Goal: Task Accomplishment & Management: Manage account settings

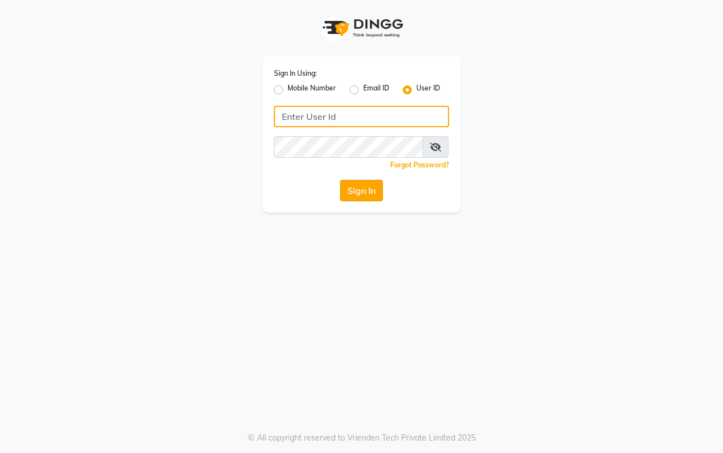
type input "hairaffairasalon"
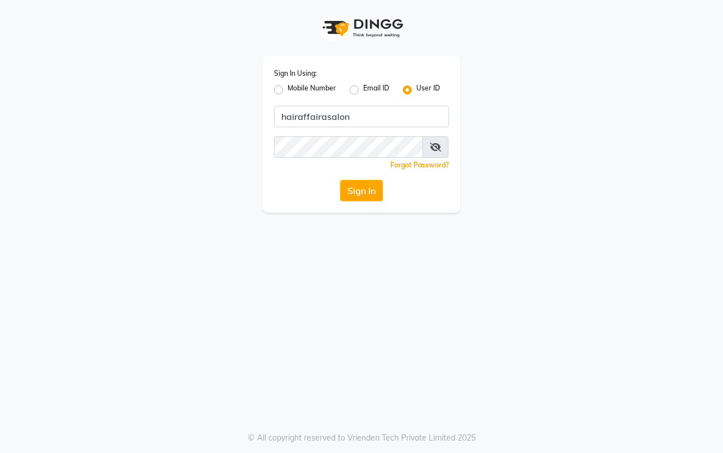
click at [354, 191] on button "Sign In" at bounding box center [361, 190] width 43 height 21
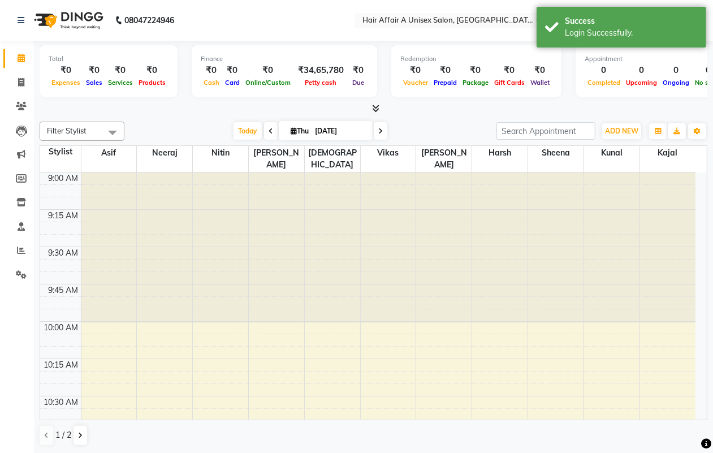
click at [16, 19] on div "08047224946" at bounding box center [96, 21] width 174 height 32
click at [23, 20] on icon at bounding box center [21, 20] width 7 height 8
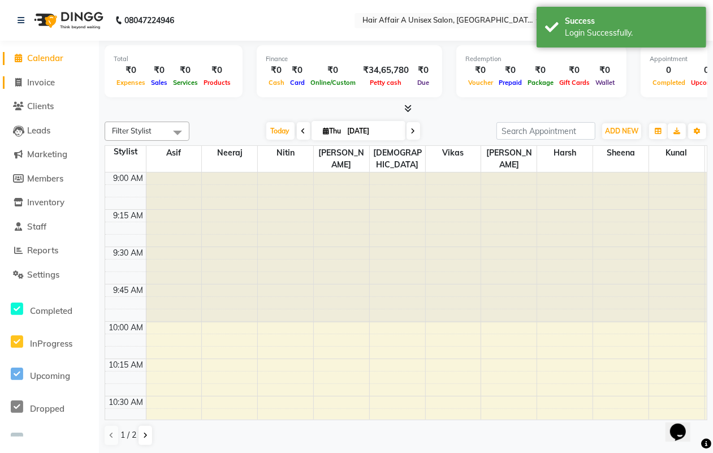
click at [54, 76] on link "Invoice" at bounding box center [49, 82] width 93 height 13
select select "4464"
select select "service"
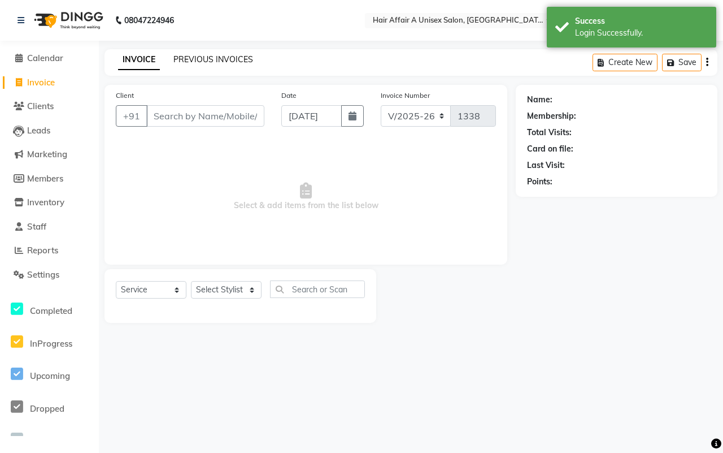
click at [196, 60] on link "PREVIOUS INVOICES" at bounding box center [214, 59] width 80 height 10
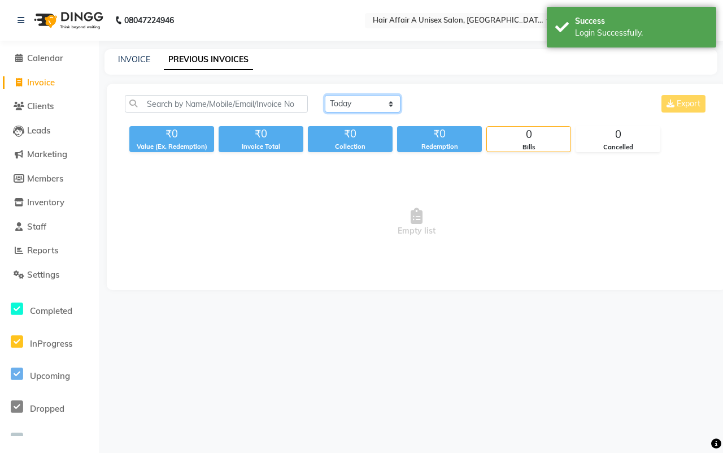
click at [355, 98] on select "[DATE] [DATE] Custom Range" at bounding box center [363, 104] width 76 height 18
select select "range"
click at [325, 95] on select "[DATE] [DATE] Custom Range" at bounding box center [363, 104] width 76 height 18
click at [456, 103] on input "[DATE]" at bounding box center [454, 104] width 79 height 16
select select "9"
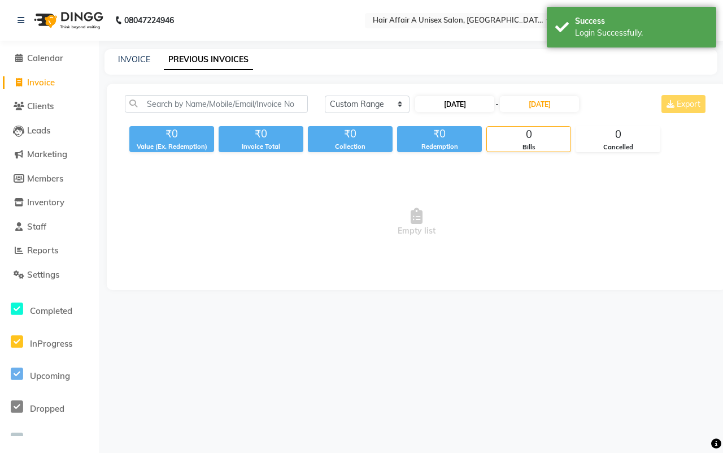
select select "2025"
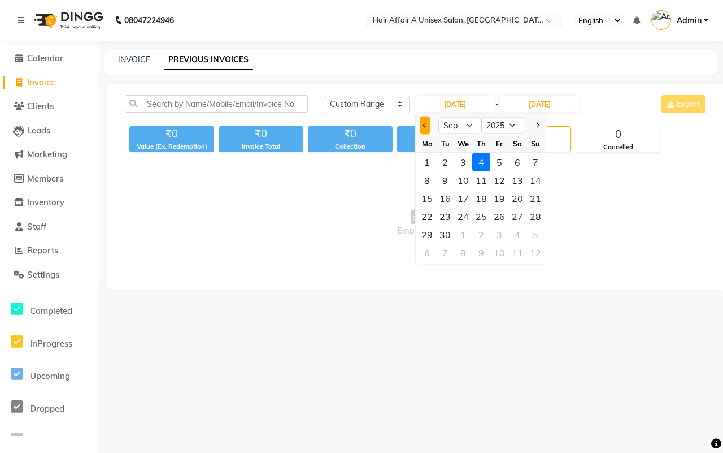
click at [426, 128] on button "Previous month" at bounding box center [426, 125] width 10 height 18
select select "8"
click at [427, 177] on div "4" at bounding box center [427, 180] width 18 height 18
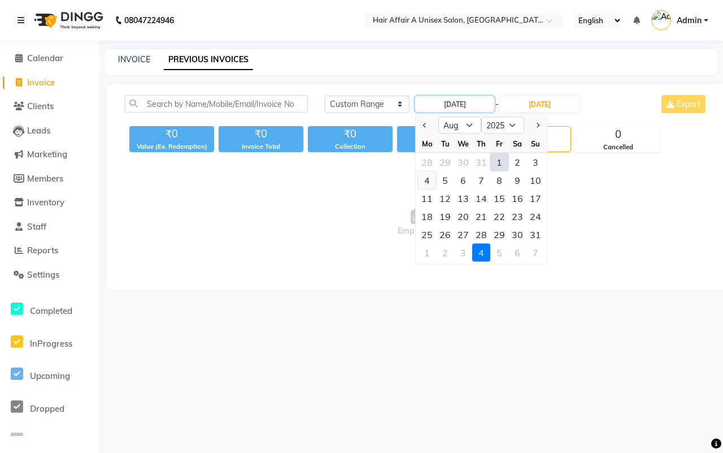
type input "04-08-2025"
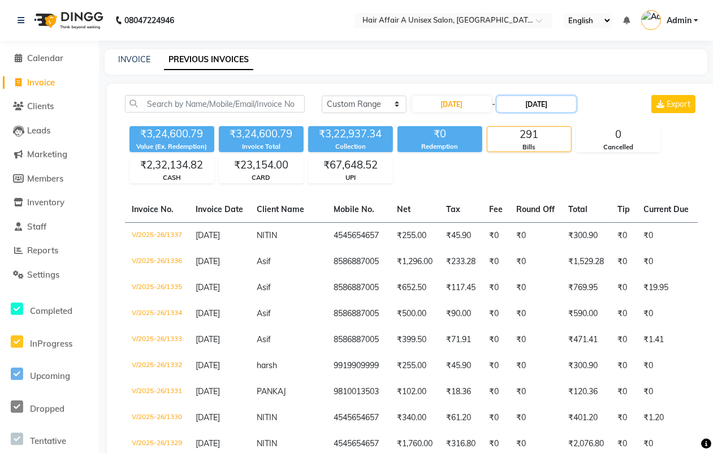
click at [552, 102] on input "[DATE]" at bounding box center [536, 104] width 79 height 16
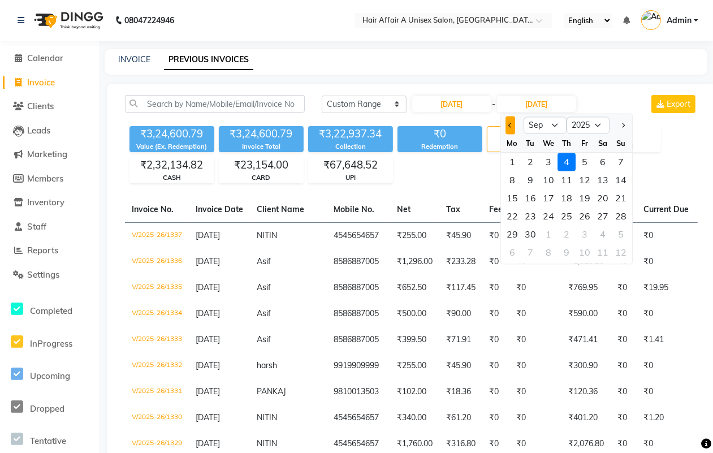
click at [506, 124] on button "Previous month" at bounding box center [510, 125] width 10 height 18
select select "8"
click at [515, 177] on div "4" at bounding box center [512, 180] width 18 height 18
type input "04-08-2025"
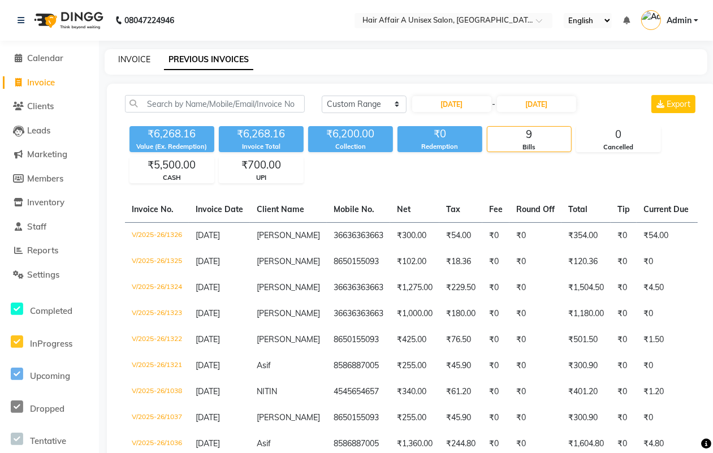
click at [145, 57] on link "INVOICE" at bounding box center [134, 59] width 32 height 10
select select "service"
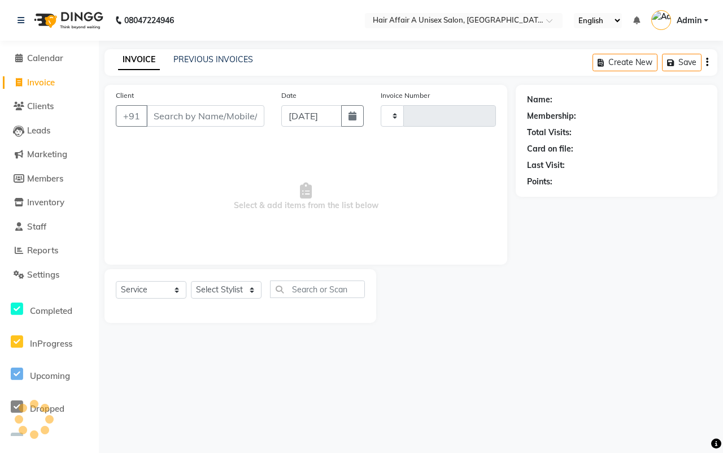
type input "1338"
select select "4464"
click at [195, 116] on input "Client" at bounding box center [205, 115] width 118 height 21
click at [205, 106] on input "Client" at bounding box center [205, 115] width 118 height 21
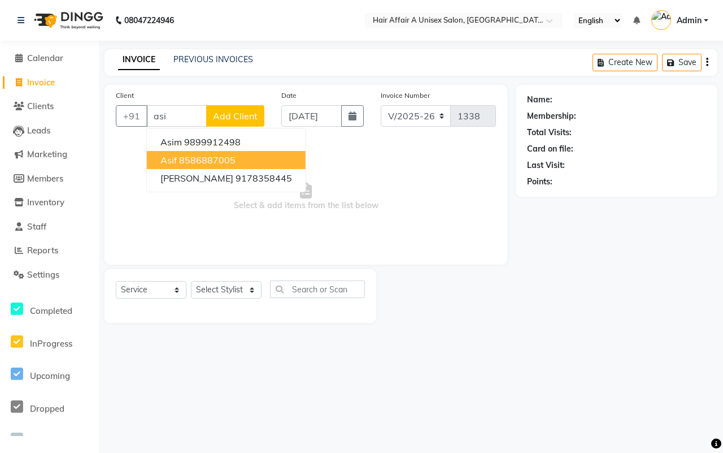
click at [216, 157] on ngb-highlight "8586887005" at bounding box center [207, 159] width 57 height 11
type input "8586887005"
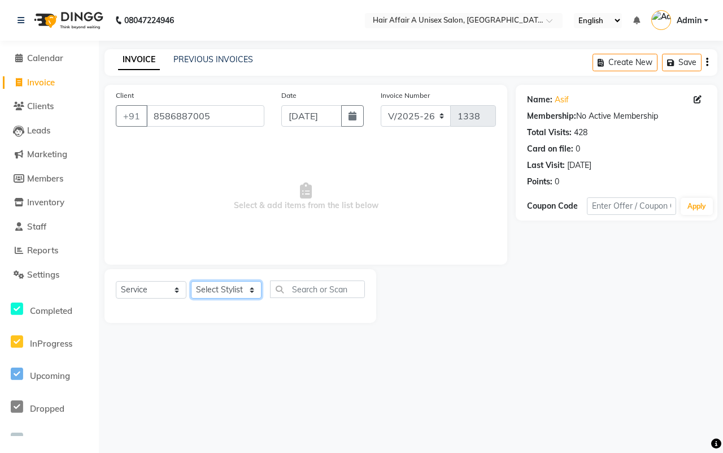
click at [236, 287] on select "Select Stylist Asif Chanchal harsh Ishu Kajal Kunal Neeraj Nitin Sheena Sonu Vi…" at bounding box center [226, 290] width 71 height 18
select select "25232"
click at [191, 281] on select "Select Stylist Asif Chanchal harsh Ishu Kajal Kunal Neeraj Nitin Sheena Sonu Vi…" at bounding box center [226, 290] width 71 height 18
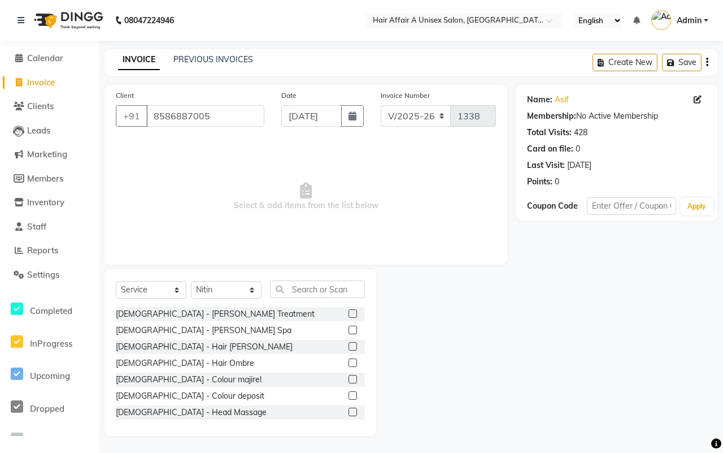
click at [318, 279] on div "Select Service Product Membership Package Voucher Prepaid Gift Card Select Styl…" at bounding box center [241, 352] width 272 height 167
click at [320, 287] on input "text" at bounding box center [317, 289] width 95 height 18
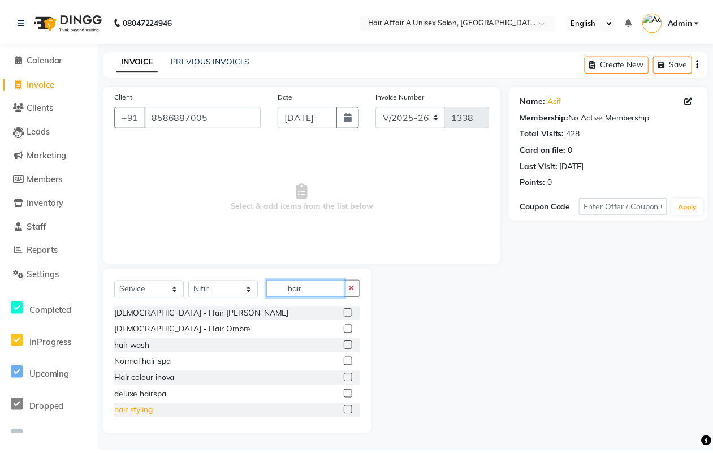
scroll to position [71, 0]
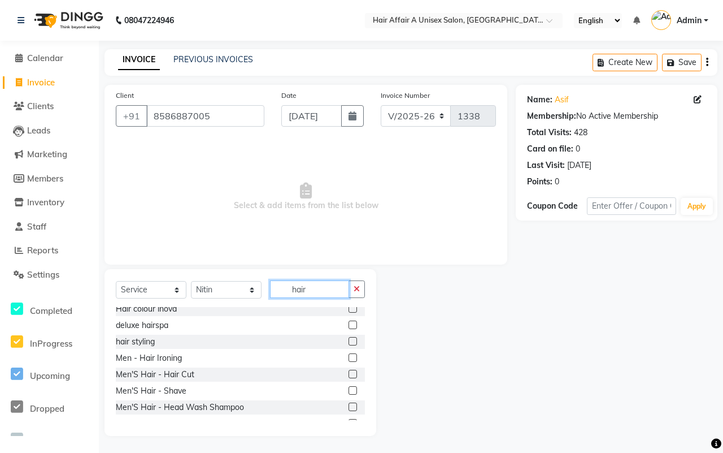
type input "hair"
click at [349, 371] on label at bounding box center [353, 374] width 8 height 8
click at [349, 371] on input "checkbox" at bounding box center [352, 374] width 7 height 7
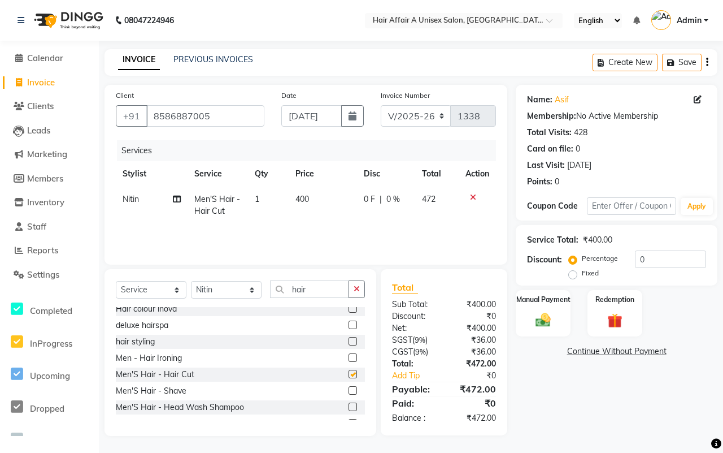
checkbox input "false"
click at [349, 392] on label at bounding box center [353, 390] width 8 height 8
click at [349, 392] on input "checkbox" at bounding box center [352, 390] width 7 height 7
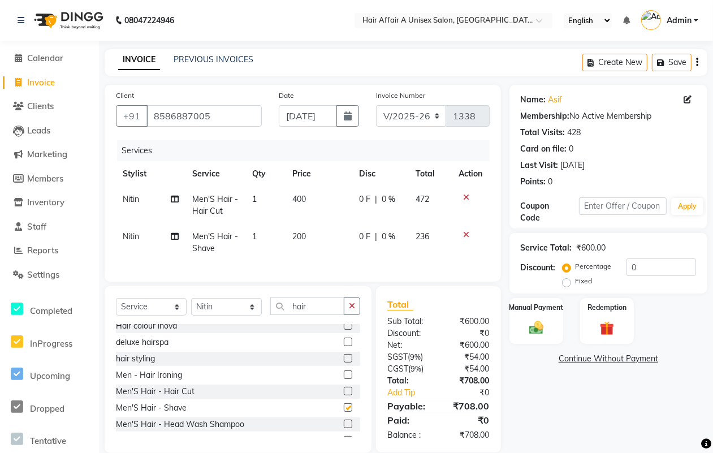
checkbox input "false"
click at [318, 314] on input "hair" at bounding box center [307, 306] width 74 height 18
type input "h"
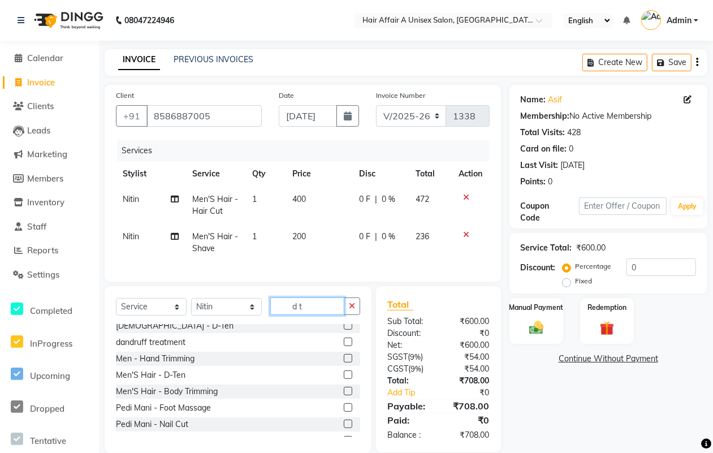
type input "d t"
click at [344, 330] on label at bounding box center [348, 325] width 8 height 8
click at [344, 330] on input "checkbox" at bounding box center [347, 325] width 7 height 7
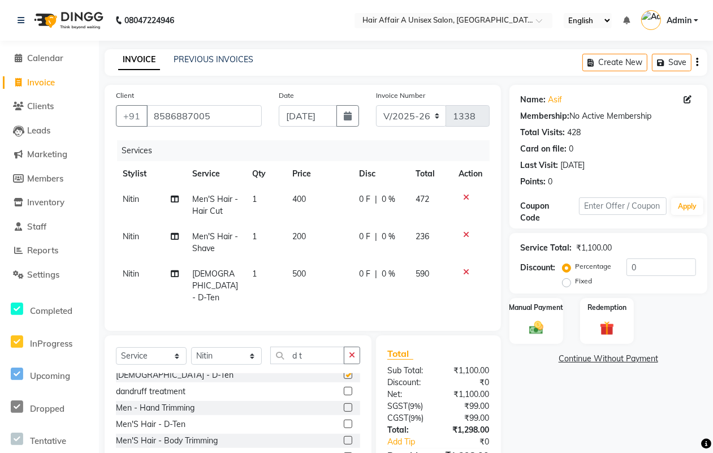
checkbox input "false"
click at [295, 272] on span "500" at bounding box center [299, 273] width 14 height 10
select select "25232"
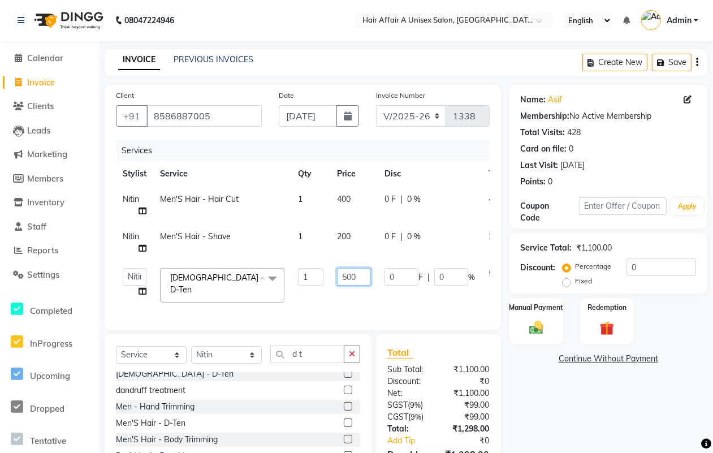
click at [353, 273] on input "500" at bounding box center [354, 277] width 34 height 18
type input "600"
click at [414, 395] on div "Net:" at bounding box center [408, 393] width 59 height 12
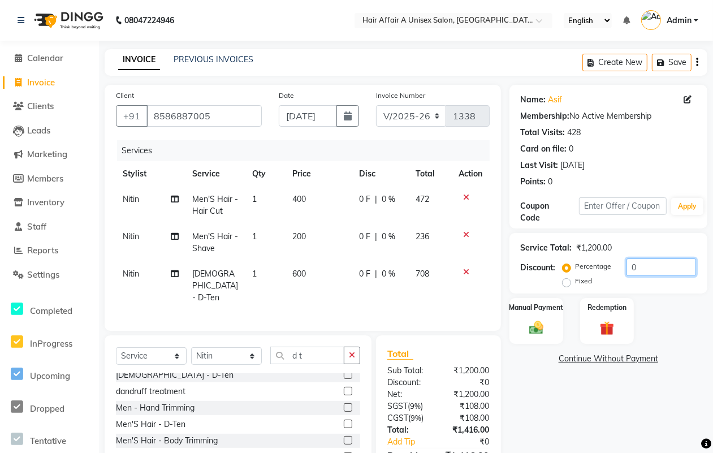
click at [636, 269] on input "0" at bounding box center [661, 267] width 70 height 18
type input "15"
click at [530, 318] on div "Manual Payment" at bounding box center [536, 321] width 56 height 48
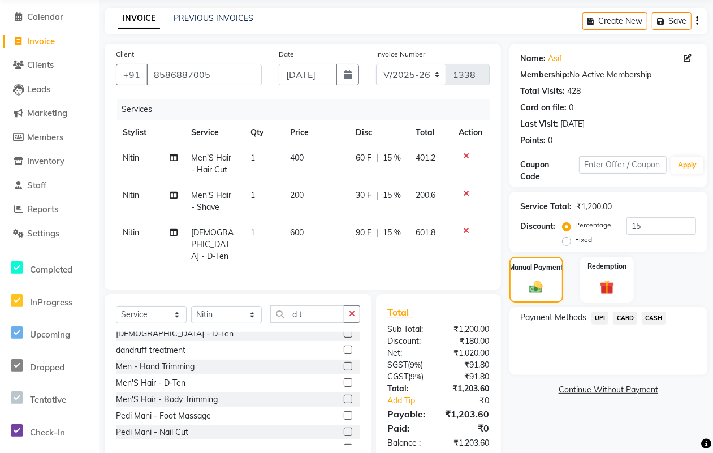
scroll to position [65, 0]
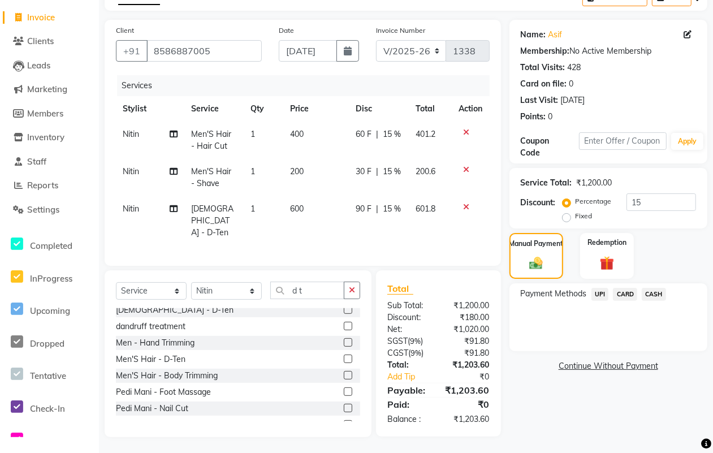
click at [660, 295] on span "CASH" at bounding box center [653, 294] width 24 height 13
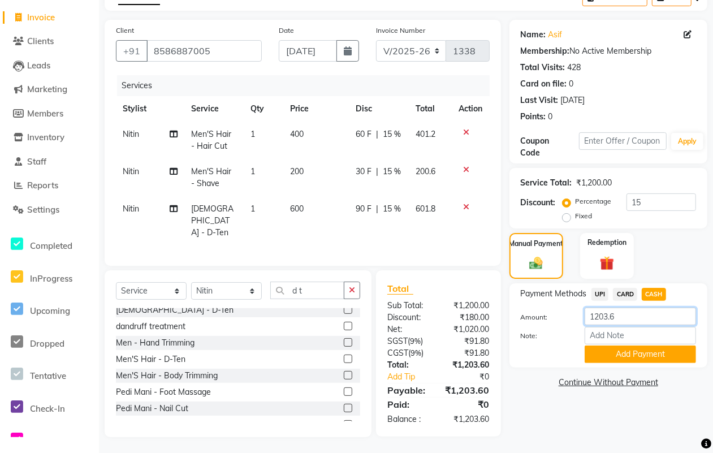
click at [633, 313] on input "1203.6" at bounding box center [639, 316] width 111 height 18
type input "1200"
click at [627, 359] on button "Add Payment" at bounding box center [639, 354] width 111 height 18
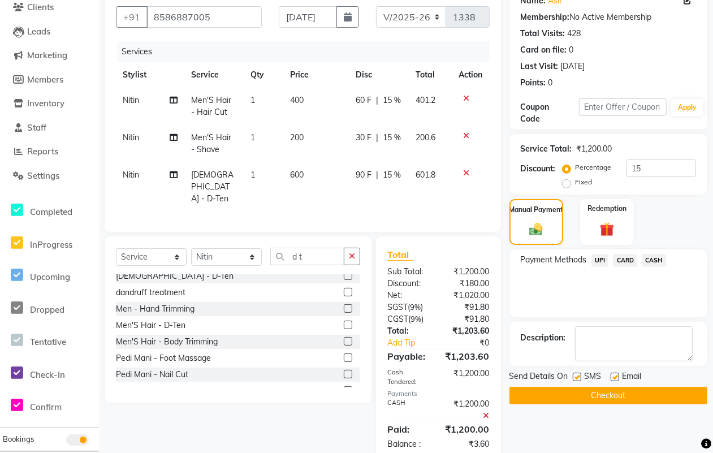
scroll to position [123, 0]
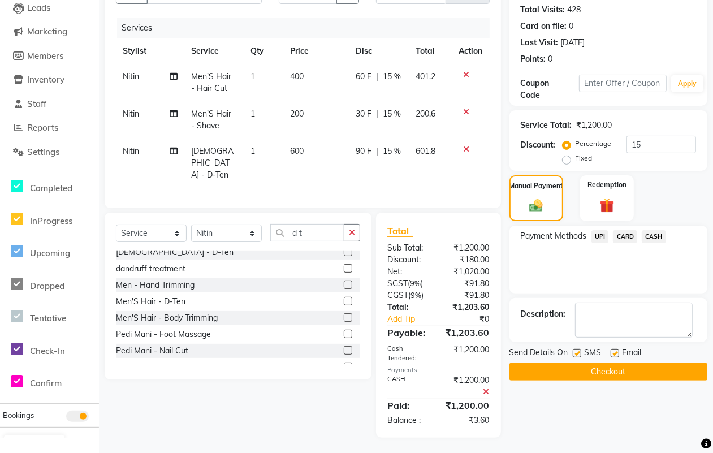
click at [575, 355] on label at bounding box center [577, 353] width 8 height 8
click at [575, 355] on input "checkbox" at bounding box center [576, 353] width 7 height 7
checkbox input "false"
click at [614, 351] on label at bounding box center [614, 353] width 8 height 8
click at [614, 351] on input "checkbox" at bounding box center [613, 353] width 7 height 7
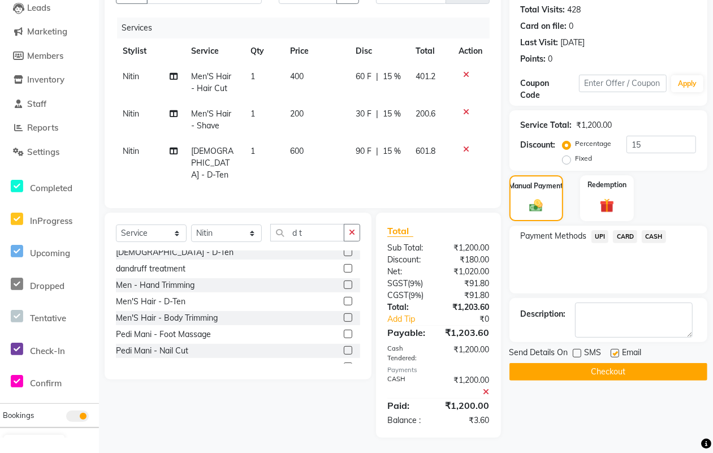
checkbox input "false"
click at [606, 363] on button "Checkout" at bounding box center [608, 372] width 198 height 18
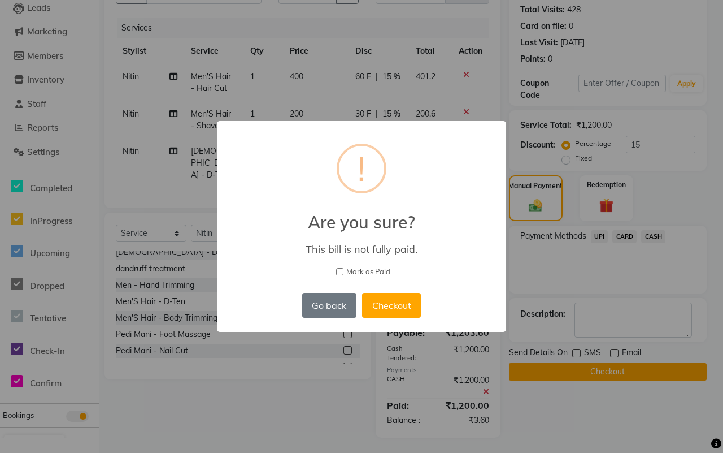
click at [377, 265] on div "× ! Are you sure? This bill is not fully paid. Mark as Paid Go back No Checkout" at bounding box center [361, 226] width 289 height 211
click at [375, 267] on span "Mark as Paid" at bounding box center [368, 271] width 44 height 11
click at [344, 268] on input "Mark as Paid" at bounding box center [339, 271] width 7 height 7
checkbox input "true"
click at [383, 297] on button "Checkout" at bounding box center [391, 305] width 59 height 25
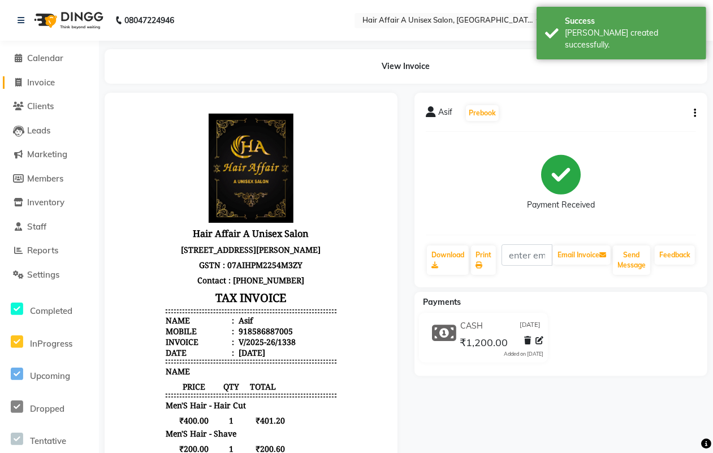
click at [32, 85] on span "Invoice" at bounding box center [41, 82] width 28 height 11
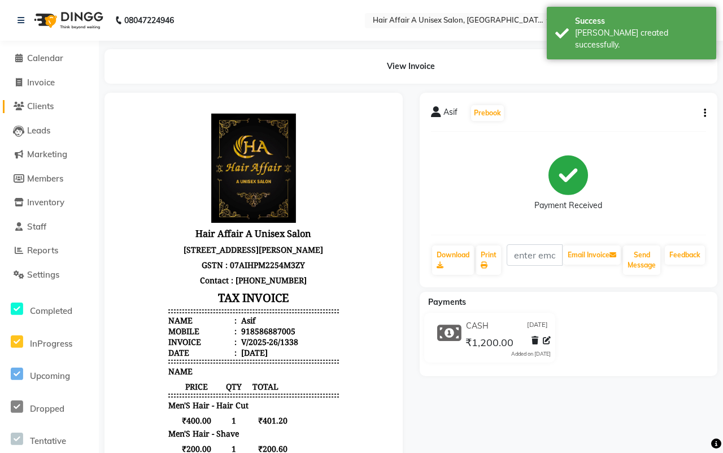
select select "4464"
select select "service"
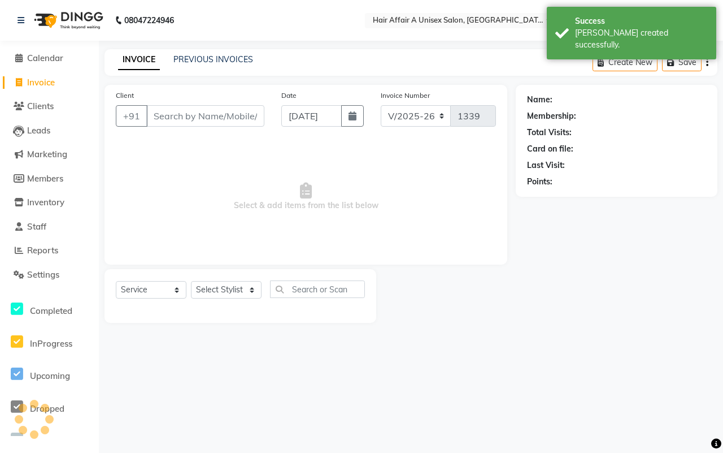
click at [202, 119] on input "Client" at bounding box center [205, 115] width 118 height 21
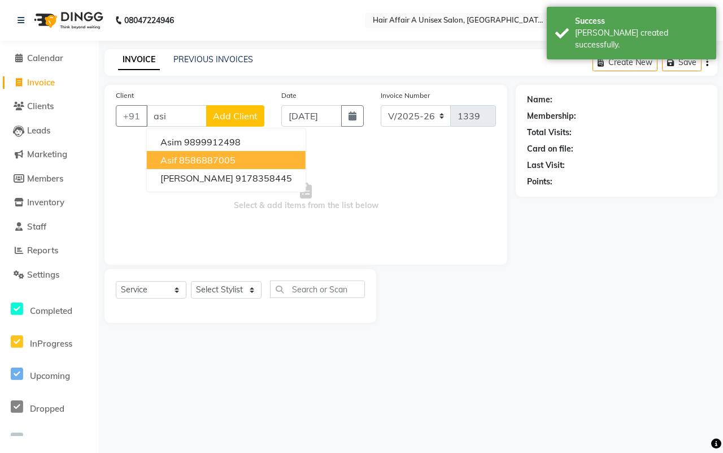
click at [176, 158] on button "Asif 8586887005" at bounding box center [226, 160] width 159 height 18
type input "8586887005"
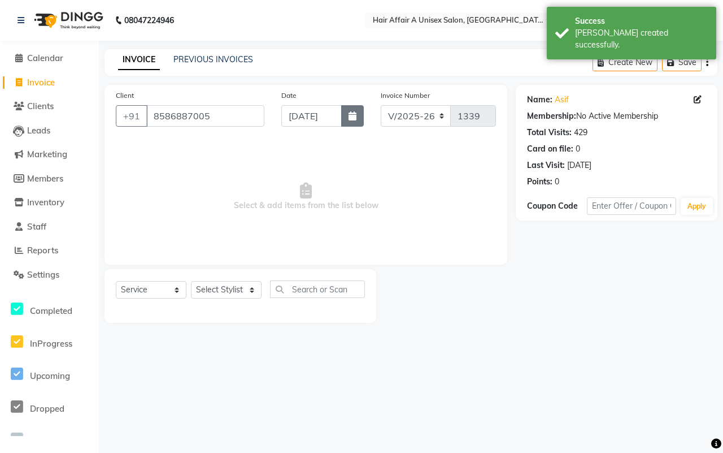
click at [349, 114] on icon "button" at bounding box center [353, 115] width 8 height 9
select select "9"
select select "2025"
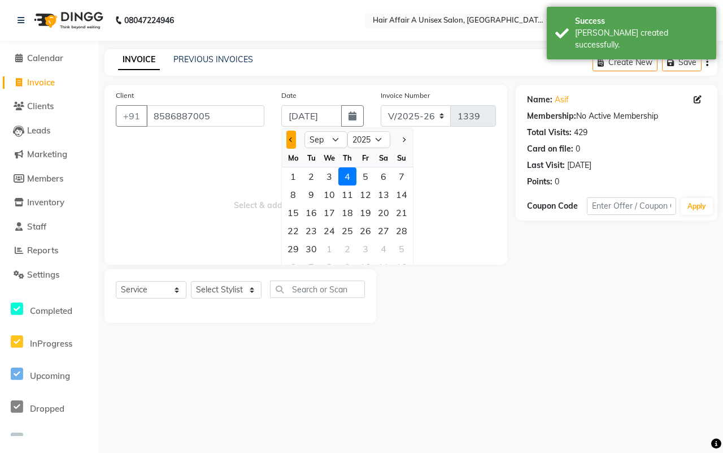
click at [292, 140] on span "Previous month" at bounding box center [291, 139] width 5 height 5
select select "8"
click at [298, 196] on div "4" at bounding box center [293, 194] width 18 height 18
type input "04-08-2025"
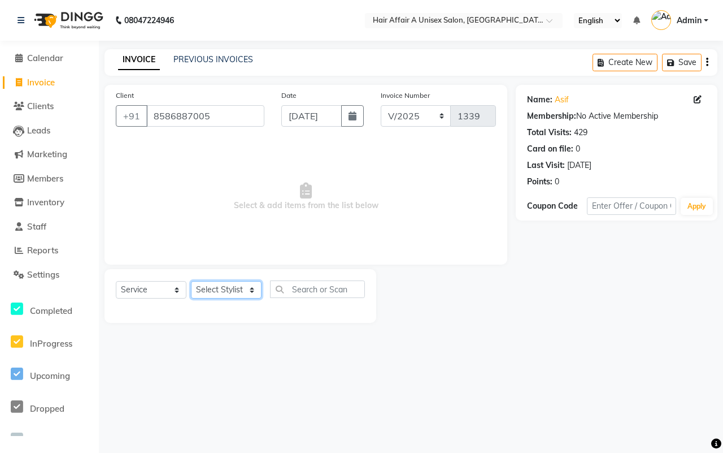
click at [220, 288] on select "Select Stylist Asif Chanchal harsh Ishu Kajal Kunal Neeraj Nitin Sheena Sonu Vi…" at bounding box center [226, 290] width 71 height 18
select select "25229"
click at [191, 281] on select "Select Stylist Asif Chanchal harsh Ishu Kajal Kunal Neeraj Nitin Sheena Sonu Vi…" at bounding box center [226, 290] width 71 height 18
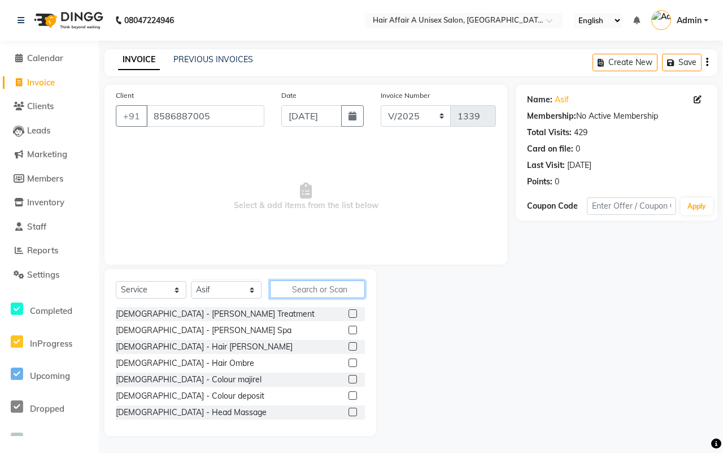
click at [298, 293] on input "text" at bounding box center [317, 289] width 95 height 18
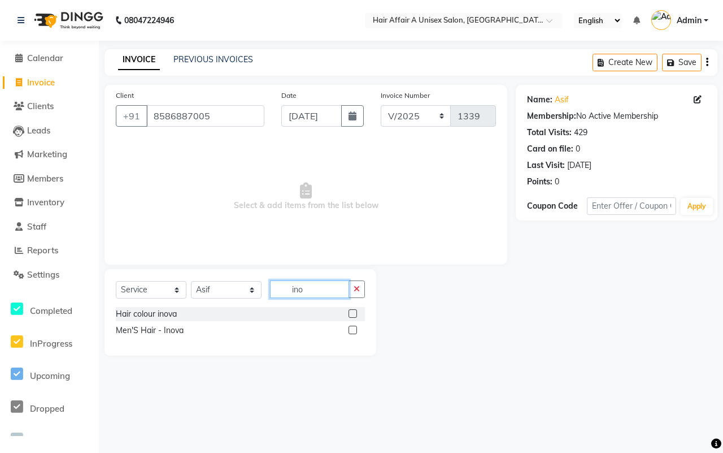
type input "ino"
click at [351, 308] on div at bounding box center [357, 314] width 16 height 14
click at [352, 317] on label at bounding box center [353, 313] width 8 height 8
click at [352, 317] on input "checkbox" at bounding box center [352, 313] width 7 height 7
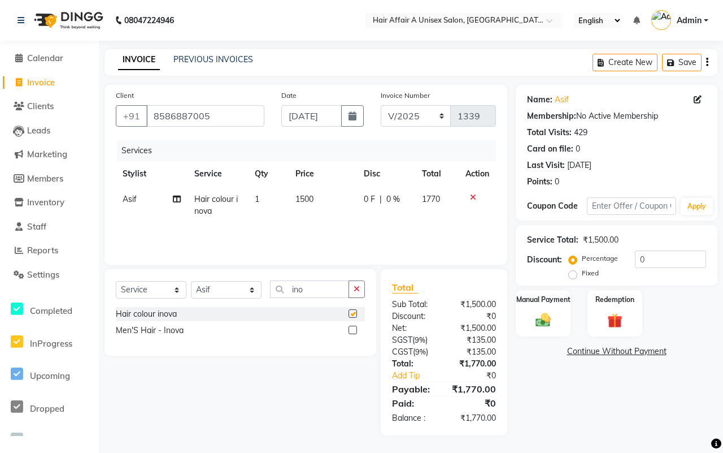
checkbox input "false"
click at [198, 289] on select "Select Stylist Asif Chanchal harsh Ishu Kajal Kunal Neeraj Nitin Sheena Sonu Vi…" at bounding box center [226, 290] width 71 height 18
select select "25233"
click at [191, 281] on select "Select Stylist Asif Chanchal harsh Ishu Kajal Kunal Neeraj Nitin Sheena Sonu Vi…" at bounding box center [226, 290] width 71 height 18
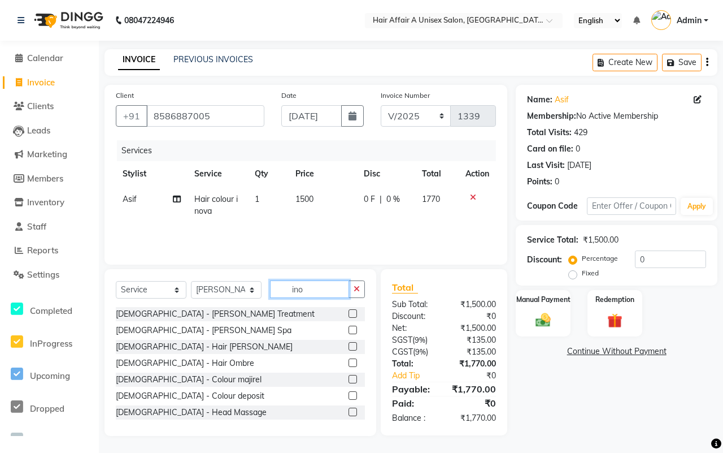
click at [326, 297] on input "ino" at bounding box center [309, 289] width 79 height 18
type input "i"
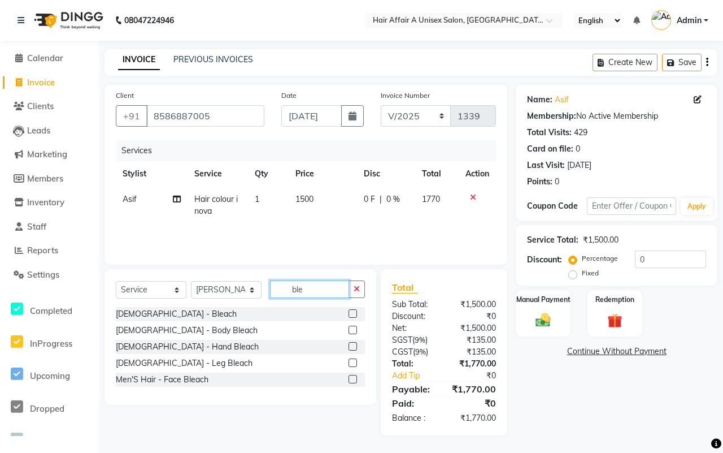
type input "ble"
click at [353, 314] on label at bounding box center [353, 313] width 8 height 8
click at [353, 314] on input "checkbox" at bounding box center [352, 313] width 7 height 7
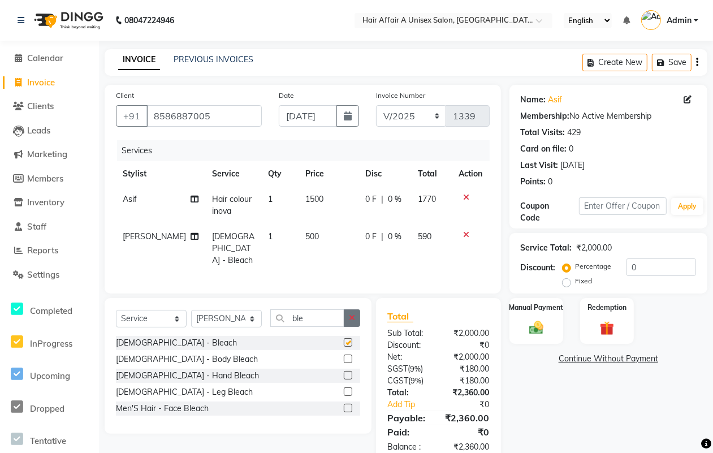
checkbox input "false"
click at [216, 313] on select "Select Stylist Asif Chanchal harsh Ishu Kajal Kunal Neeraj Nitin Sheena Sonu Vi…" at bounding box center [226, 319] width 71 height 18
select select "25275"
click at [191, 310] on select "Select Stylist Asif Chanchal harsh Ishu Kajal Kunal Neeraj Nitin Sheena Sonu Vi…" at bounding box center [226, 319] width 71 height 18
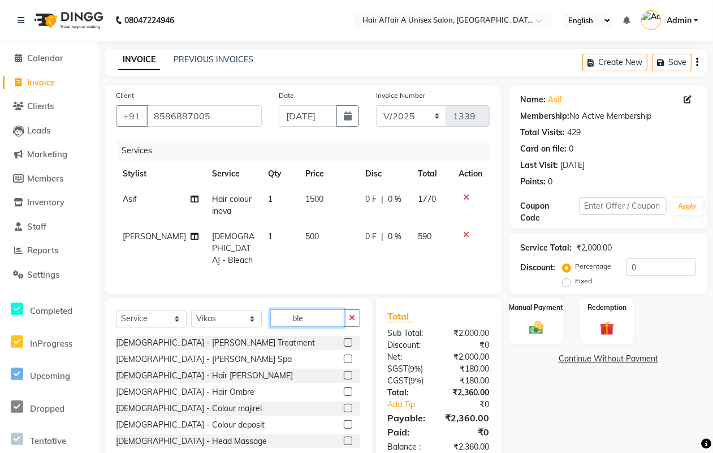
click at [320, 317] on input "ble" at bounding box center [307, 318] width 74 height 18
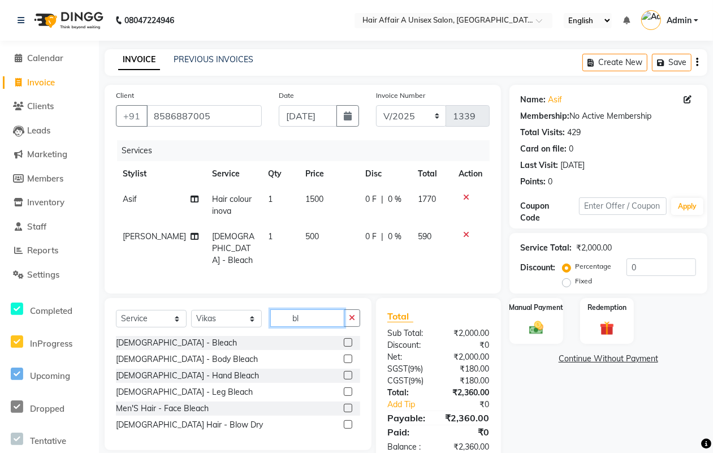
type input "b"
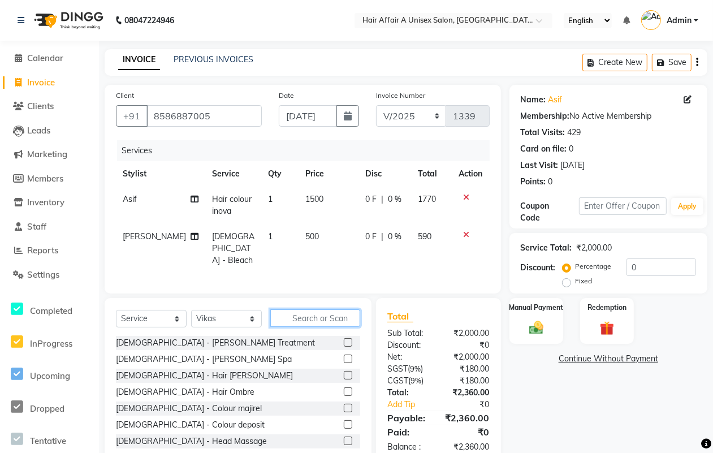
click at [284, 315] on input "text" at bounding box center [315, 318] width 90 height 18
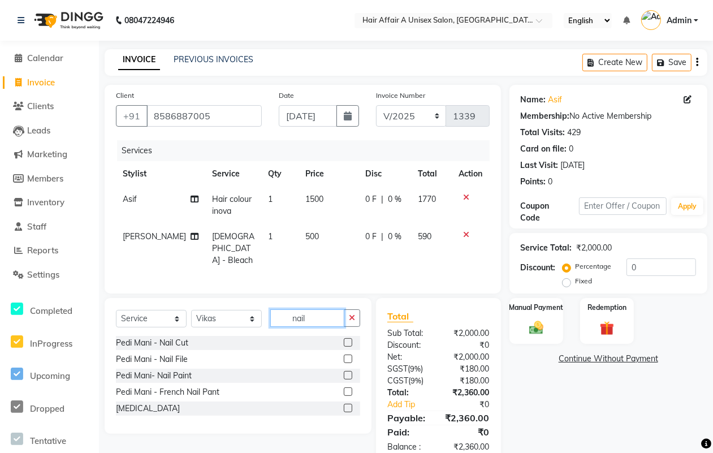
type input "nail"
click at [346, 372] on label at bounding box center [348, 375] width 8 height 8
click at [346, 372] on input "checkbox" at bounding box center [347, 375] width 7 height 7
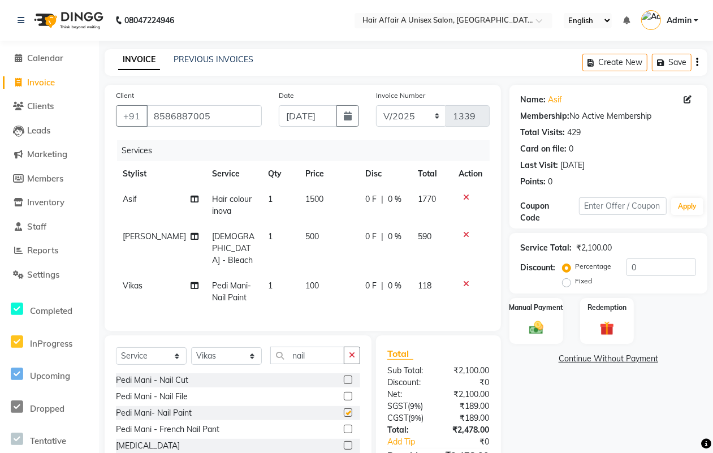
checkbox input "false"
click at [305, 237] on span "500" at bounding box center [312, 236] width 14 height 10
select select "25233"
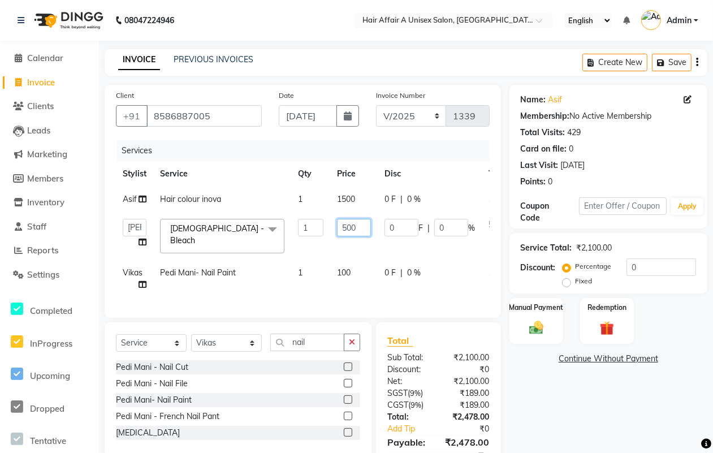
click at [349, 227] on input "500" at bounding box center [354, 228] width 34 height 18
type input "670"
click at [472, 387] on div "₹2,100.00" at bounding box center [467, 381] width 59 height 12
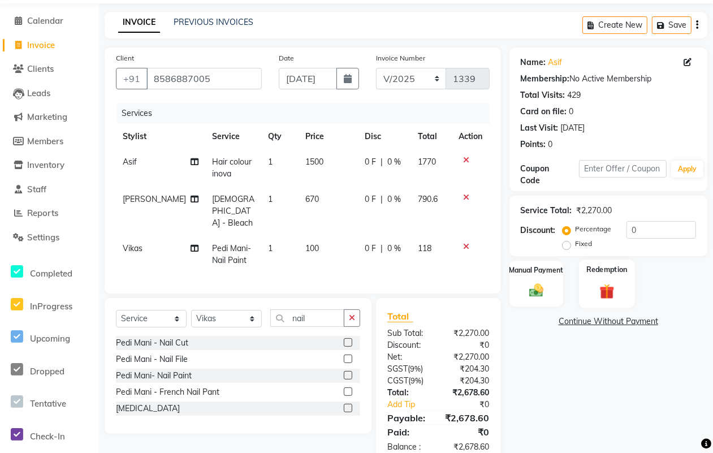
scroll to position [64, 0]
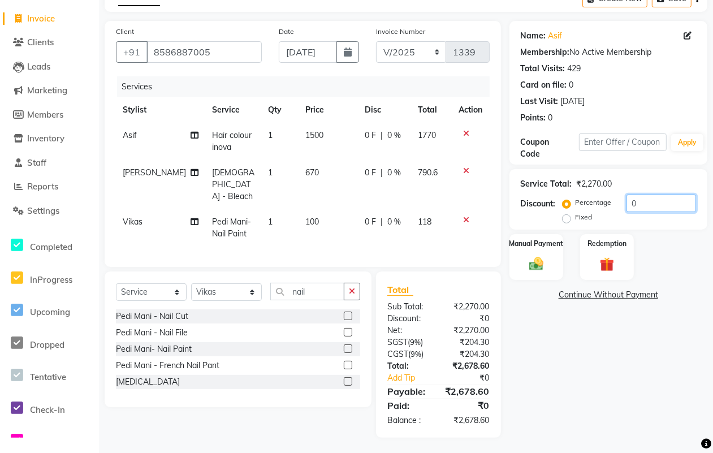
click at [650, 201] on input "0" at bounding box center [661, 203] width 70 height 18
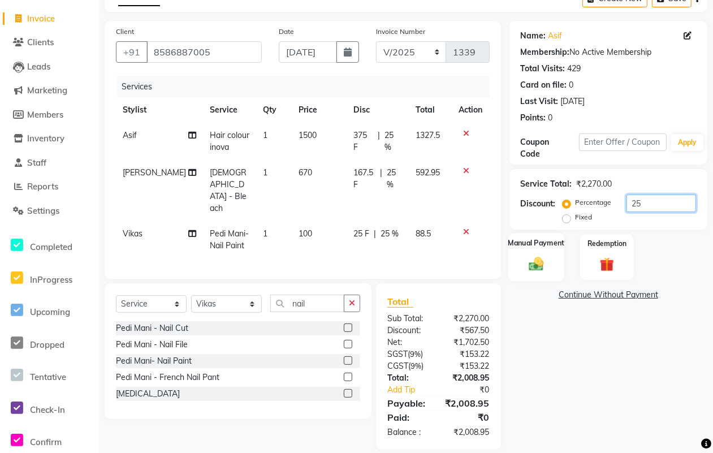
type input "25"
click at [532, 255] on img at bounding box center [536, 263] width 24 height 17
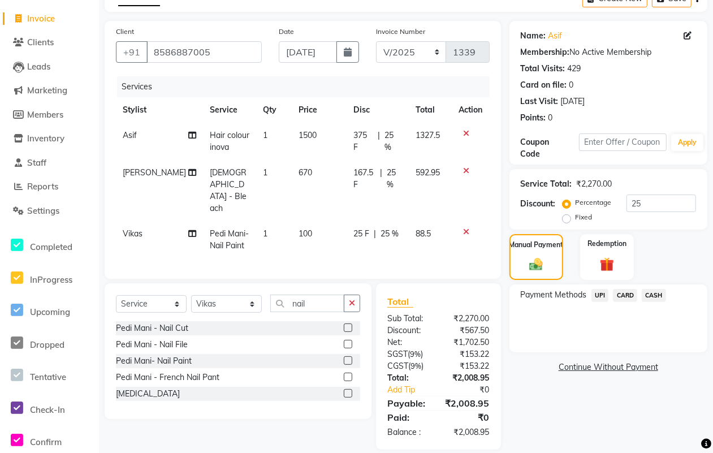
click at [658, 297] on span "CASH" at bounding box center [653, 295] width 24 height 13
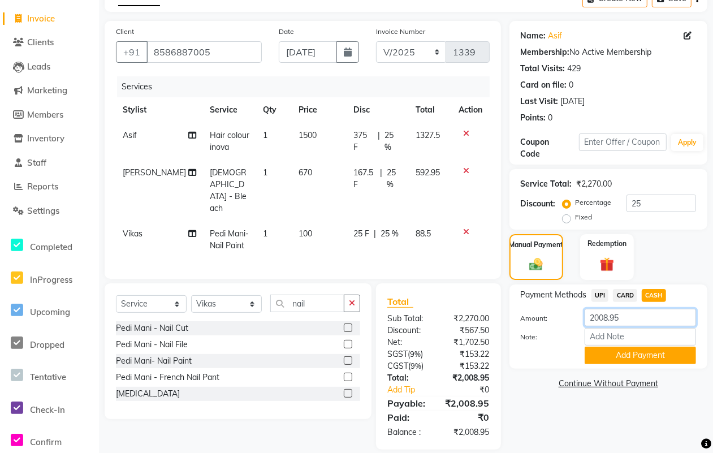
click at [635, 314] on input "2008.95" at bounding box center [639, 318] width 111 height 18
type input "2000"
click at [641, 352] on button "Add Payment" at bounding box center [639, 355] width 111 height 18
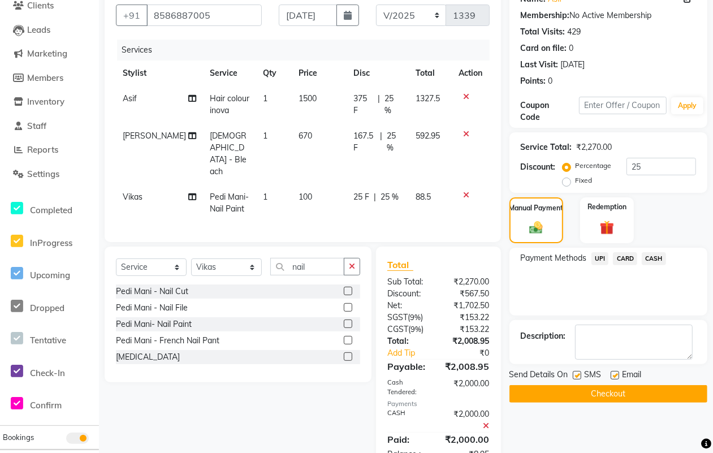
scroll to position [123, 0]
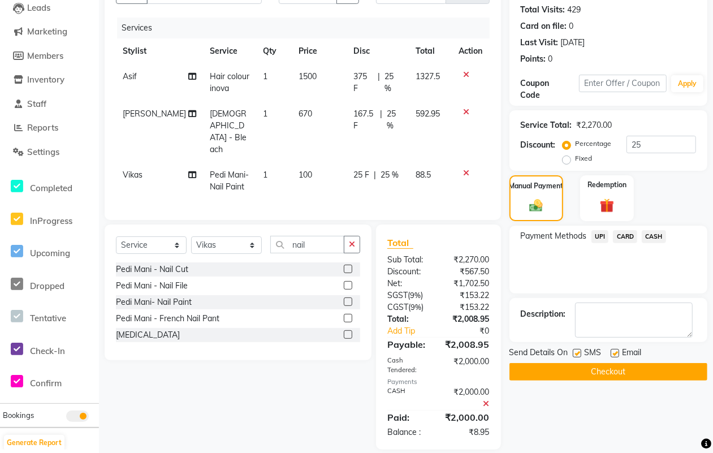
click at [577, 353] on label at bounding box center [577, 353] width 8 height 8
click at [577, 353] on input "checkbox" at bounding box center [576, 353] width 7 height 7
checkbox input "false"
click at [614, 355] on label at bounding box center [614, 353] width 8 height 8
click at [614, 355] on input "checkbox" at bounding box center [613, 353] width 7 height 7
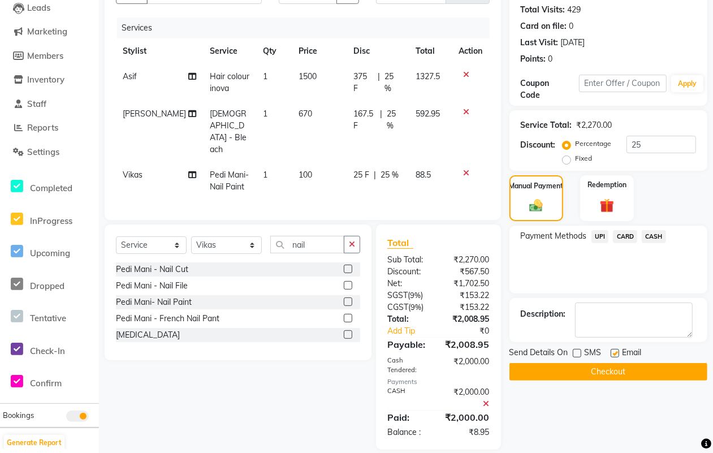
checkbox input "false"
click at [547, 376] on button "Checkout" at bounding box center [608, 372] width 198 height 18
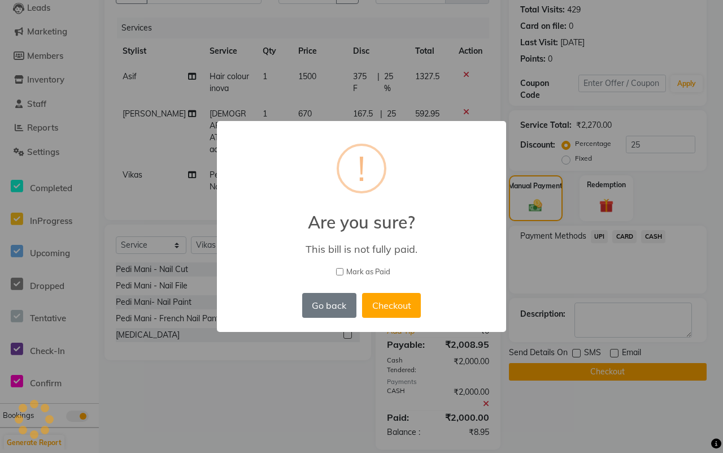
click at [365, 270] on span "Mark as Paid" at bounding box center [368, 271] width 44 height 11
click at [344, 270] on input "Mark as Paid" at bounding box center [339, 271] width 7 height 7
checkbox input "true"
click at [390, 306] on button "Checkout" at bounding box center [391, 305] width 59 height 25
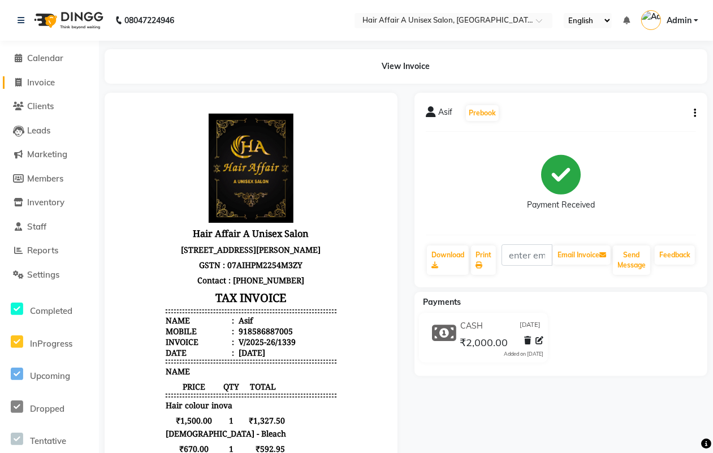
click at [29, 81] on span "Invoice" at bounding box center [41, 82] width 28 height 11
select select "service"
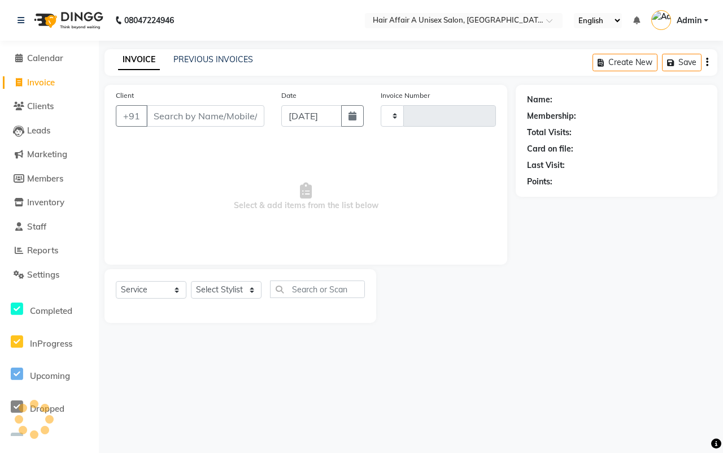
type input "1340"
select select "4464"
click at [180, 116] on input "Client" at bounding box center [205, 115] width 118 height 21
click at [205, 61] on link "PREVIOUS INVOICES" at bounding box center [214, 59] width 80 height 10
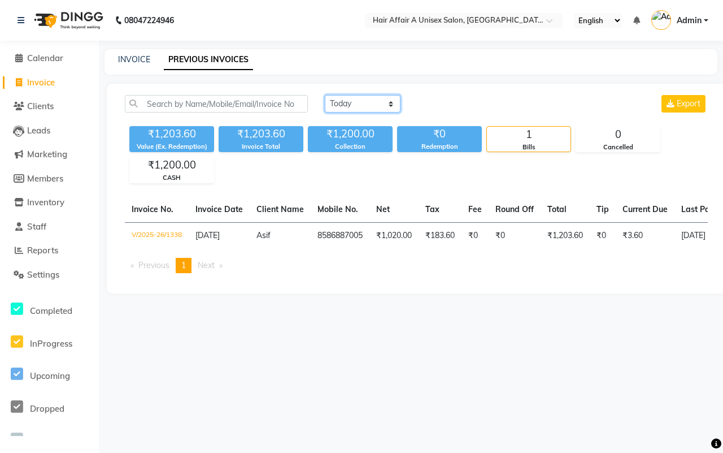
click at [366, 103] on select "[DATE] [DATE] Custom Range" at bounding box center [363, 104] width 76 height 18
select select "range"
click at [325, 95] on select "[DATE] [DATE] Custom Range" at bounding box center [363, 104] width 76 height 18
click at [470, 102] on input "[DATE]" at bounding box center [454, 104] width 79 height 16
select select "9"
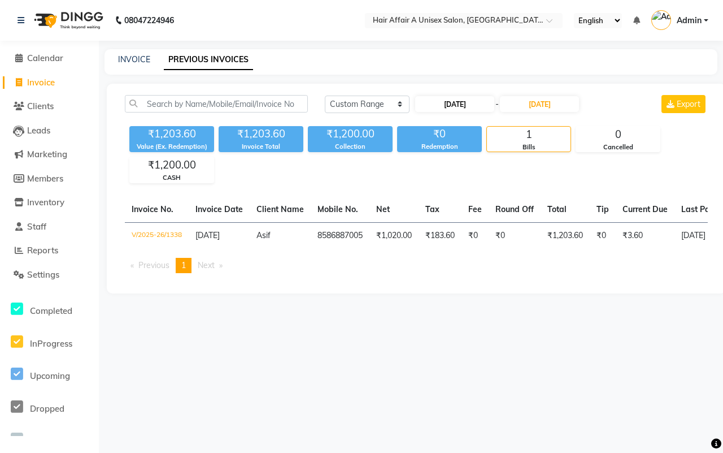
select select "2025"
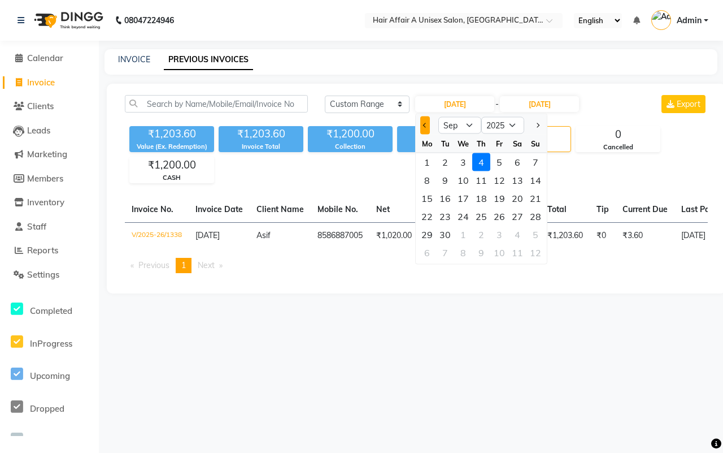
click at [422, 125] on button "Previous month" at bounding box center [426, 125] width 10 height 18
select select "8"
click at [389, 189] on div "Today Yesterday Custom Range 04-09-2025 Jan Feb Mar Apr May Jun Jul Aug Sep Oct…" at bounding box center [416, 189] width 619 height 210
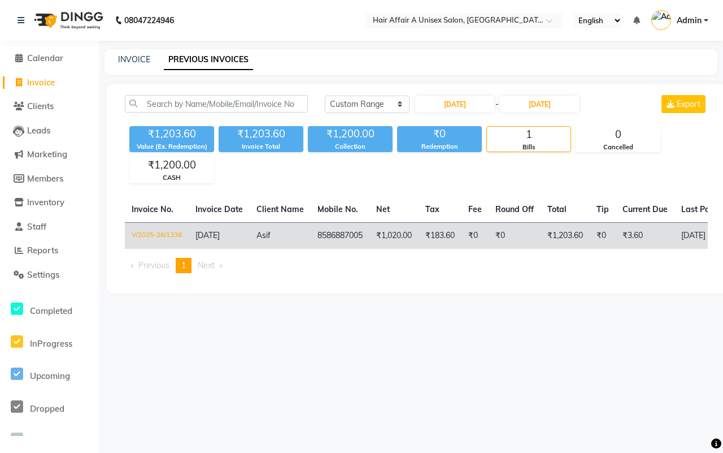
click at [601, 235] on td "₹0" at bounding box center [603, 235] width 26 height 27
click at [614, 235] on td "₹0" at bounding box center [603, 235] width 26 height 27
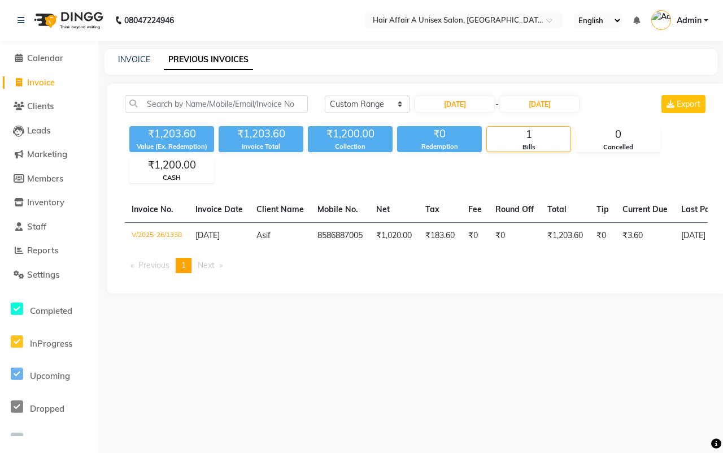
click at [40, 80] on span "Invoice" at bounding box center [41, 82] width 28 height 11
select select "service"
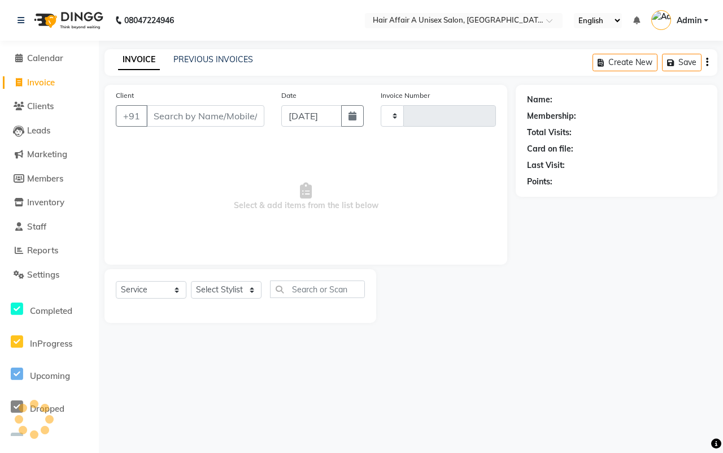
type input "1340"
select select "4464"
click at [210, 59] on link "PREVIOUS INVOICES" at bounding box center [214, 59] width 80 height 10
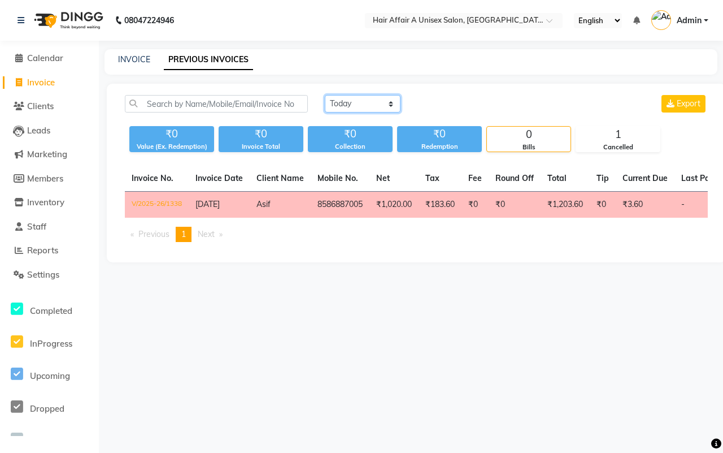
click at [363, 102] on select "[DATE] [DATE] Custom Range" at bounding box center [363, 104] width 76 height 18
click at [290, 41] on div "08047224946 Select Location × Hair Affair A Unisex Salon, East Patel Nagar Engl…" at bounding box center [361, 226] width 723 height 453
click at [132, 57] on link "INVOICE" at bounding box center [134, 59] width 32 height 10
select select "4464"
select select "service"
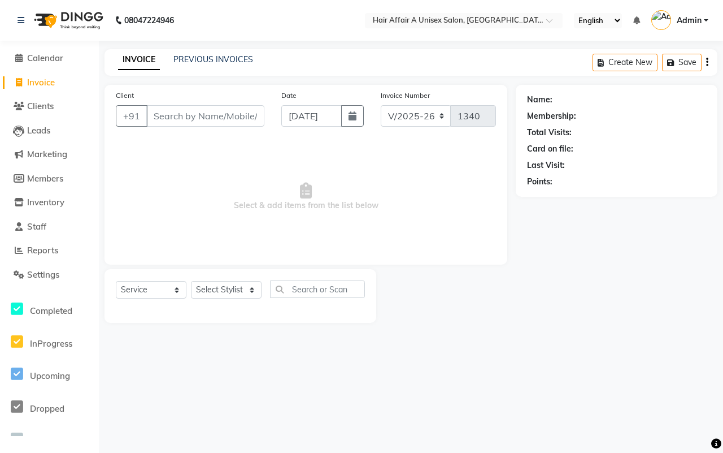
click at [210, 122] on input "Client" at bounding box center [205, 115] width 118 height 21
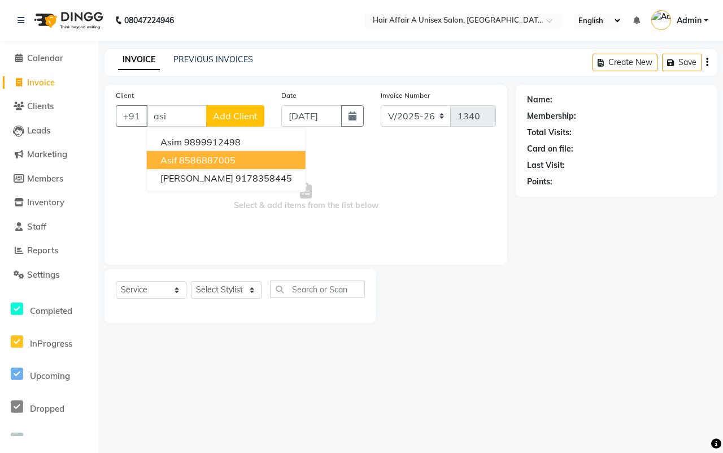
click at [202, 155] on ngb-highlight "8586887005" at bounding box center [207, 159] width 57 height 11
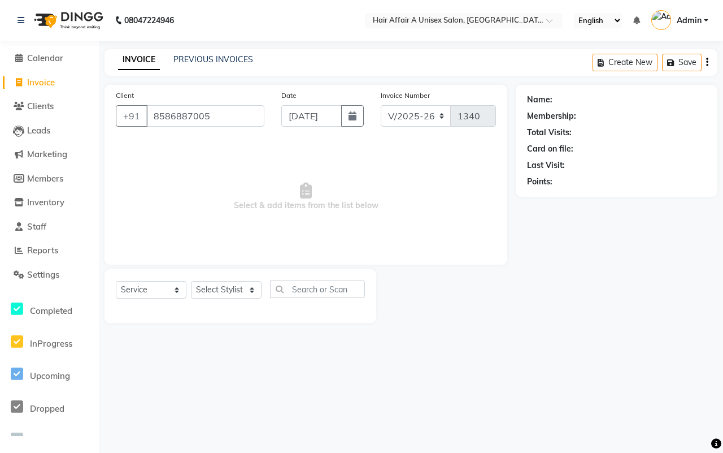
type input "8586887005"
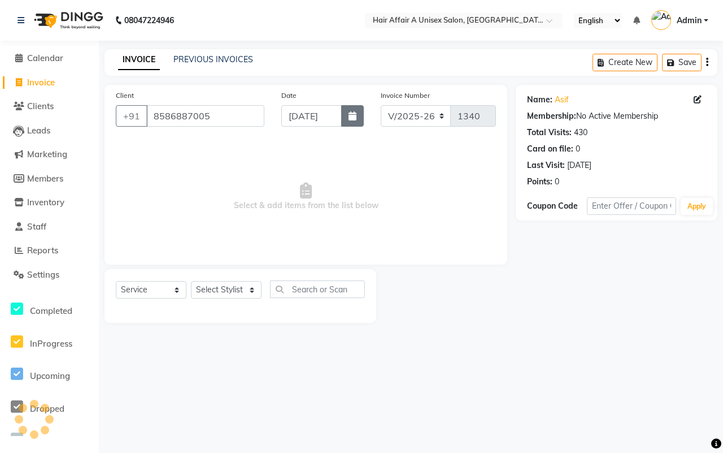
click at [352, 119] on icon "button" at bounding box center [353, 115] width 8 height 9
select select "9"
select select "2025"
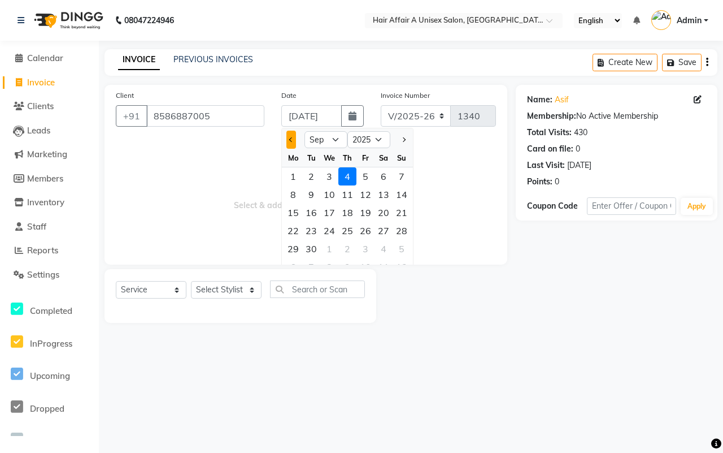
click at [289, 137] on button "Previous month" at bounding box center [292, 140] width 10 height 18
select select "8"
click at [296, 191] on div "4" at bounding box center [293, 194] width 18 height 18
type input "04-08-2025"
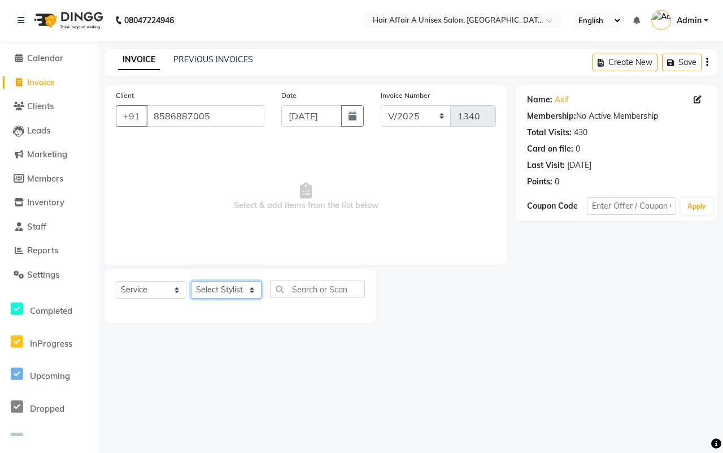
click at [227, 283] on select "Select Stylist Asif Chanchal harsh Ishu Kajal Kunal Neeraj Nitin Sheena Sonu Vi…" at bounding box center [226, 290] width 71 height 18
select select "25232"
click at [191, 281] on select "Select Stylist Asif Chanchal harsh Ishu Kajal Kunal Neeraj Nitin Sheena Sonu Vi…" at bounding box center [226, 290] width 71 height 18
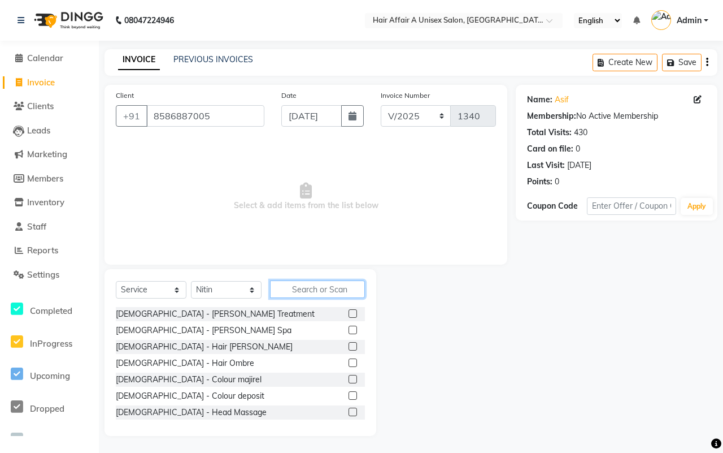
click at [325, 289] on input "text" at bounding box center [317, 289] width 95 height 18
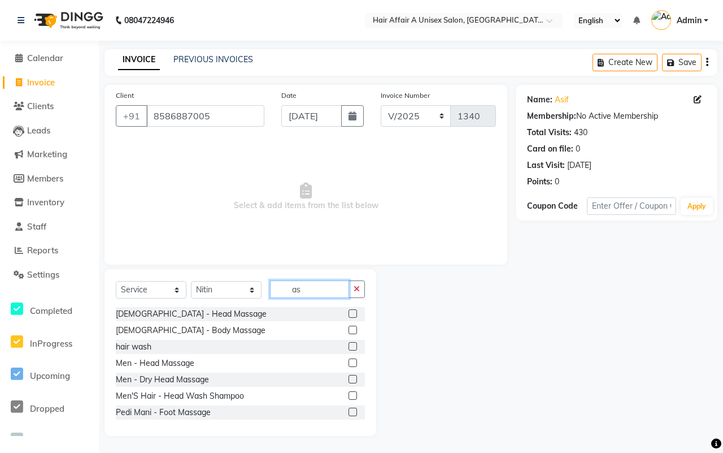
type input "a"
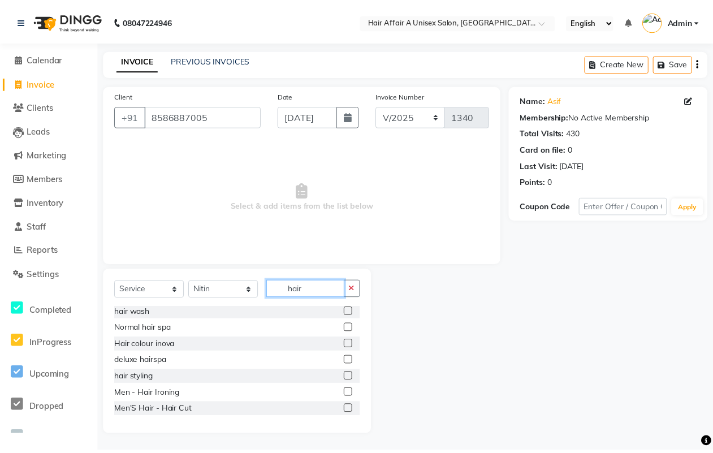
scroll to position [71, 0]
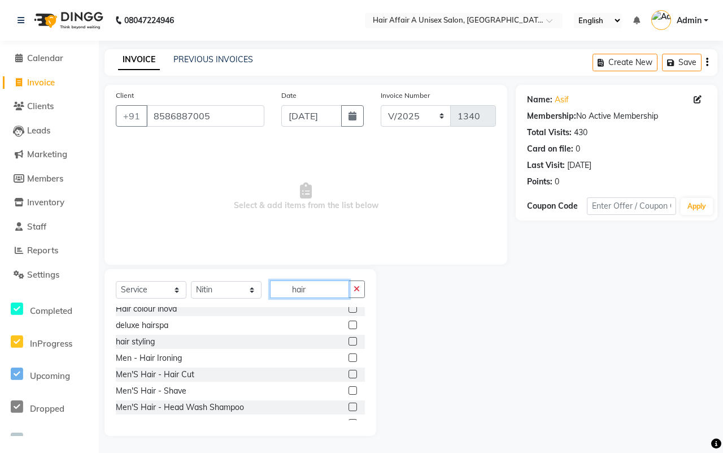
type input "hair"
drag, startPoint x: 342, startPoint y: 374, endPoint x: 341, endPoint y: 382, distance: 8.0
click at [349, 374] on label at bounding box center [353, 374] width 8 height 8
click at [349, 374] on input "checkbox" at bounding box center [352, 374] width 7 height 7
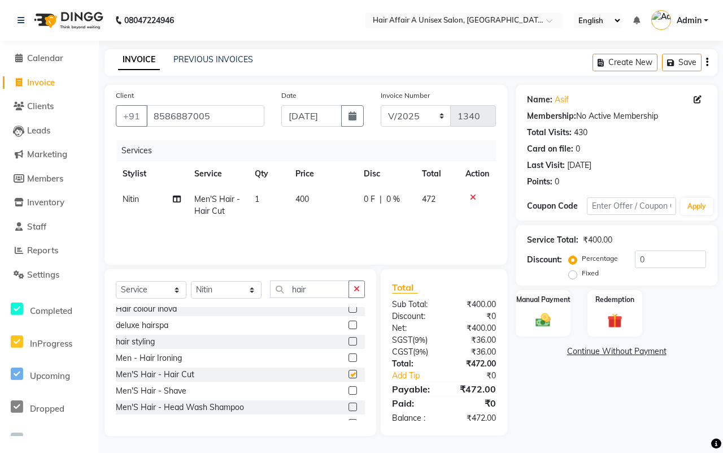
checkbox input "false"
click at [349, 388] on label at bounding box center [353, 390] width 8 height 8
click at [349, 388] on input "checkbox" at bounding box center [352, 390] width 7 height 7
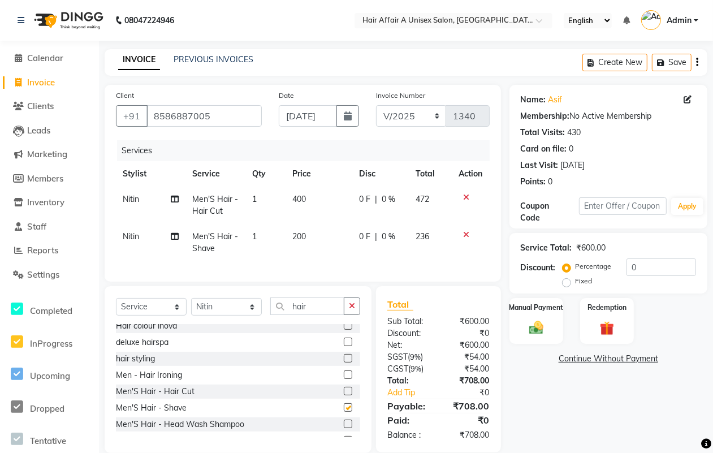
checkbox input "false"
click at [326, 307] on input "hair" at bounding box center [307, 306] width 74 height 18
type input "h"
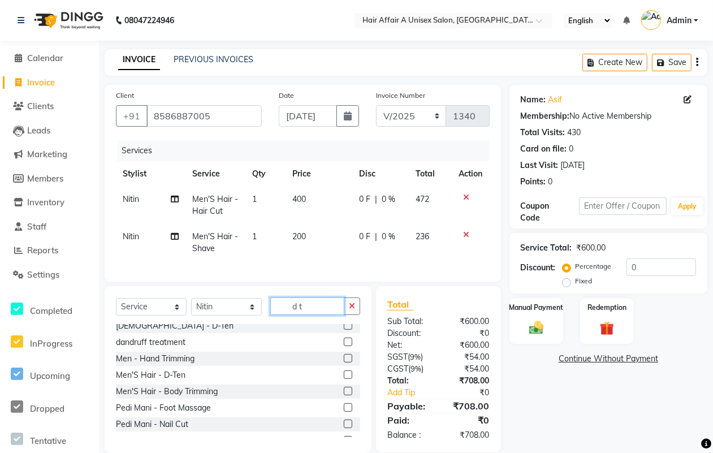
type input "d t"
click at [344, 330] on label at bounding box center [348, 325] width 8 height 8
click at [344, 330] on input "checkbox" at bounding box center [347, 325] width 7 height 7
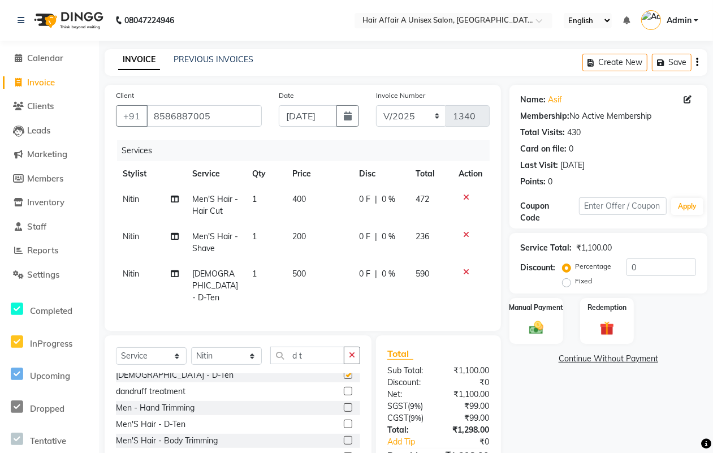
checkbox input "false"
click at [298, 272] on span "500" at bounding box center [299, 273] width 14 height 10
select select "25232"
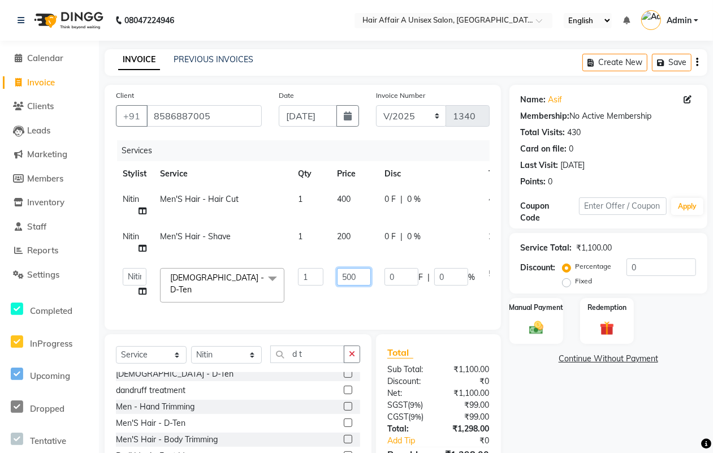
click at [349, 276] on input "500" at bounding box center [354, 277] width 34 height 18
type input "600"
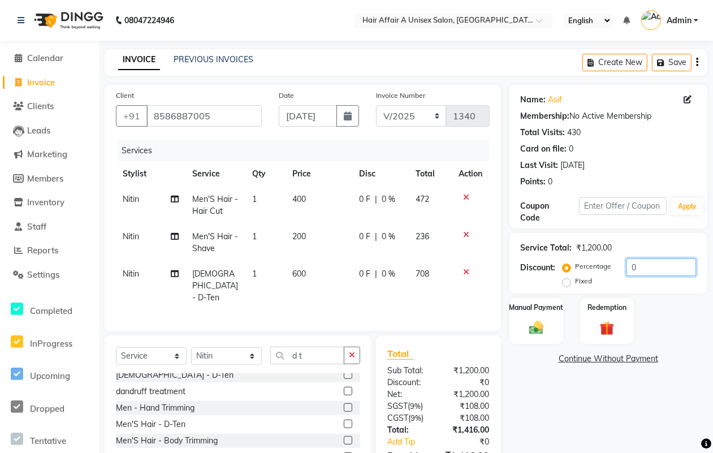
click at [641, 263] on input "0" at bounding box center [661, 267] width 70 height 18
type input "15"
click at [524, 340] on div "Manual Payment" at bounding box center [536, 321] width 56 height 48
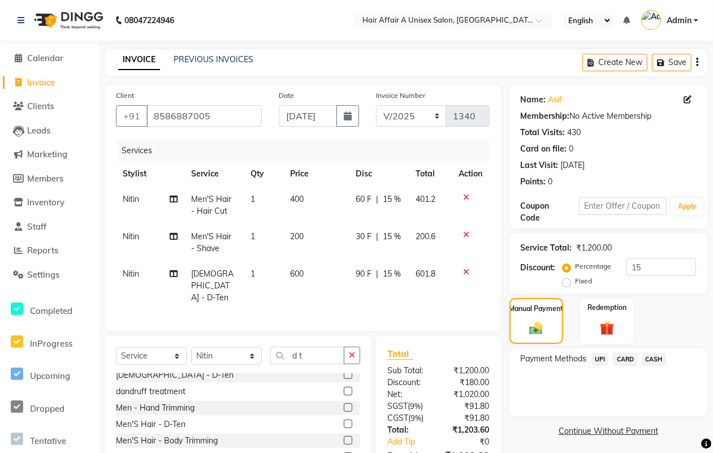
click at [642, 353] on span "CASH" at bounding box center [653, 359] width 24 height 13
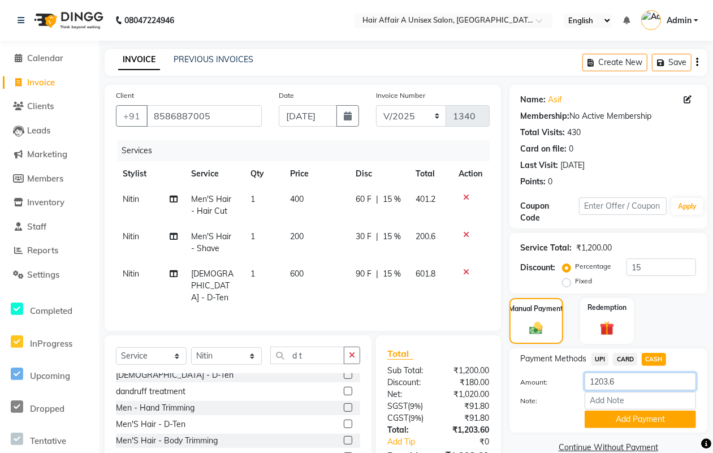
click at [620, 380] on input "1203.6" at bounding box center [639, 381] width 111 height 18
type input "1200"
click at [626, 417] on button "Add Payment" at bounding box center [639, 419] width 111 height 18
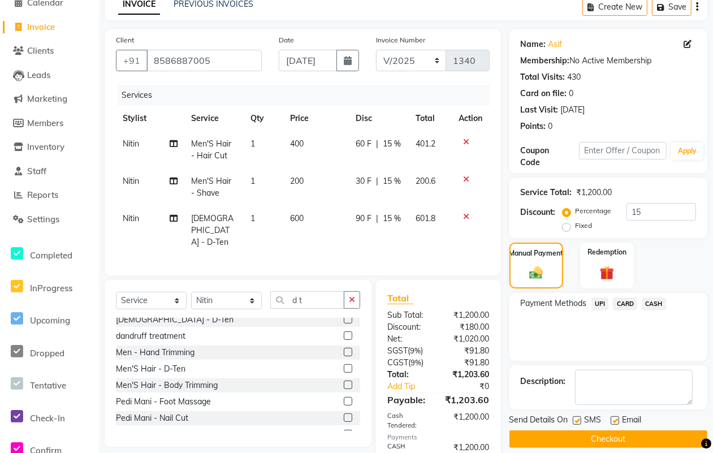
scroll to position [123, 0]
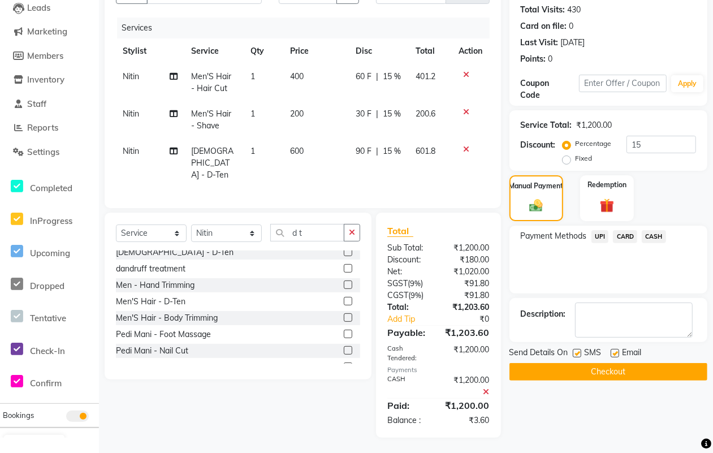
click at [574, 352] on label at bounding box center [577, 353] width 8 height 8
click at [574, 352] on input "checkbox" at bounding box center [576, 353] width 7 height 7
checkbox input "false"
click at [614, 349] on label at bounding box center [614, 353] width 8 height 8
click at [614, 350] on input "checkbox" at bounding box center [613, 353] width 7 height 7
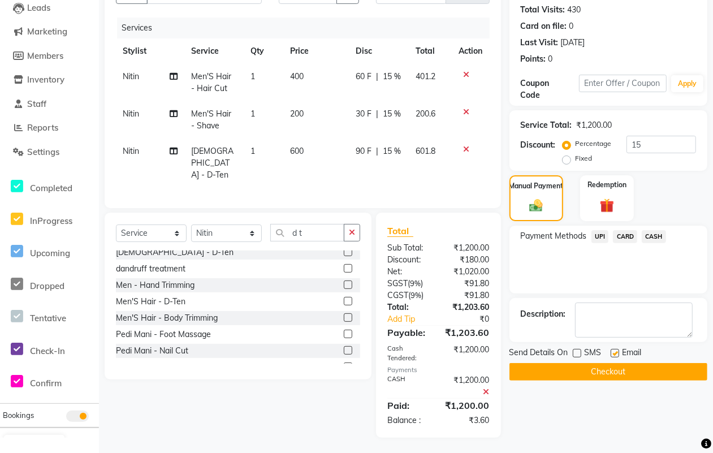
checkbox input "false"
click at [602, 374] on button "Checkout" at bounding box center [608, 372] width 198 height 18
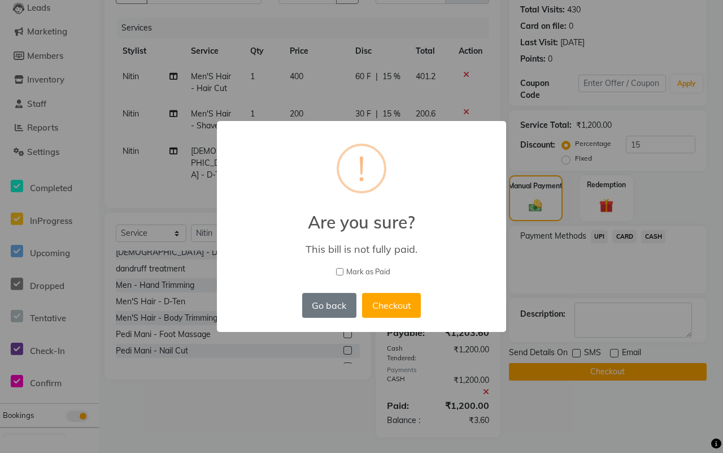
click at [355, 266] on span "Mark as Paid" at bounding box center [368, 271] width 44 height 11
click at [344, 268] on input "Mark as Paid" at bounding box center [339, 271] width 7 height 7
checkbox input "true"
click at [400, 295] on button "Checkout" at bounding box center [391, 305] width 59 height 25
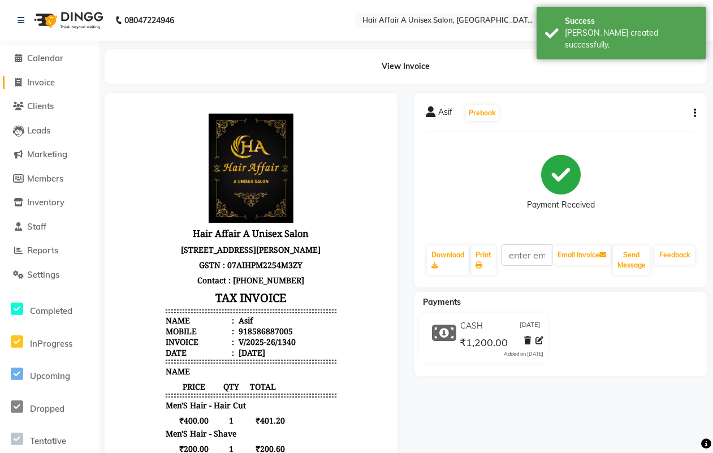
click at [54, 82] on span "Invoice" at bounding box center [41, 82] width 28 height 11
select select "4464"
select select "service"
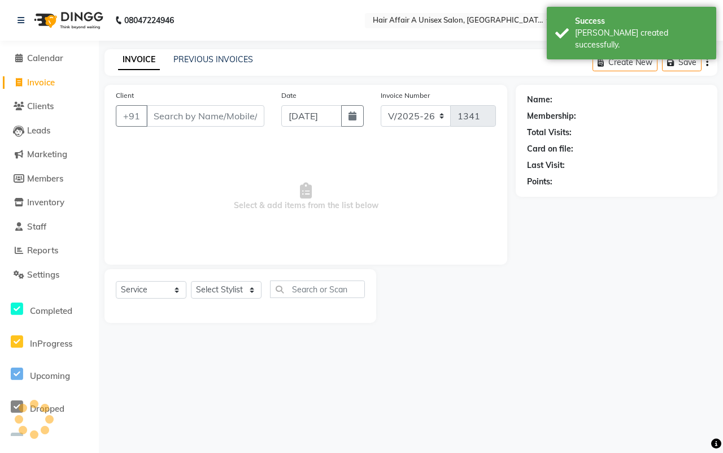
click at [183, 122] on input "Client" at bounding box center [205, 115] width 118 height 21
click at [213, 57] on link "PREVIOUS INVOICES" at bounding box center [214, 59] width 80 height 10
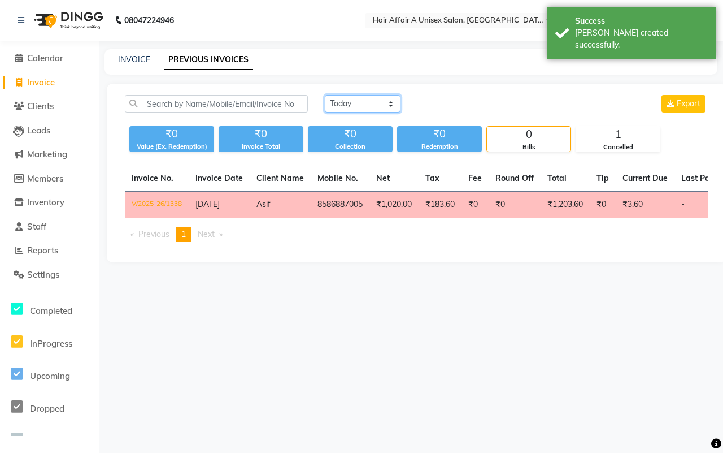
click at [360, 107] on select "[DATE] [DATE] Custom Range" at bounding box center [363, 104] width 76 height 18
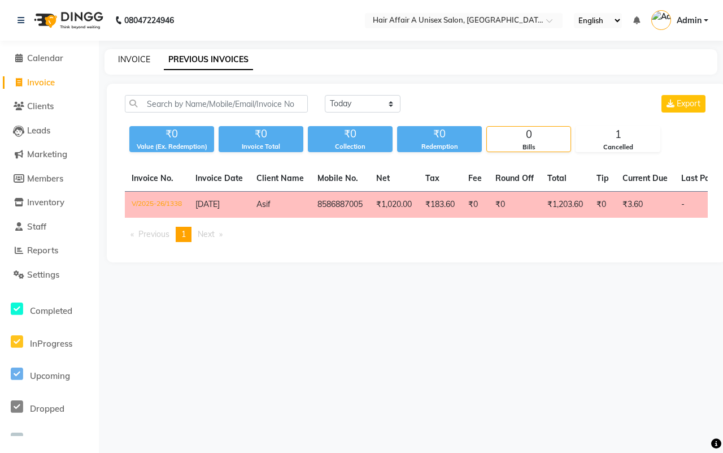
click at [136, 57] on link "INVOICE" at bounding box center [134, 59] width 32 height 10
select select "service"
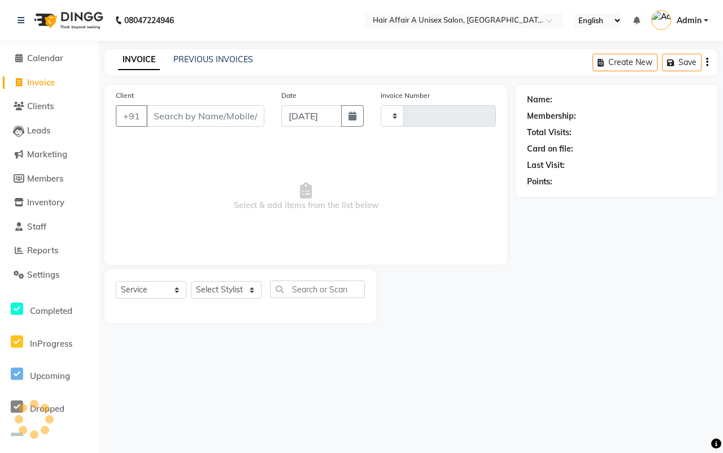
click at [184, 109] on input "Client" at bounding box center [205, 115] width 118 height 21
type input "1341"
select select "4464"
click at [178, 120] on input "Client" at bounding box center [205, 115] width 118 height 21
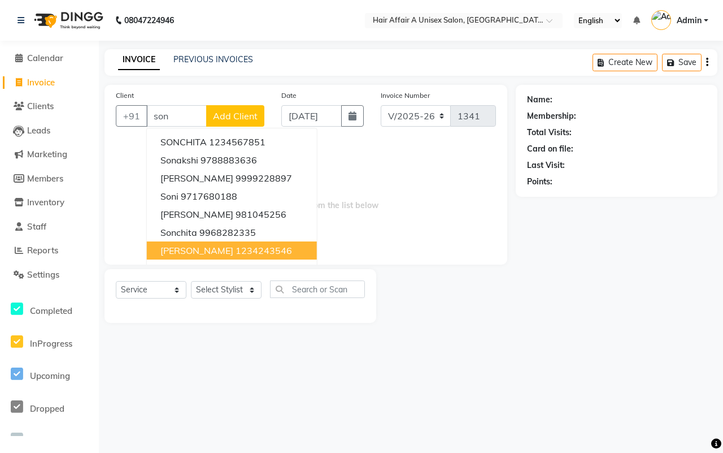
click at [236, 249] on ngb-highlight "1234243546" at bounding box center [264, 250] width 57 height 11
type input "1234243546"
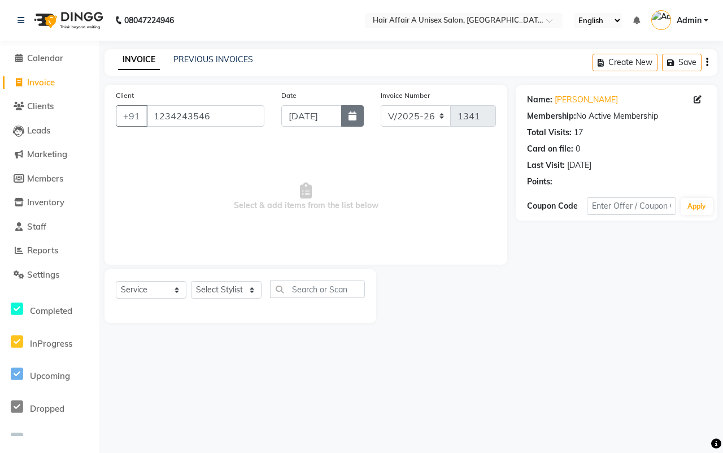
click at [349, 110] on button "button" at bounding box center [352, 115] width 23 height 21
select select "9"
select select "2025"
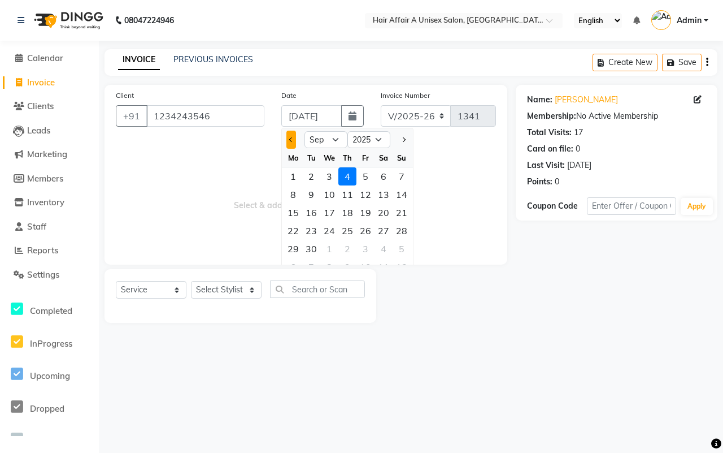
click at [294, 137] on button "Previous month" at bounding box center [292, 140] width 10 height 18
select select "8"
click at [314, 194] on div "5" at bounding box center [311, 194] width 18 height 18
type input "[DATE]"
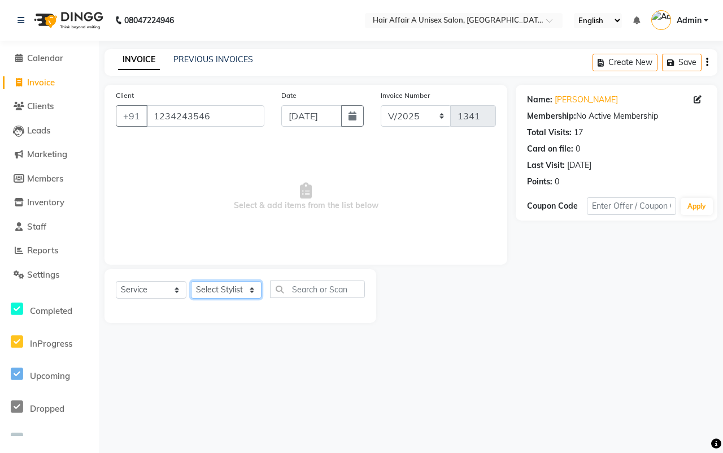
click at [219, 289] on select "Select Stylist Asif Chanchal harsh Ishu Kajal Kunal Neeraj Nitin Sheena Sonu Vi…" at bounding box center [226, 290] width 71 height 18
select select "25276"
click at [191, 281] on select "Select Stylist Asif Chanchal harsh Ishu Kajal Kunal Neeraj Nitin Sheena Sonu Vi…" at bounding box center [226, 290] width 71 height 18
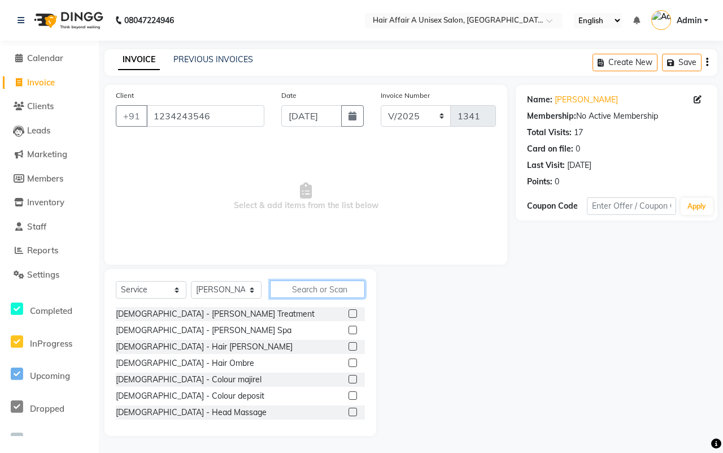
click at [309, 286] on input "text" at bounding box center [317, 289] width 95 height 18
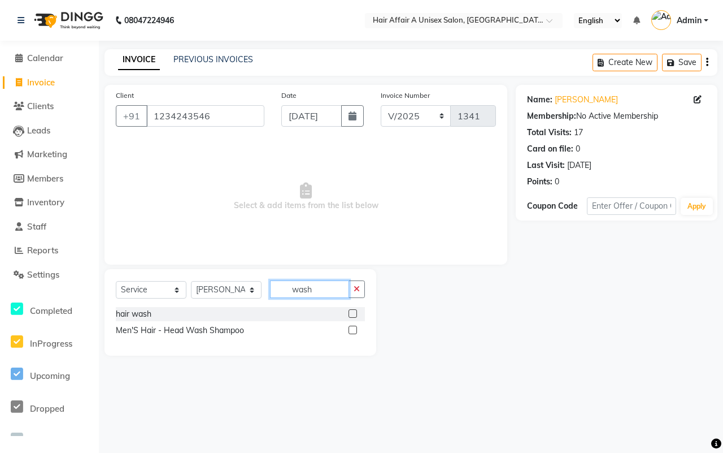
type input "wash"
click at [352, 315] on label at bounding box center [353, 313] width 8 height 8
click at [352, 315] on input "checkbox" at bounding box center [352, 313] width 7 height 7
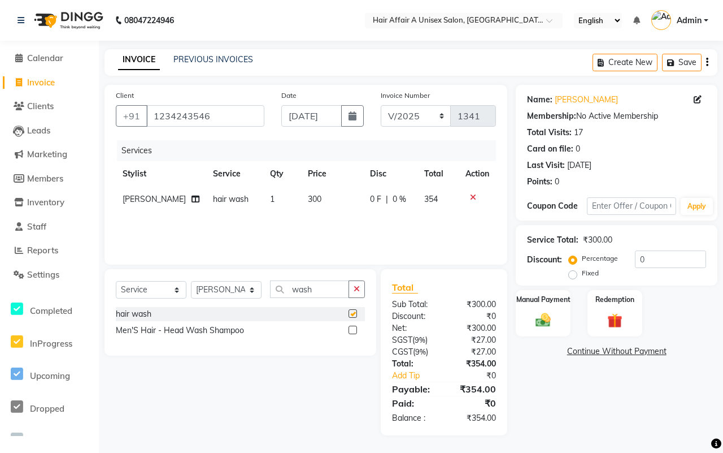
checkbox input "false"
click at [308, 200] on span "300" at bounding box center [315, 199] width 14 height 10
select select "25276"
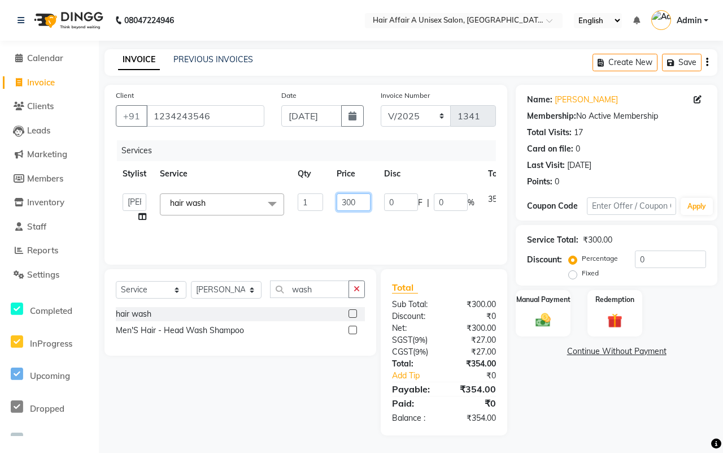
click at [348, 204] on input "300" at bounding box center [354, 202] width 34 height 18
type input "400"
click at [455, 326] on div "₹300.00" at bounding box center [474, 328] width 60 height 12
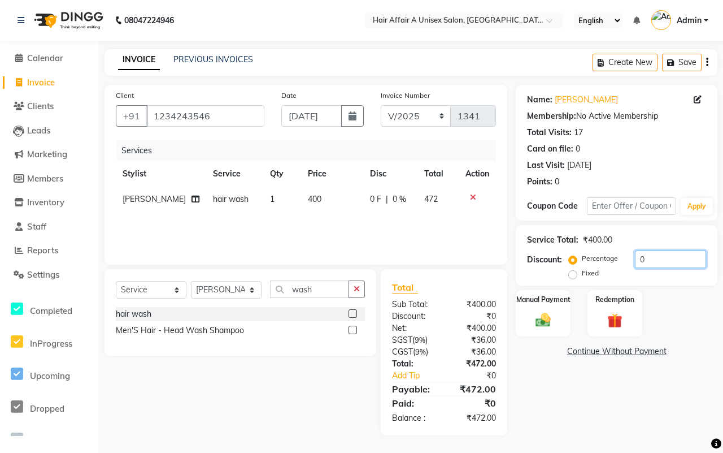
click at [640, 262] on input "0" at bounding box center [670, 259] width 71 height 18
click at [651, 261] on input "0" at bounding box center [670, 259] width 71 height 18
type input "15"
click at [547, 292] on div "Manual Payment" at bounding box center [543, 313] width 57 height 49
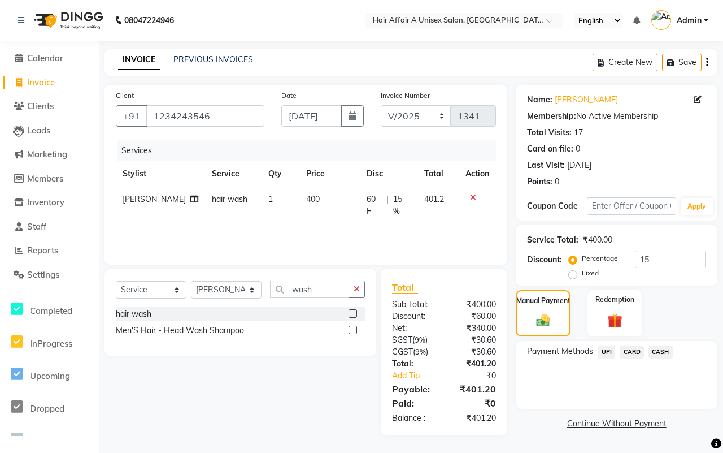
click at [657, 352] on span "CASH" at bounding box center [661, 351] width 24 height 13
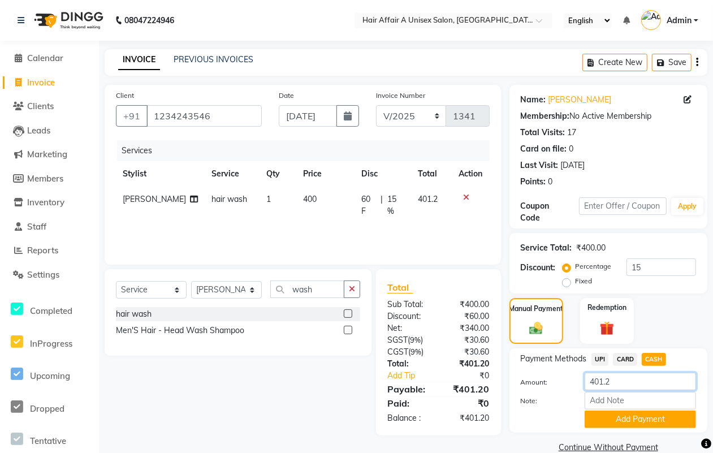
click at [631, 380] on input "401.2" at bounding box center [639, 381] width 111 height 18
type input "400"
click at [625, 418] on button "Add Payment" at bounding box center [639, 419] width 111 height 18
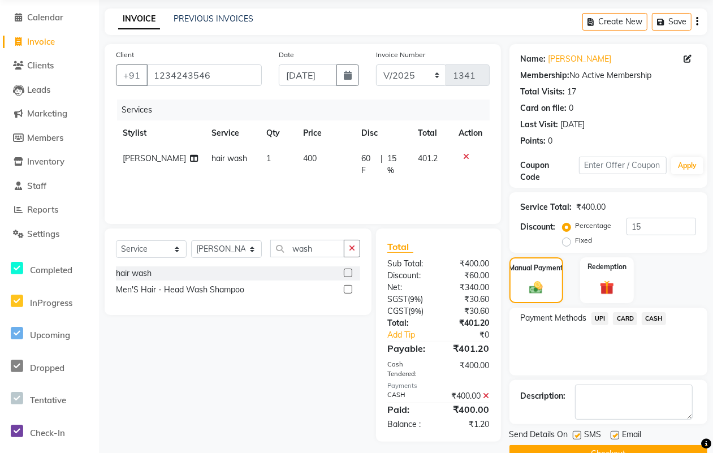
scroll to position [68, 0]
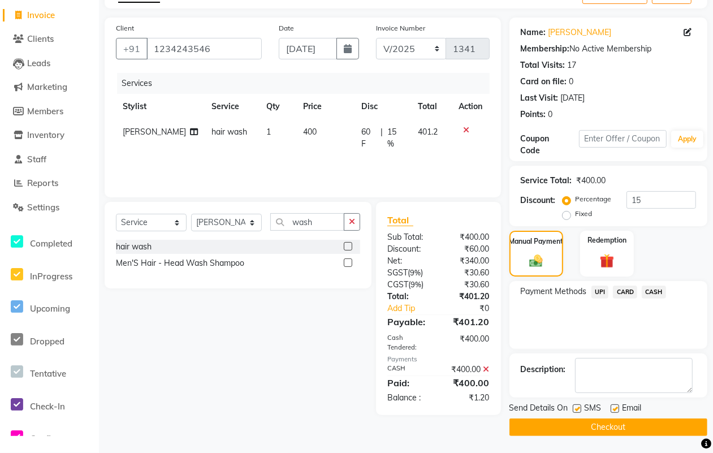
click at [575, 408] on label at bounding box center [577, 408] width 8 height 8
click at [575, 408] on input "checkbox" at bounding box center [576, 408] width 7 height 7
checkbox input "false"
click at [612, 407] on label at bounding box center [614, 408] width 8 height 8
click at [612, 407] on input "checkbox" at bounding box center [613, 408] width 7 height 7
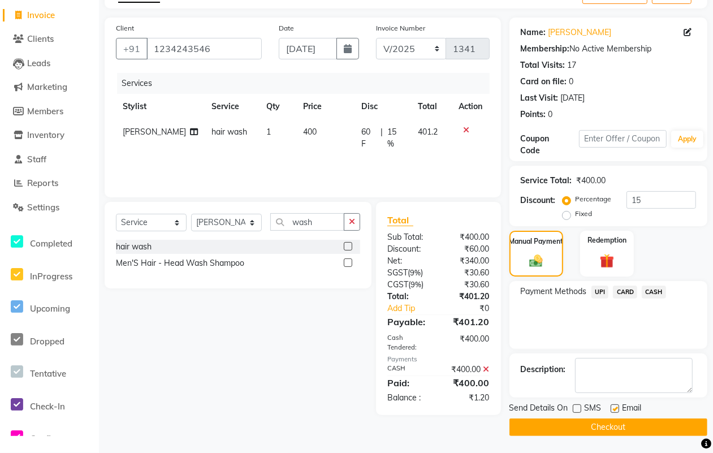
checkbox input "false"
click at [600, 421] on button "Checkout" at bounding box center [608, 427] width 198 height 18
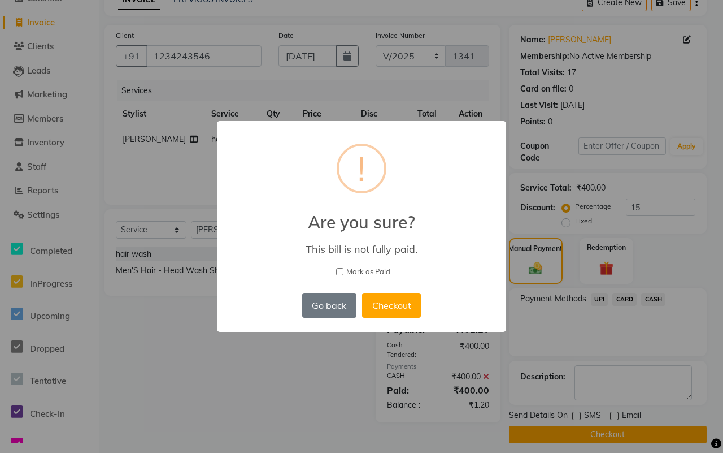
click at [365, 270] on span "Mark as Paid" at bounding box center [368, 271] width 44 height 11
click at [344, 270] on input "Mark as Paid" at bounding box center [339, 271] width 7 height 7
checkbox input "true"
click at [375, 293] on button "Checkout" at bounding box center [391, 305] width 59 height 25
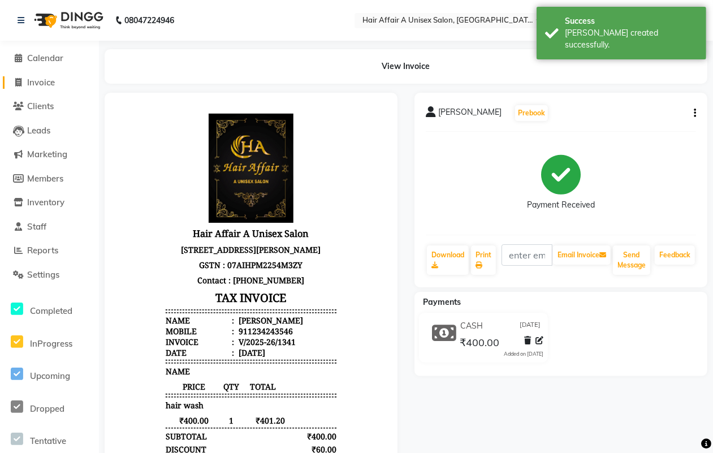
click at [50, 80] on span "Invoice" at bounding box center [41, 82] width 28 height 11
select select "service"
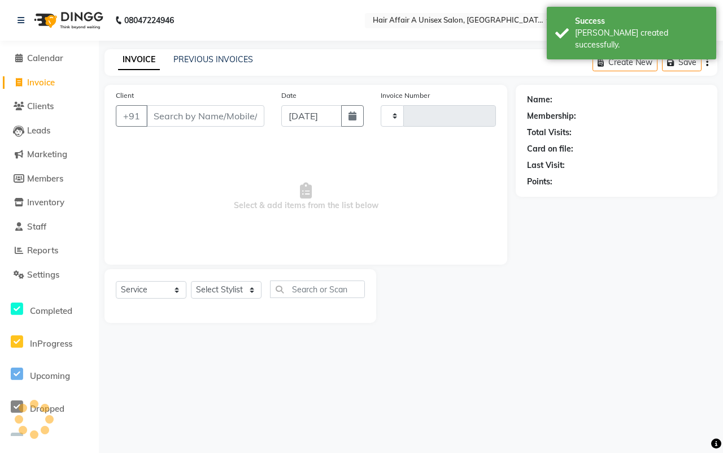
type input "1342"
select select "4464"
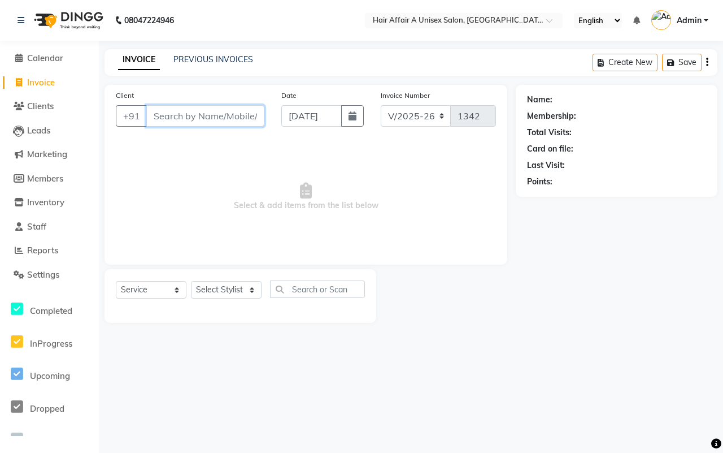
click at [230, 122] on input "Client" at bounding box center [205, 115] width 118 height 21
click at [231, 109] on input "Client" at bounding box center [205, 115] width 118 height 21
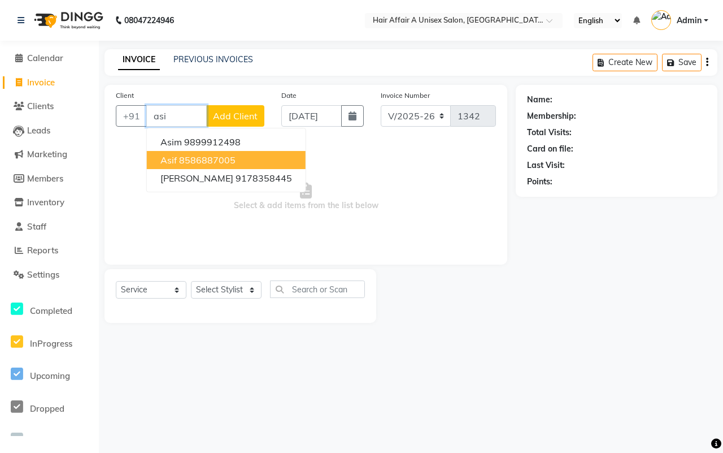
click at [199, 153] on button "Asif 8586887005" at bounding box center [226, 160] width 159 height 18
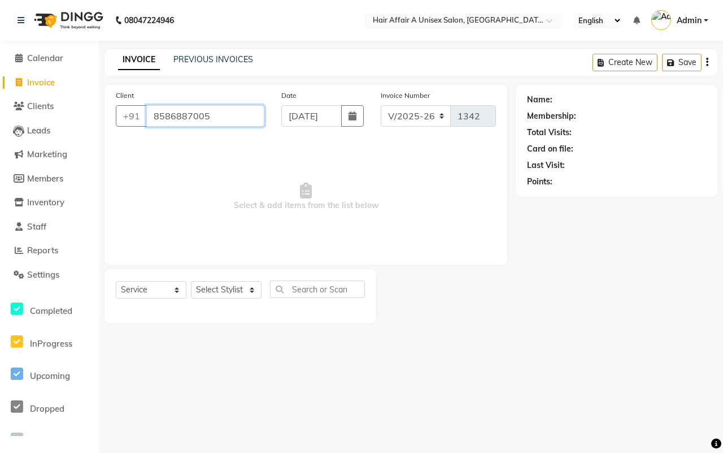
type input "8586887005"
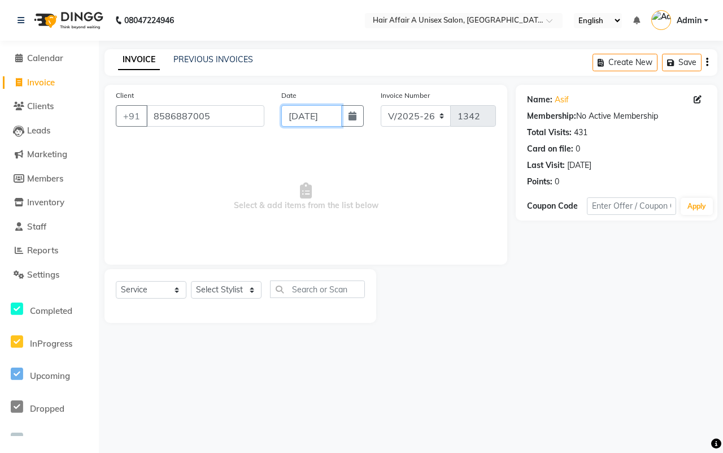
click at [336, 119] on input "[DATE]" at bounding box center [311, 115] width 60 height 21
select select "9"
select select "2025"
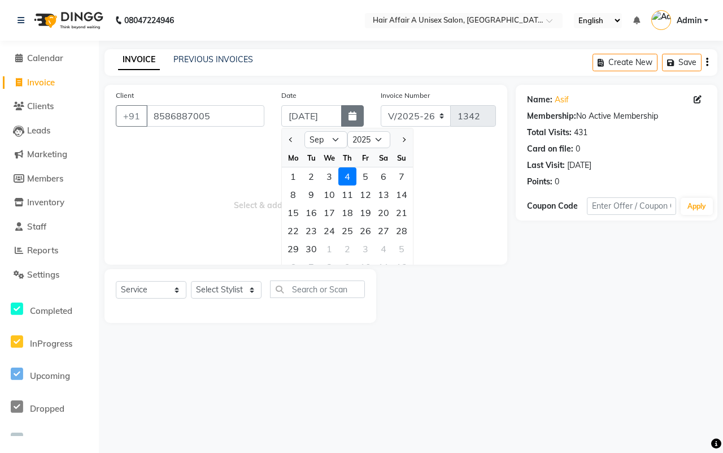
click at [351, 114] on icon "button" at bounding box center [353, 115] width 8 height 9
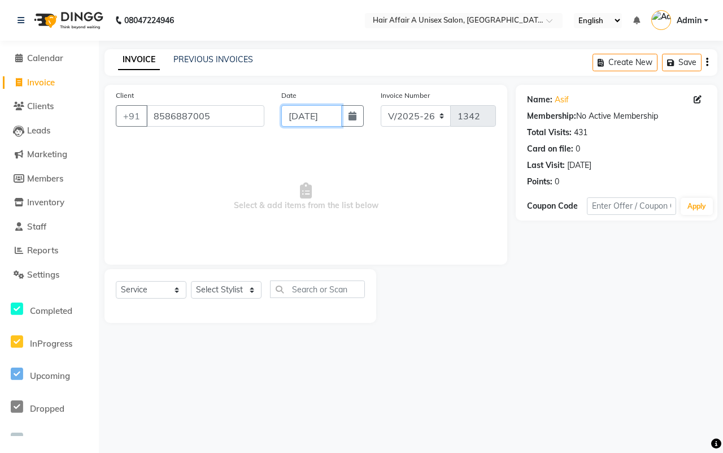
scroll to position [0, 6]
click at [354, 116] on icon "button" at bounding box center [353, 115] width 8 height 9
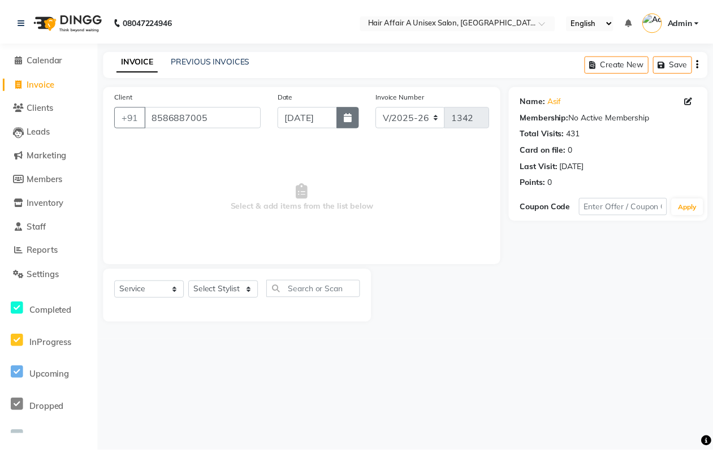
scroll to position [0, 0]
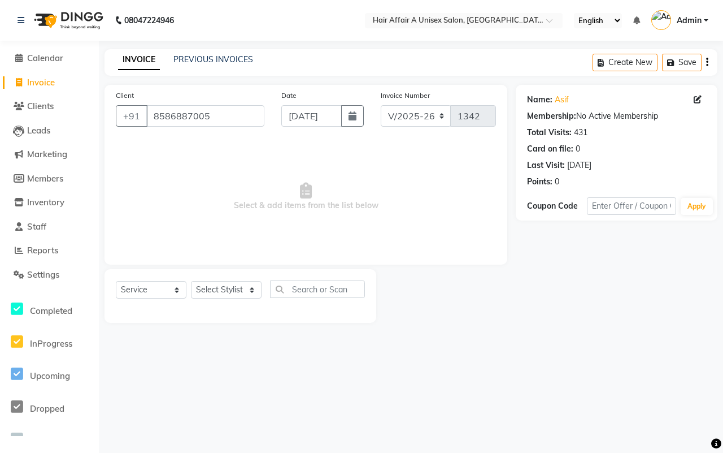
select select "9"
select select "2025"
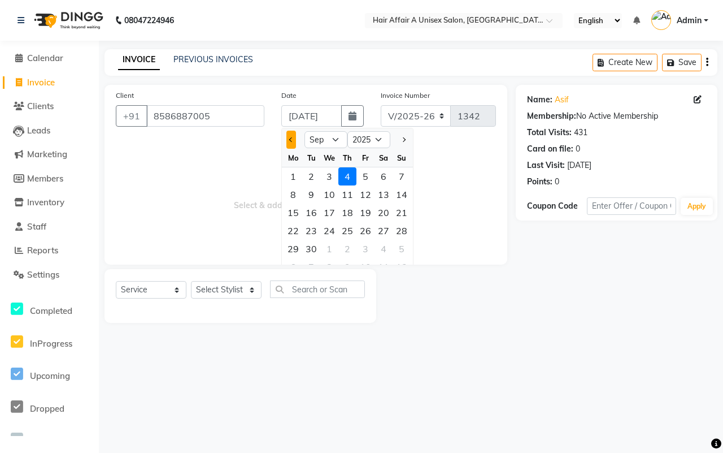
click at [288, 142] on button "Previous month" at bounding box center [292, 140] width 10 height 18
select select "8"
click at [325, 193] on div "6" at bounding box center [329, 194] width 18 height 18
type input "[DATE]"
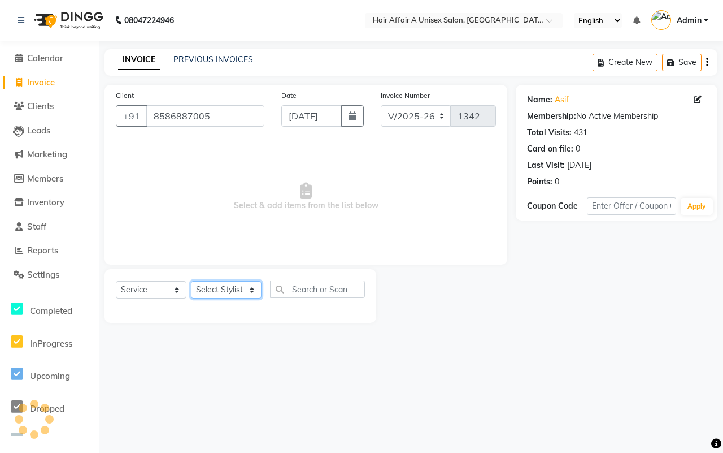
click at [230, 289] on select "Select Stylist Asif Chanchal harsh Ishu Kajal Kunal Neeraj Nitin Sheena Sonu Vi…" at bounding box center [226, 290] width 71 height 18
select select "25273"
click at [191, 281] on select "Select Stylist Asif Chanchal harsh Ishu Kajal Kunal Neeraj Nitin Sheena Sonu Vi…" at bounding box center [226, 290] width 71 height 18
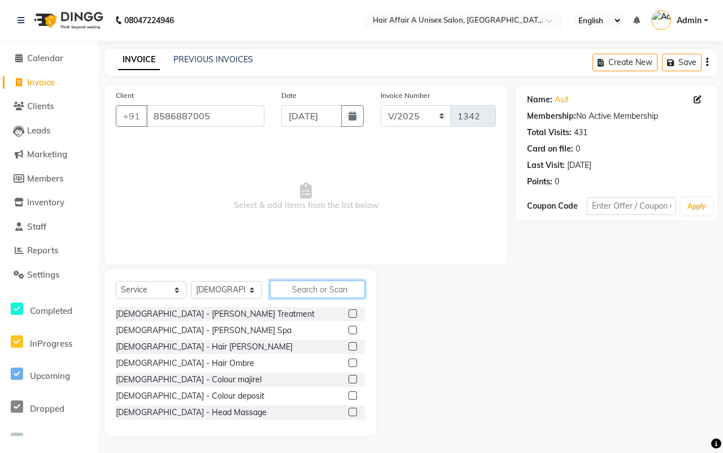
click at [328, 292] on input "text" at bounding box center [317, 289] width 95 height 18
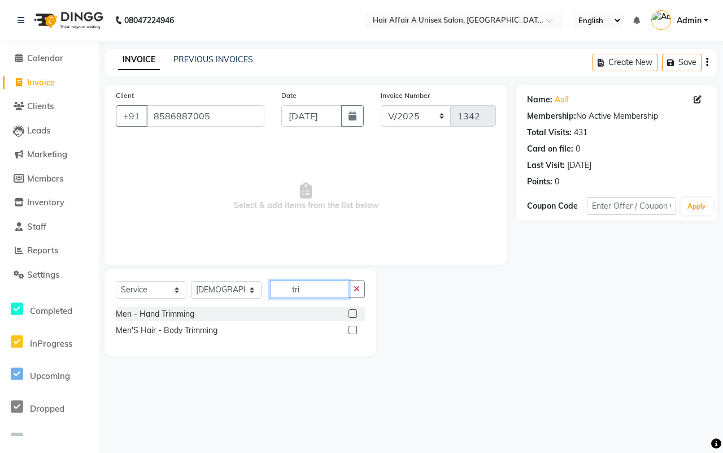
type input "tri"
click at [352, 317] on label at bounding box center [353, 313] width 8 height 8
click at [352, 317] on input "checkbox" at bounding box center [352, 313] width 7 height 7
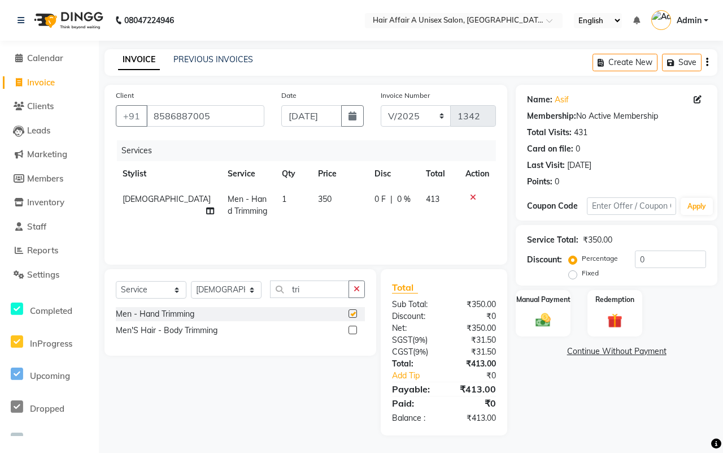
checkbox input "false"
click at [246, 300] on div "Select Service Product Membership Package Voucher Prepaid Gift Card Select Styl…" at bounding box center [240, 293] width 249 height 27
click at [245, 283] on select "Select Stylist Asif Chanchal harsh Ishu Kajal Kunal Neeraj Nitin Sheena Sonu Vi…" at bounding box center [226, 290] width 71 height 18
select select "25231"
click at [191, 281] on select "Select Stylist Asif Chanchal harsh Ishu Kajal Kunal Neeraj Nitin Sheena Sonu Vi…" at bounding box center [226, 290] width 71 height 18
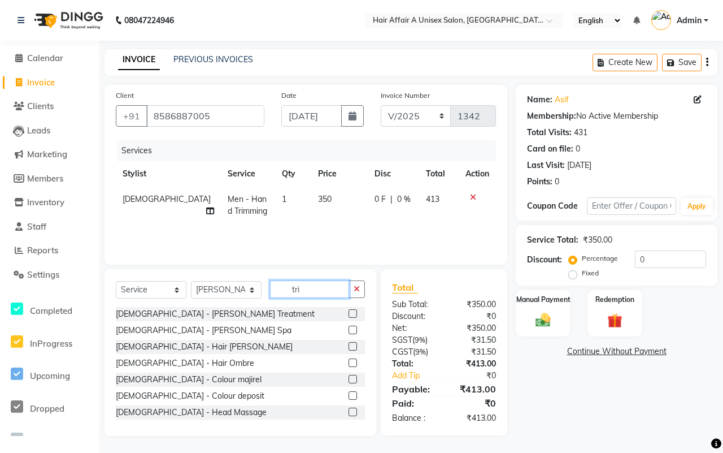
click at [318, 288] on input "tri" at bounding box center [309, 289] width 79 height 18
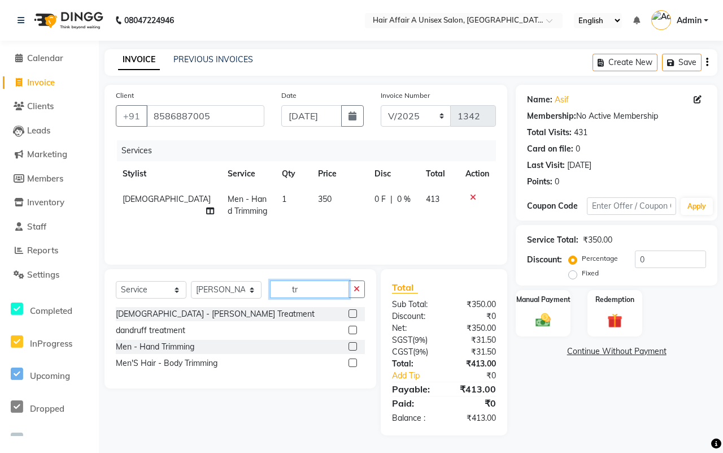
type input "t"
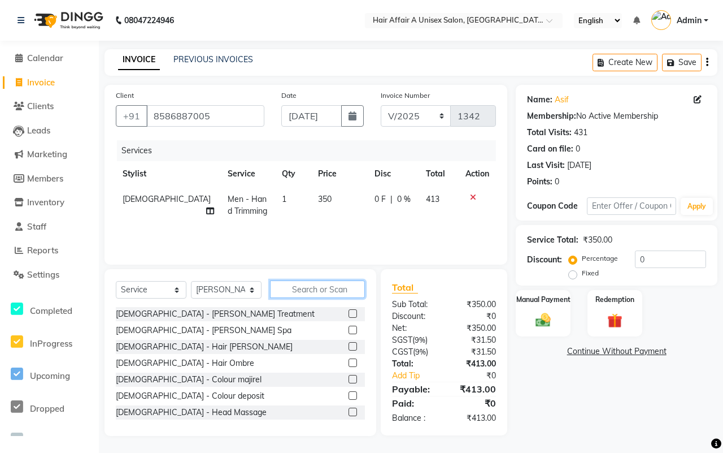
type input "b"
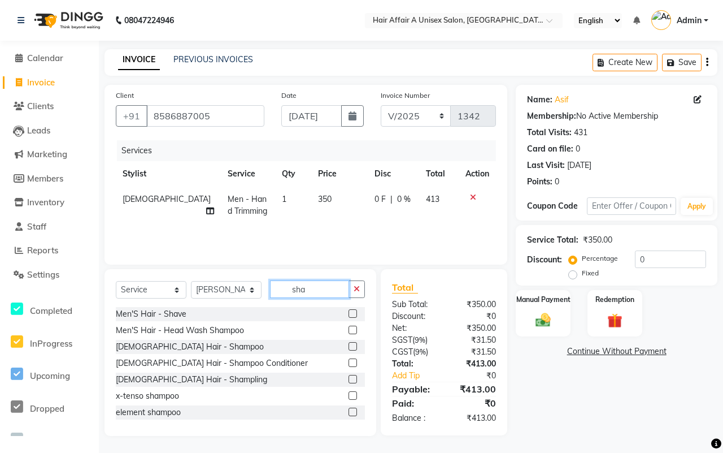
type input "sha"
click at [349, 314] on label at bounding box center [353, 313] width 8 height 8
click at [349, 314] on input "checkbox" at bounding box center [352, 313] width 7 height 7
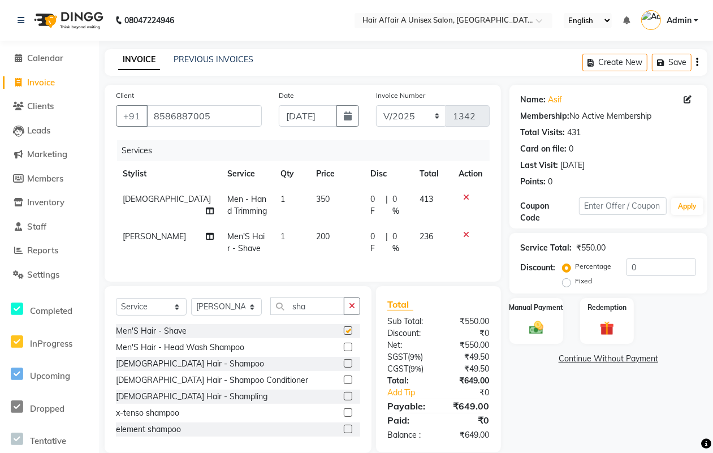
checkbox input "false"
click at [311, 196] on td "350" at bounding box center [336, 205] width 54 height 37
select select "25273"
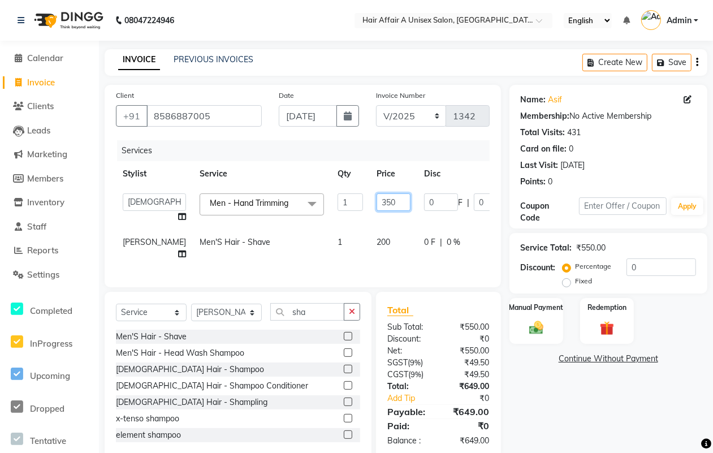
click at [376, 202] on input "350" at bounding box center [393, 202] width 34 height 18
type input "300"
click at [444, 365] on div "Total Sub Total: ₹550.00 Discount: ₹0 Net: ₹550.00 SGST ( 9% ) ₹49.50 CGST ( 9%…" at bounding box center [438, 375] width 102 height 144
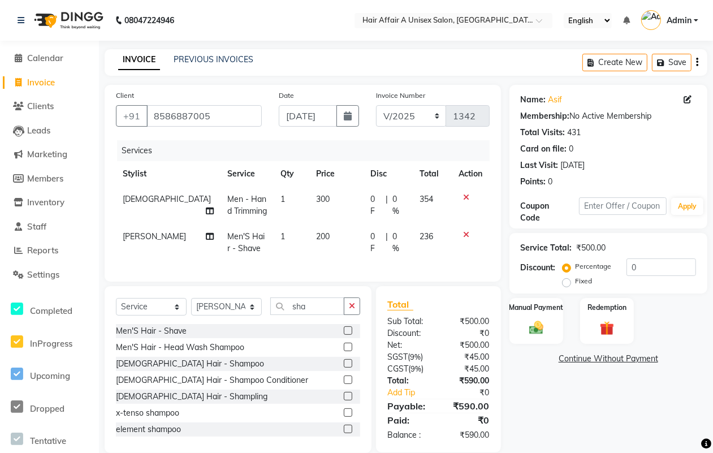
click at [660, 250] on div "Service Total: ₹500.00" at bounding box center [608, 248] width 175 height 12
click at [652, 264] on input "0" at bounding box center [661, 267] width 70 height 18
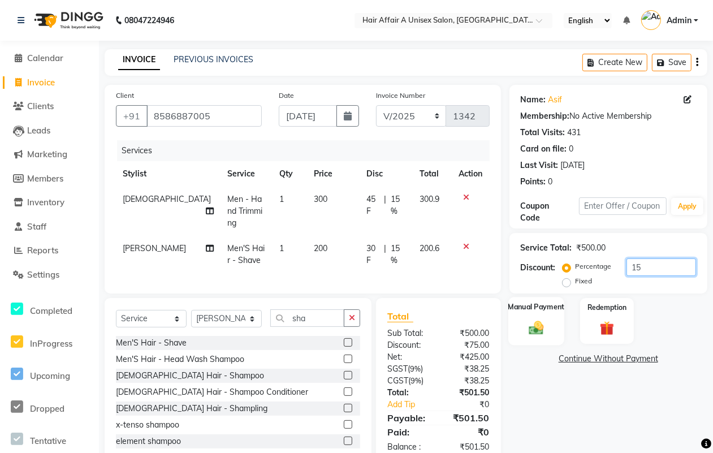
type input "15"
click at [554, 322] on div "Manual Payment" at bounding box center [536, 321] width 56 height 48
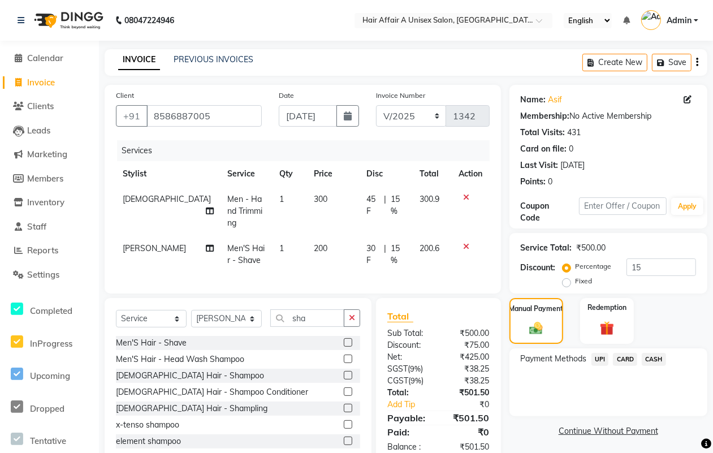
click at [598, 359] on span "UPI" at bounding box center [600, 359] width 18 height 13
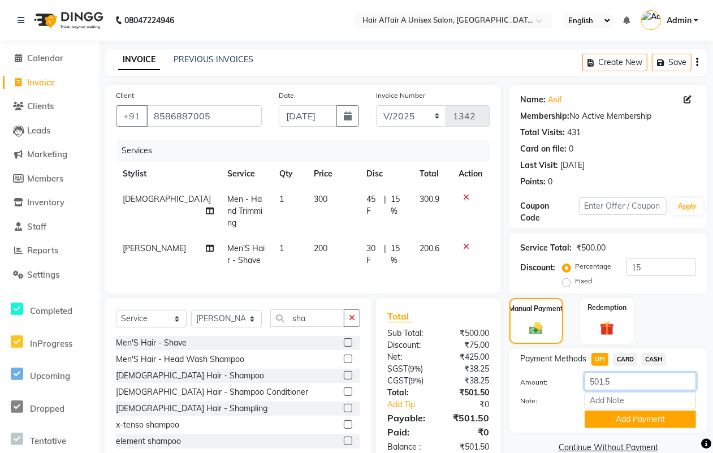
click at [617, 382] on input "501.5" at bounding box center [639, 381] width 111 height 18
type input "500"
click at [626, 419] on button "Add Payment" at bounding box center [639, 419] width 111 height 18
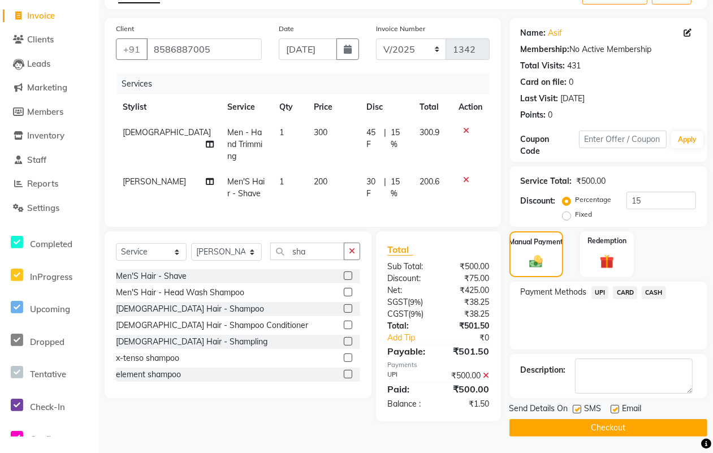
scroll to position [68, 0]
click at [577, 410] on label at bounding box center [577, 408] width 8 height 8
click at [577, 410] on input "checkbox" at bounding box center [576, 408] width 7 height 7
checkbox input "false"
click at [613, 408] on label at bounding box center [614, 408] width 8 height 8
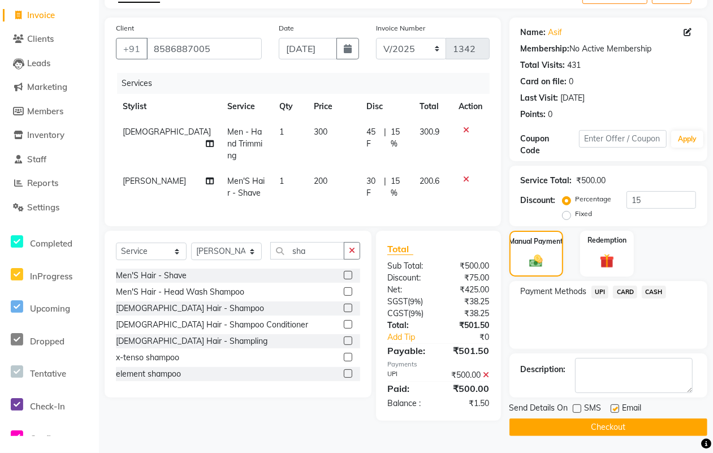
click at [613, 408] on input "checkbox" at bounding box center [613, 408] width 7 height 7
checkbox input "false"
click at [600, 427] on button "Checkout" at bounding box center [608, 427] width 198 height 18
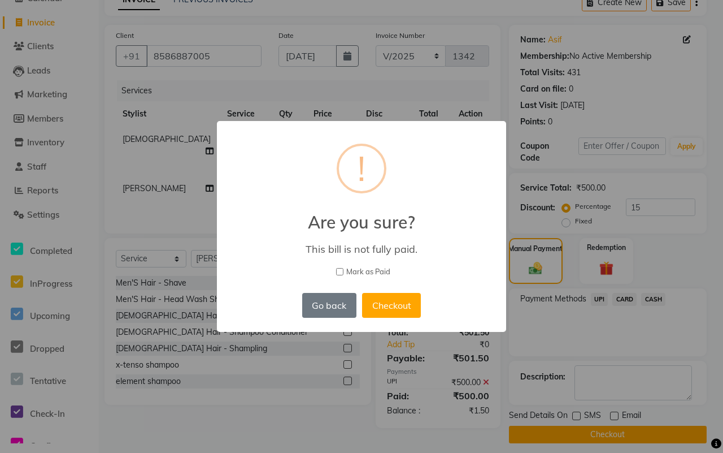
click at [375, 269] on span "Mark as Paid" at bounding box center [368, 271] width 44 height 11
click at [344, 269] on input "Mark as Paid" at bounding box center [339, 271] width 7 height 7
checkbox input "true"
click at [378, 304] on button "Checkout" at bounding box center [391, 305] width 59 height 25
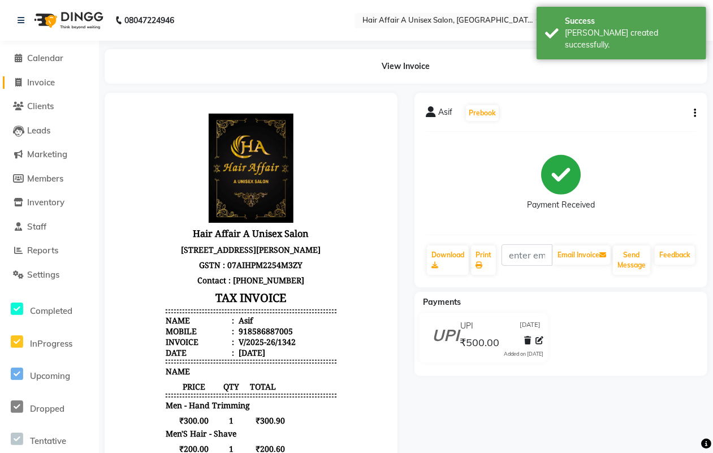
click at [42, 80] on span "Invoice" at bounding box center [41, 82] width 28 height 11
select select "service"
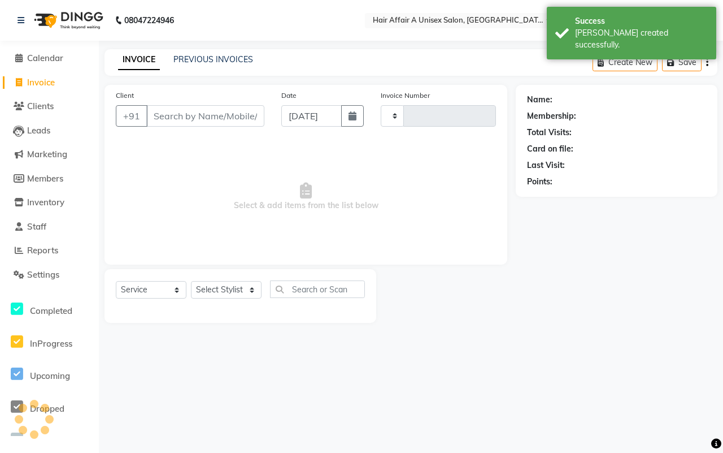
type input "1343"
select select "4464"
click at [182, 114] on input "Client" at bounding box center [205, 115] width 118 height 21
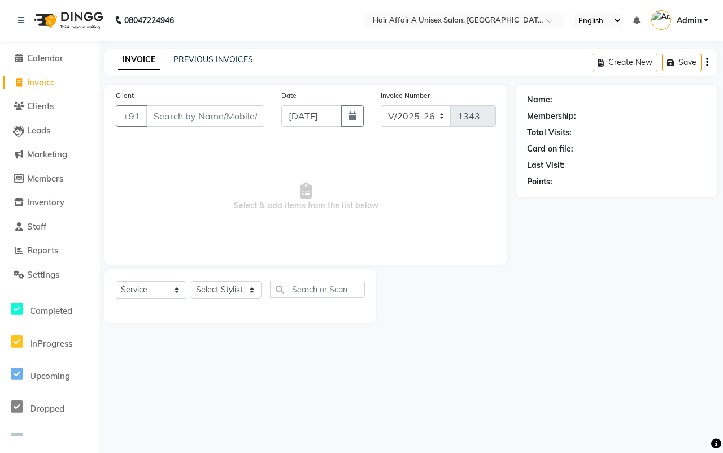
click at [190, 122] on input "Client" at bounding box center [205, 115] width 118 height 21
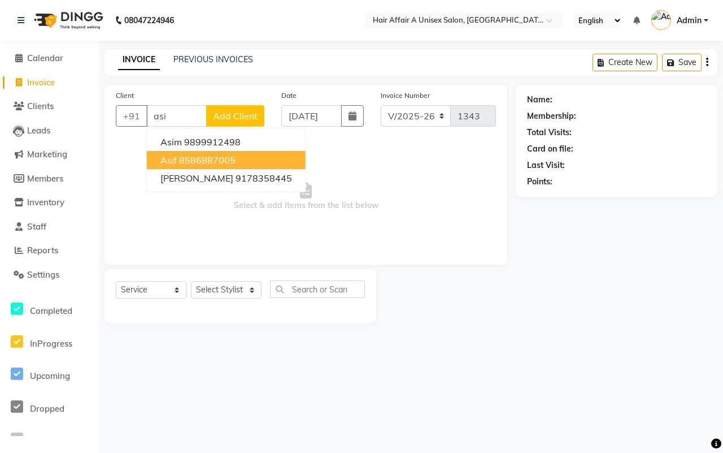
click at [185, 160] on ngb-highlight "8586887005" at bounding box center [207, 159] width 57 height 11
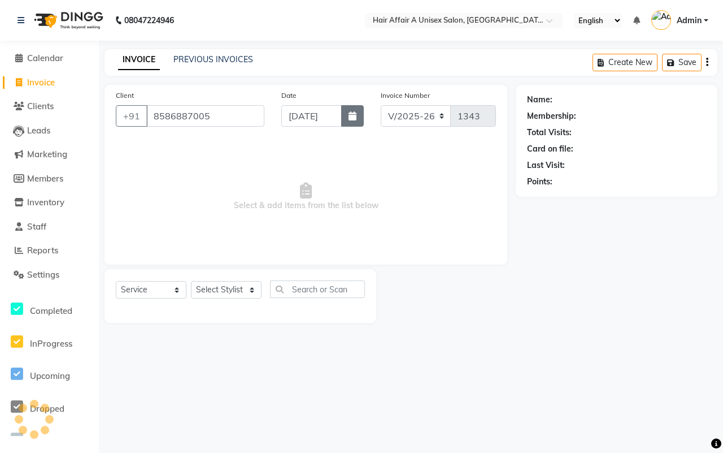
type input "8586887005"
click at [348, 123] on button "button" at bounding box center [352, 115] width 23 height 21
select select "9"
select select "2025"
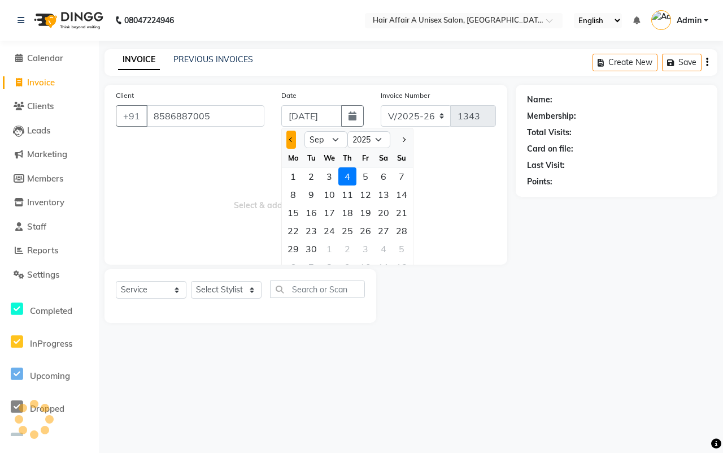
click at [287, 139] on button "Previous month" at bounding box center [292, 140] width 10 height 18
select select "8"
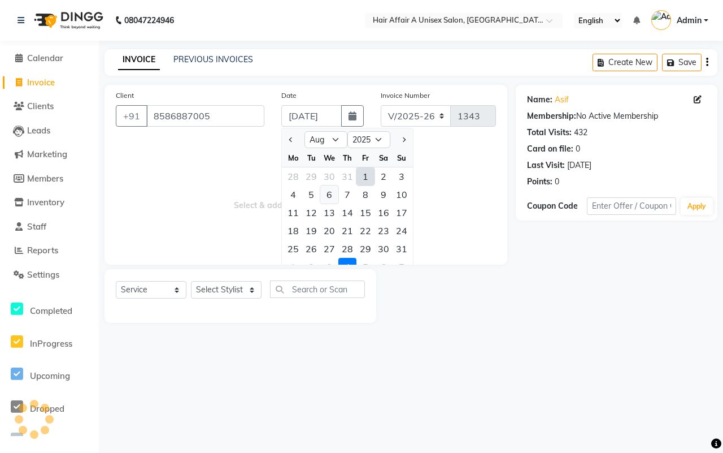
click at [329, 198] on div "6" at bounding box center [329, 194] width 18 height 18
type input "[DATE]"
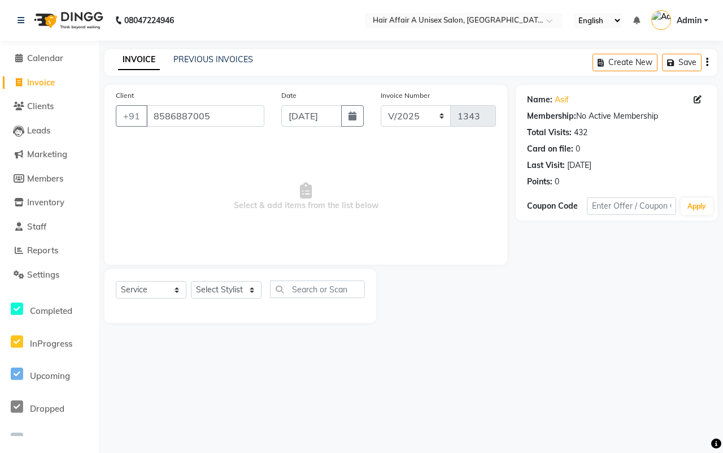
click at [227, 277] on div "Select Service Product Membership Package Voucher Prepaid Gift Card Select Styl…" at bounding box center [241, 296] width 272 height 54
click at [227, 280] on div "Select Service Product Membership Package Voucher Prepaid Gift Card Select Styl…" at bounding box center [240, 293] width 249 height 27
click at [238, 290] on select "Select Stylist Asif Chanchal harsh Ishu Kajal Kunal Neeraj Nitin Sheena Sonu Vi…" at bounding box center [226, 290] width 71 height 18
select select "25231"
click at [191, 281] on select "Select Stylist Asif Chanchal harsh Ishu Kajal Kunal Neeraj Nitin Sheena Sonu Vi…" at bounding box center [226, 290] width 71 height 18
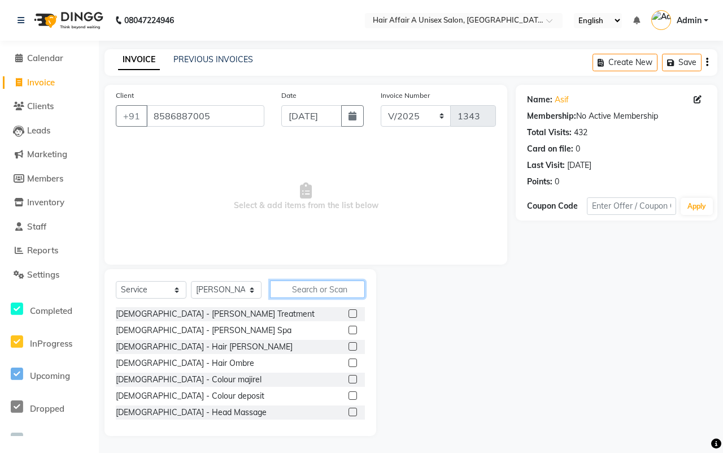
click at [298, 283] on input "text" at bounding box center [317, 289] width 95 height 18
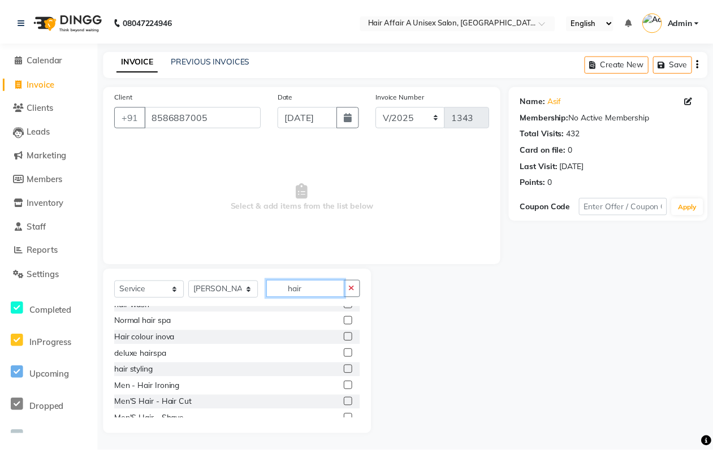
scroll to position [71, 0]
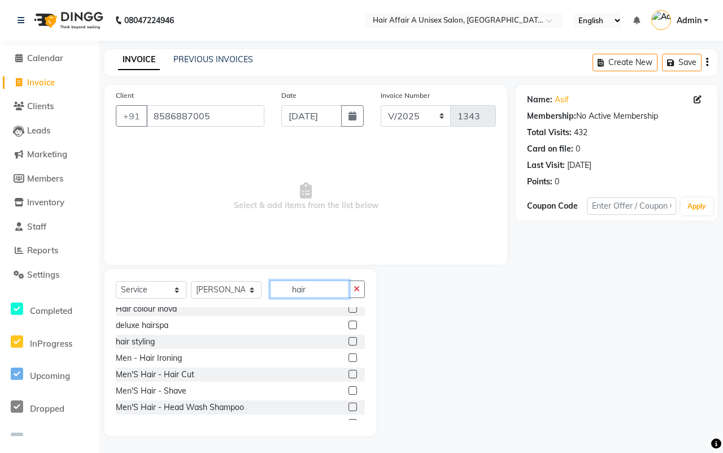
type input "hair"
click at [349, 374] on label at bounding box center [353, 374] width 8 height 8
click at [349, 374] on input "checkbox" at bounding box center [352, 374] width 7 height 7
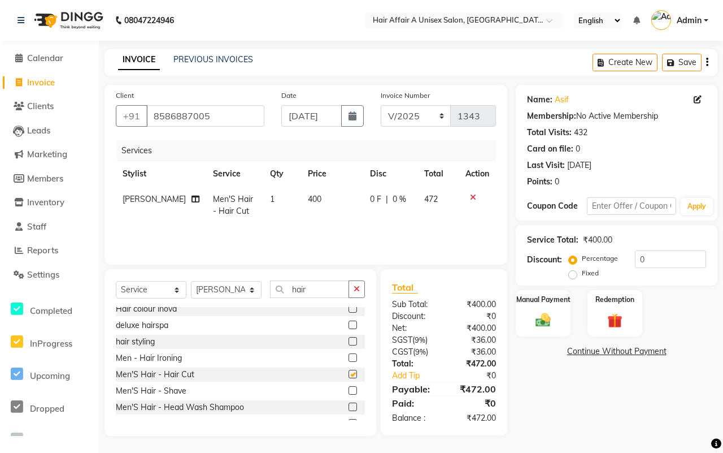
checkbox input "false"
click at [657, 258] on input "0" at bounding box center [670, 259] width 71 height 18
type input "15"
click at [537, 306] on div "Manual Payment" at bounding box center [543, 313] width 57 height 49
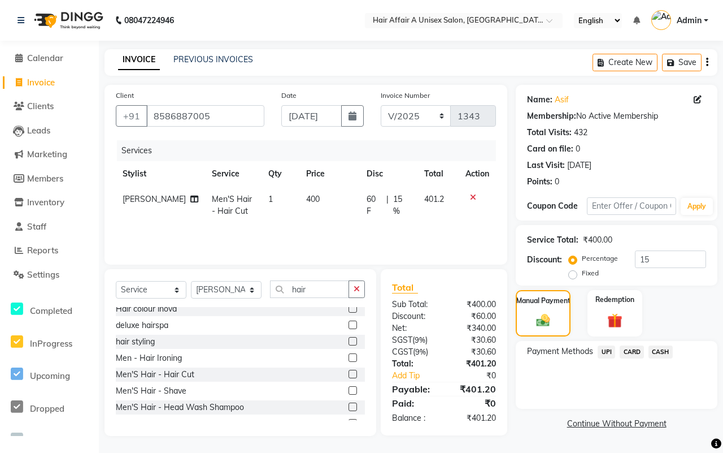
click at [657, 351] on span "CASH" at bounding box center [661, 351] width 24 height 13
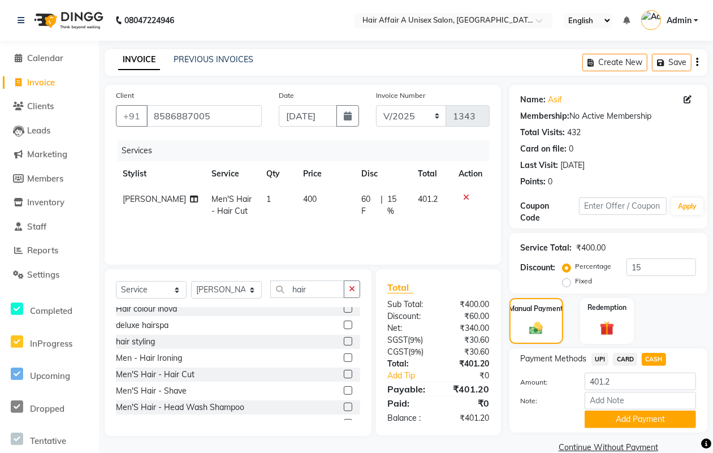
click at [633, 369] on div "Payment Methods UPI CARD CASH Amount: 401.2 Note: Add Payment" at bounding box center [608, 390] width 175 height 75
click at [626, 382] on input "401.2" at bounding box center [639, 381] width 111 height 18
type input "400"
click at [636, 408] on input "Note:" at bounding box center [639, 401] width 111 height 18
drag, startPoint x: 648, startPoint y: 431, endPoint x: 643, endPoint y: 428, distance: 6.1
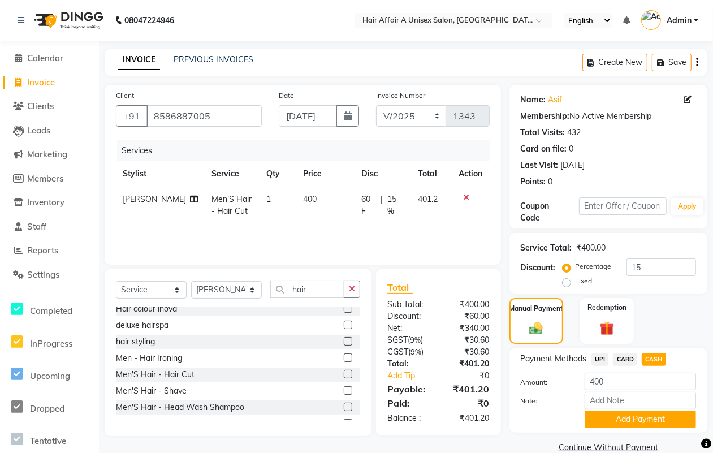
click at [648, 431] on div "Payment Methods UPI CARD CASH Amount: 400 Note: Add Payment" at bounding box center [608, 390] width 198 height 84
click at [638, 422] on button "Add Payment" at bounding box center [639, 419] width 111 height 18
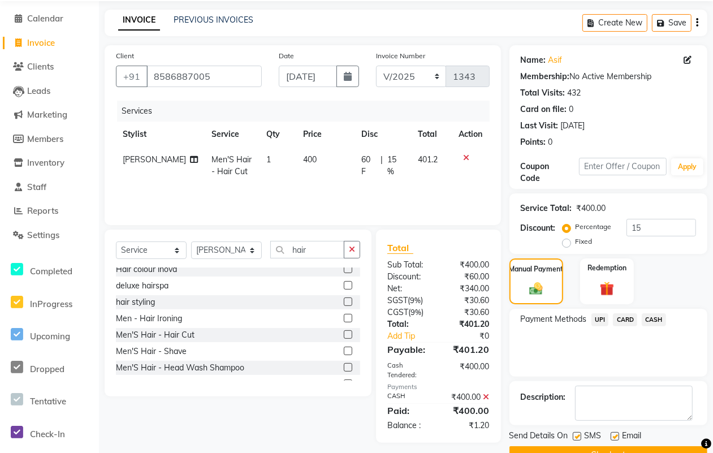
scroll to position [68, 0]
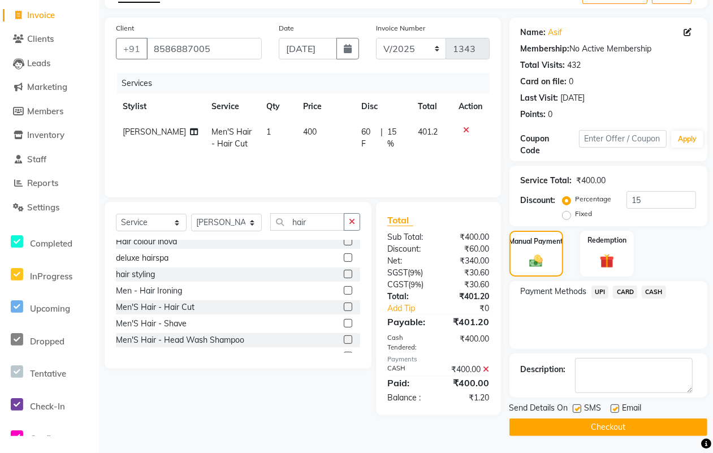
click at [574, 411] on label at bounding box center [577, 408] width 8 height 8
click at [574, 411] on input "checkbox" at bounding box center [576, 408] width 7 height 7
checkbox input "false"
click at [614, 410] on label at bounding box center [614, 408] width 8 height 8
click at [614, 410] on input "checkbox" at bounding box center [613, 408] width 7 height 7
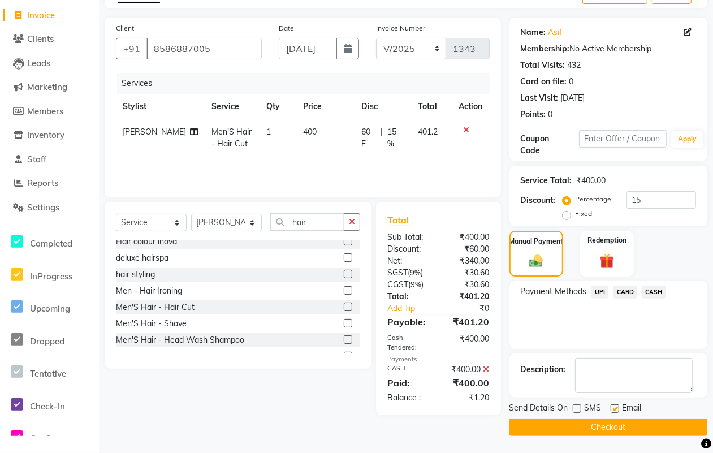
checkbox input "false"
click at [597, 424] on button "Checkout" at bounding box center [608, 427] width 198 height 18
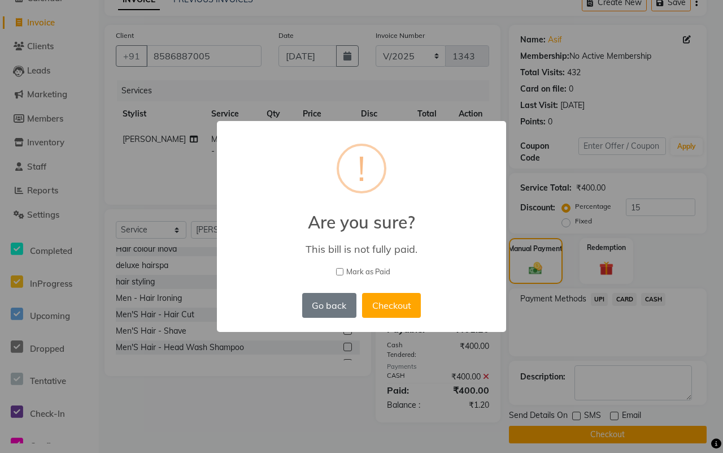
click at [369, 266] on span "Mark as Paid" at bounding box center [368, 271] width 44 height 11
click at [344, 268] on input "Mark as Paid" at bounding box center [339, 271] width 7 height 7
checkbox input "true"
click at [392, 293] on button "Checkout" at bounding box center [391, 305] width 59 height 25
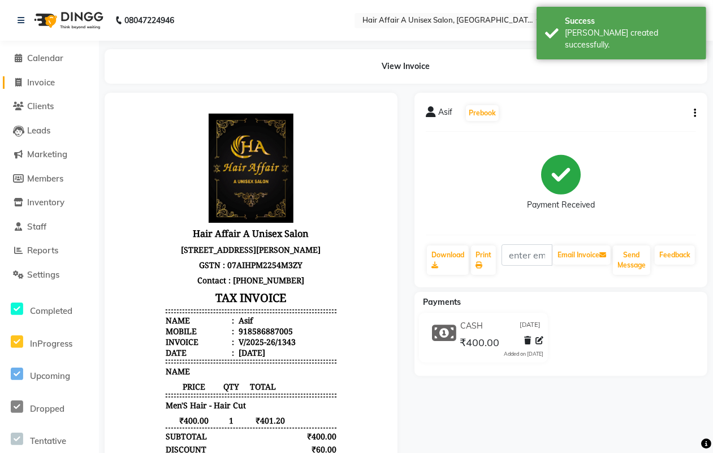
click at [27, 77] on span "Invoice" at bounding box center [41, 82] width 28 height 11
select select "4464"
select select "service"
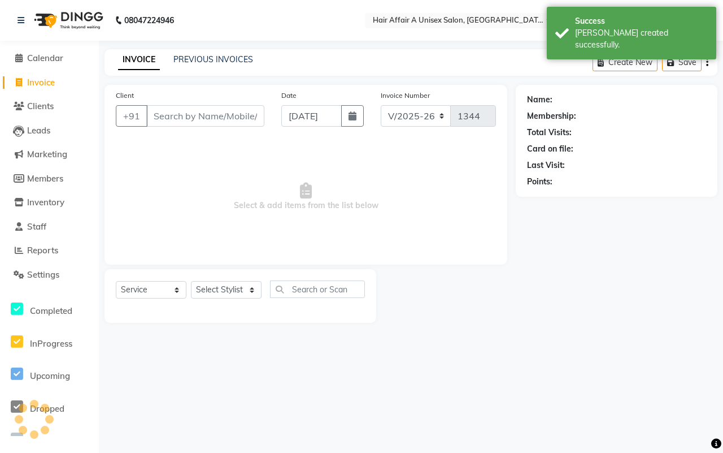
click at [181, 110] on input "Client" at bounding box center [205, 115] width 118 height 21
click at [205, 119] on input "Client" at bounding box center [205, 115] width 118 height 21
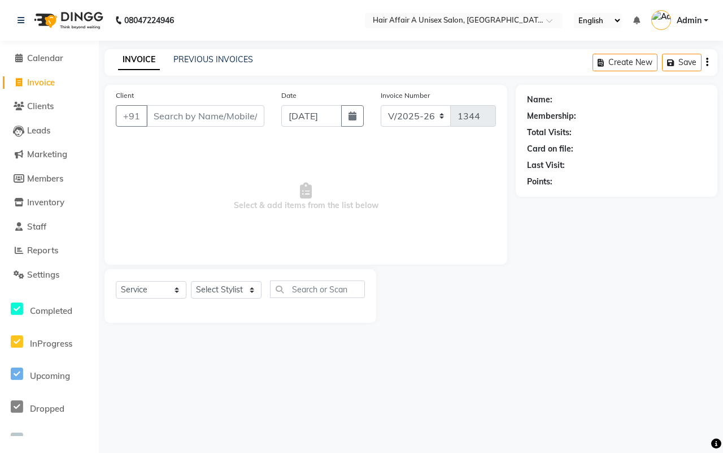
click at [232, 119] on input "Client" at bounding box center [205, 115] width 118 height 21
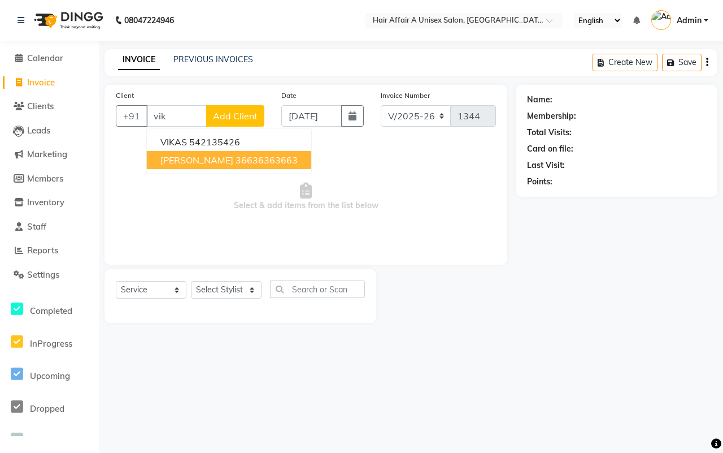
click at [236, 162] on ngb-highlight "36636363663" at bounding box center [267, 159] width 62 height 11
type input "36636363663"
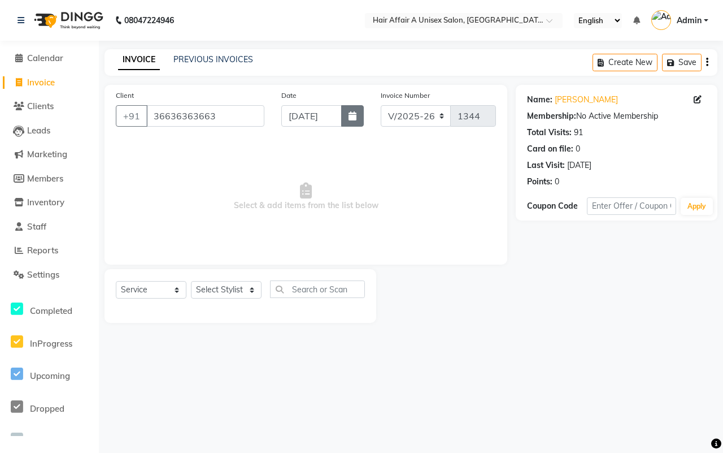
click at [342, 119] on button "button" at bounding box center [352, 115] width 23 height 21
select select "9"
select select "2025"
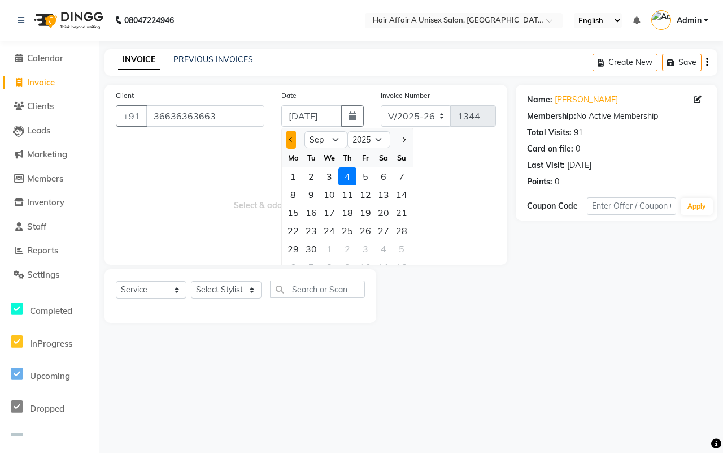
click at [292, 137] on span "Previous month" at bounding box center [291, 139] width 5 height 5
select select "8"
click at [332, 196] on div "6" at bounding box center [329, 194] width 18 height 18
type input "[DATE]"
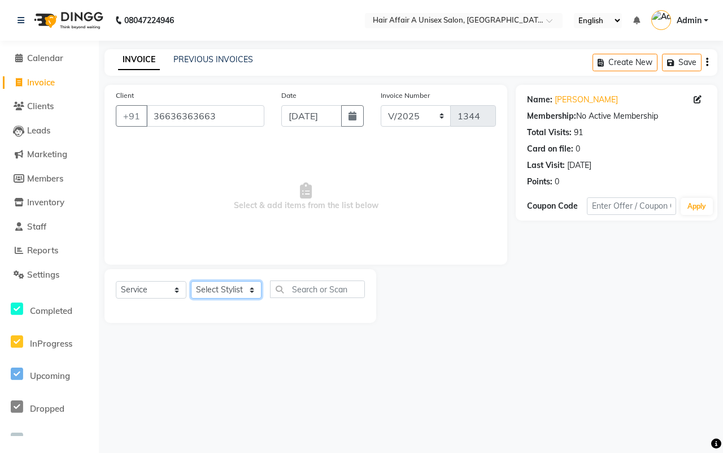
click at [241, 294] on select "Select Stylist Asif Chanchal harsh Ishu Kajal Kunal Neeraj Nitin Sheena Sonu Vi…" at bounding box center [226, 290] width 71 height 18
select select "25231"
click at [191, 281] on select "Select Stylist Asif Chanchal harsh Ishu Kajal Kunal Neeraj Nitin Sheena Sonu Vi…" at bounding box center [226, 290] width 71 height 18
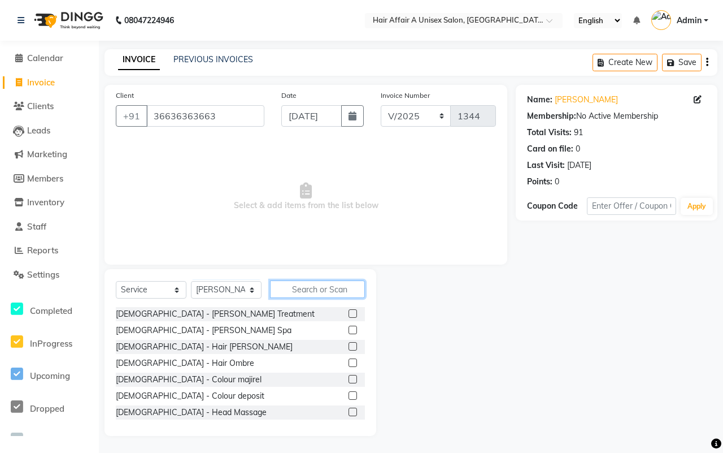
click at [304, 287] on input "text" at bounding box center [317, 289] width 95 height 18
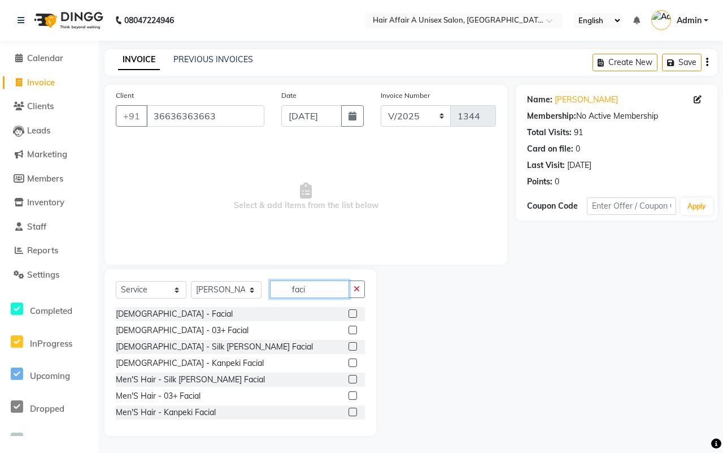
type input "faci"
click at [349, 315] on label at bounding box center [353, 313] width 8 height 8
click at [349, 315] on input "checkbox" at bounding box center [352, 313] width 7 height 7
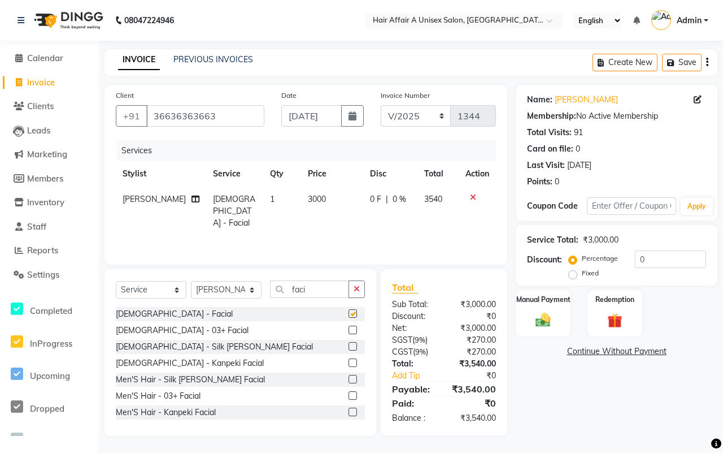
checkbox input "false"
click at [308, 199] on span "3000" at bounding box center [317, 199] width 18 height 10
select select "25231"
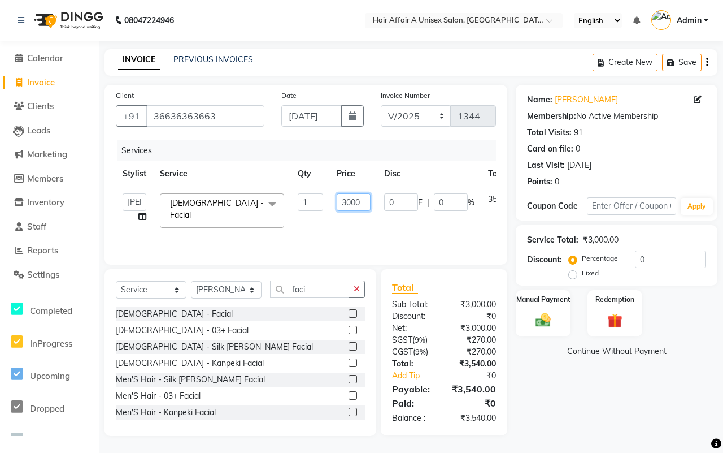
click at [348, 204] on input "3000" at bounding box center [354, 202] width 34 height 18
type input "4000"
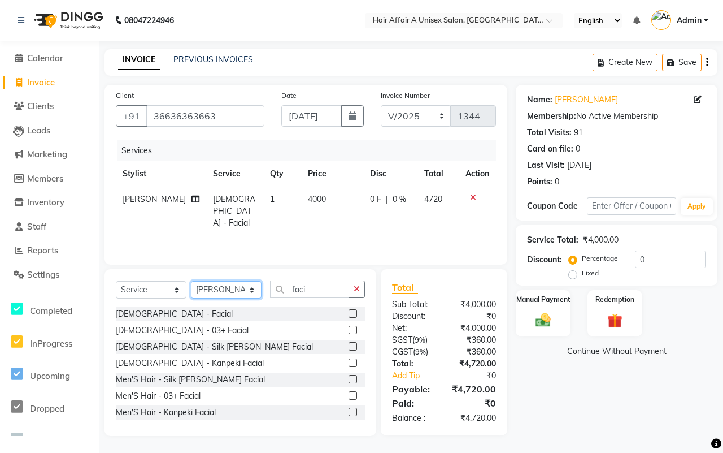
click at [229, 281] on select "Select Stylist Asif Chanchal harsh Ishu Kajal Kunal Neeraj Nitin Sheena Sonu Vi…" at bounding box center [226, 290] width 71 height 18
select select "25275"
click at [191, 281] on select "Select Stylist Asif Chanchal harsh Ishu Kajal Kunal Neeraj Nitin Sheena Sonu Vi…" at bounding box center [226, 290] width 71 height 18
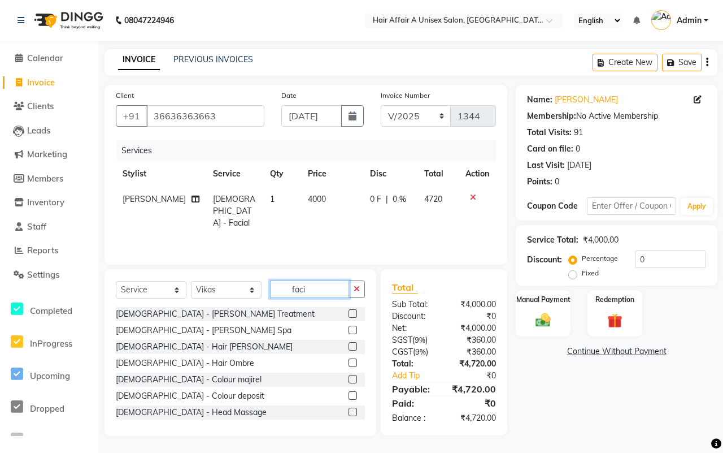
click at [315, 292] on input "faci" at bounding box center [309, 289] width 79 height 18
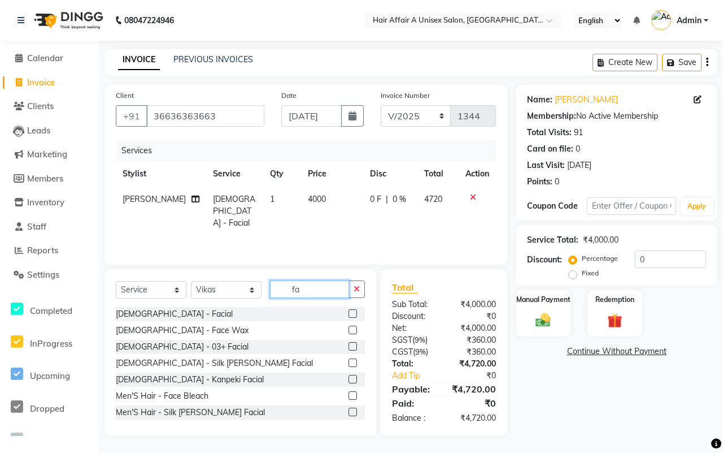
type input "f"
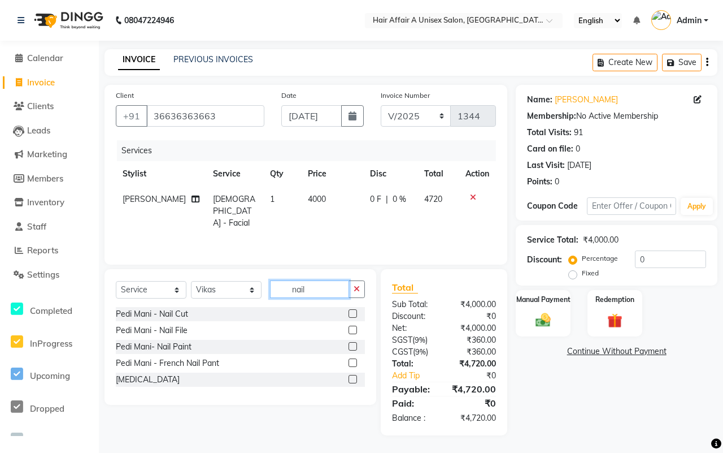
type input "nail"
click at [352, 309] on label at bounding box center [353, 313] width 8 height 8
click at [352, 310] on input "checkbox" at bounding box center [352, 313] width 7 height 7
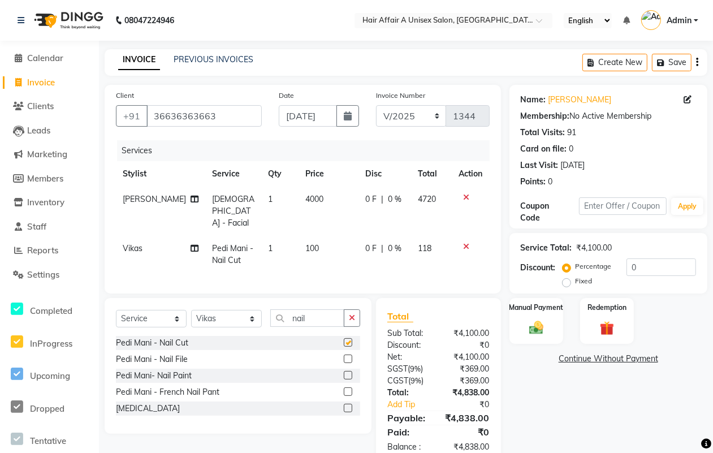
checkbox input "false"
click at [225, 312] on select "Select Stylist Asif Chanchal harsh Ishu Kajal Kunal Neeraj Nitin Sheena Sonu Vi…" at bounding box center [226, 319] width 71 height 18
select select "25231"
click at [191, 310] on select "Select Stylist Asif Chanchal harsh Ishu Kajal Kunal Neeraj Nitin Sheena Sonu Vi…" at bounding box center [226, 319] width 71 height 18
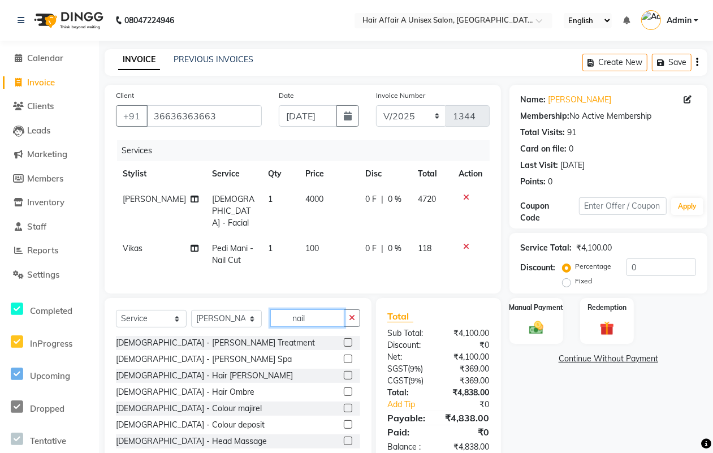
click at [314, 314] on input "nail" at bounding box center [307, 318] width 74 height 18
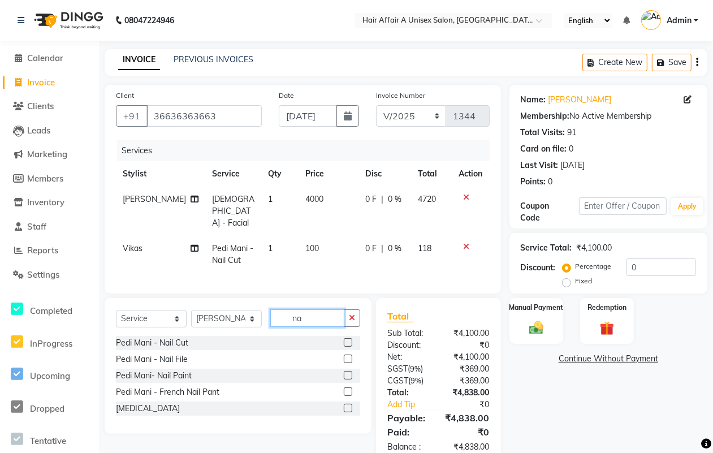
type input "n"
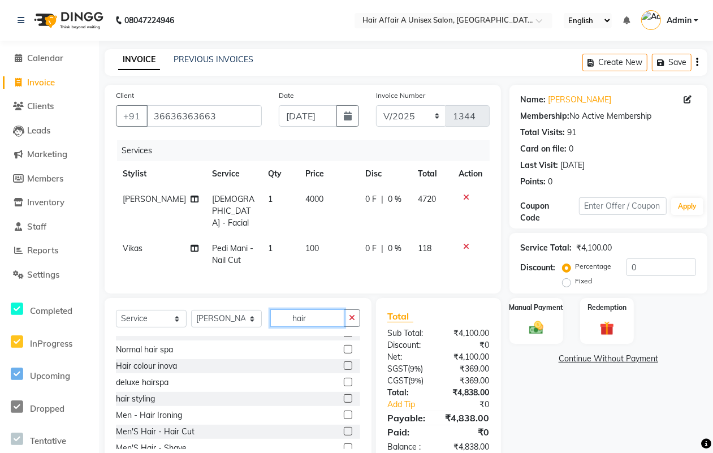
scroll to position [71, 0]
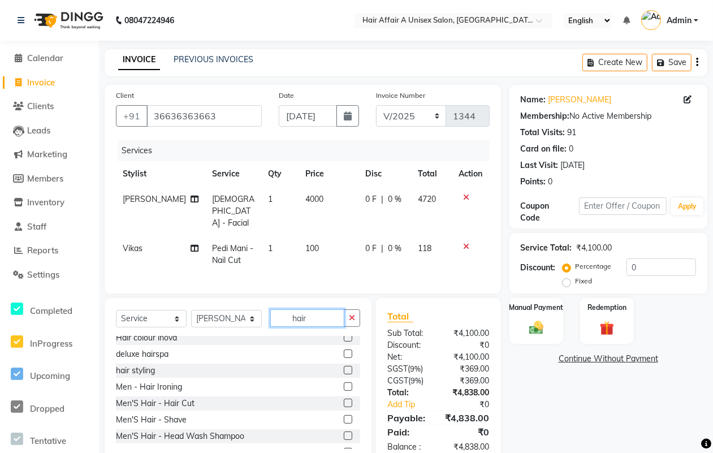
type input "hair"
click at [344, 400] on label at bounding box center [348, 402] width 8 height 8
click at [344, 400] on input "checkbox" at bounding box center [347, 403] width 7 height 7
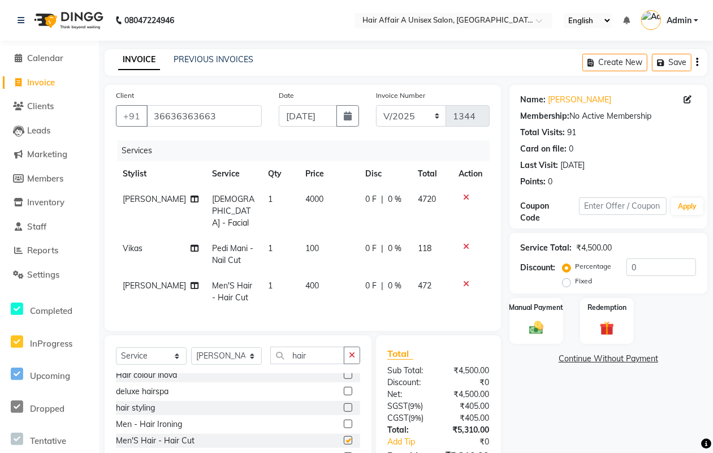
checkbox input "false"
click at [298, 243] on td "100" at bounding box center [328, 254] width 60 height 37
select select "25275"
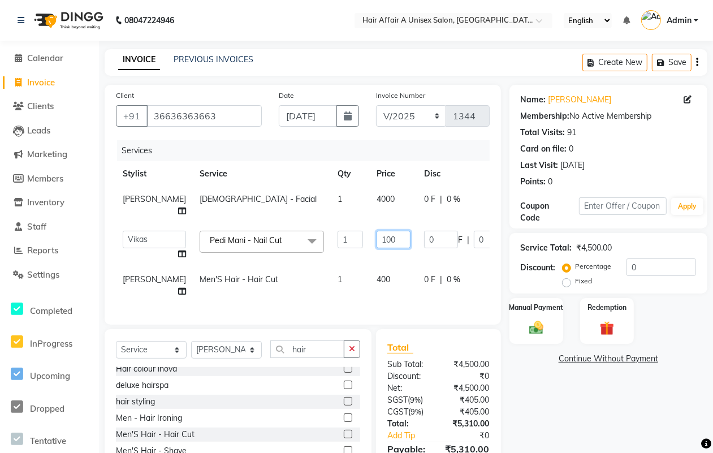
click at [376, 239] on input "100" at bounding box center [393, 240] width 34 height 18
type input "200"
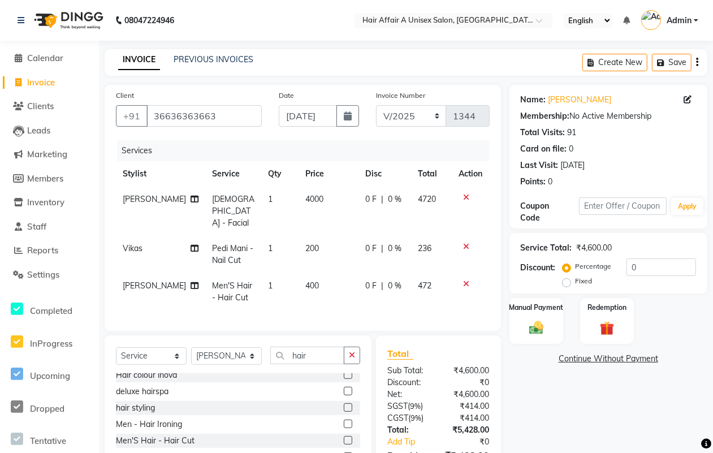
click at [483, 403] on div "Total Sub Total: ₹4,600.00 Discount: ₹0 Net: ₹4,600.00 SGST ( 9% ) ₹414.00 CGST…" at bounding box center [438, 418] width 102 height 144
click at [649, 262] on input "0" at bounding box center [661, 267] width 70 height 18
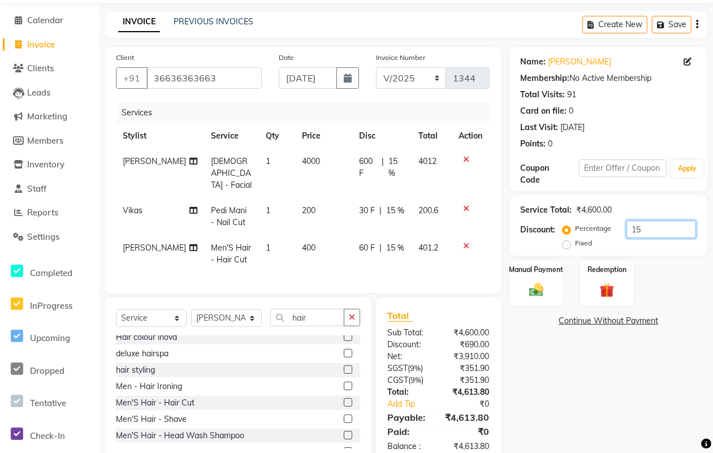
scroll to position [65, 0]
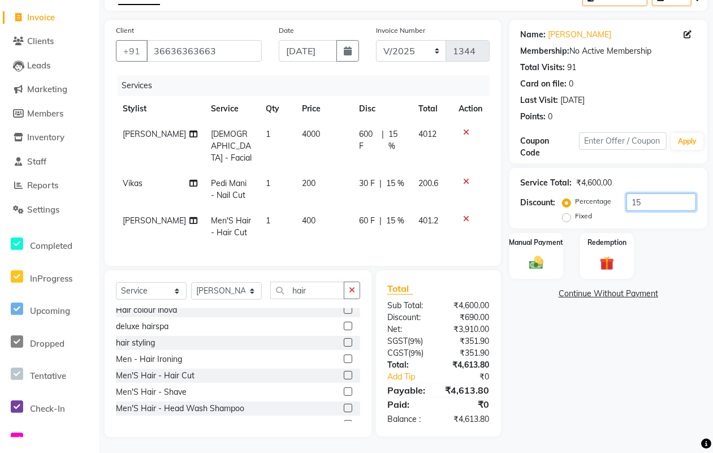
type input "1"
type input "20"
click at [527, 266] on img at bounding box center [536, 262] width 24 height 17
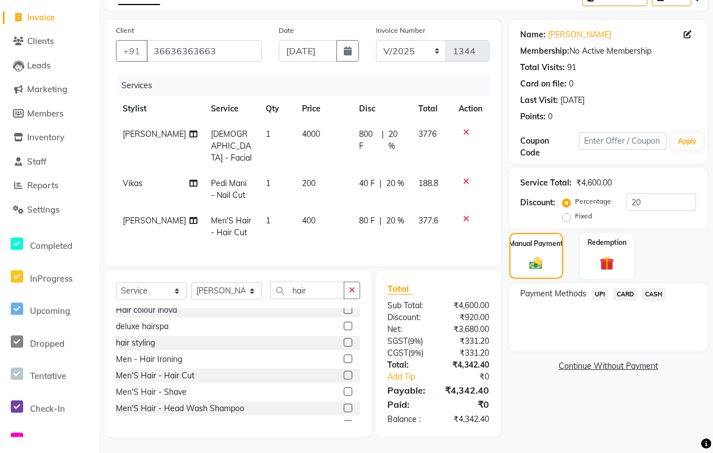
click at [597, 297] on span "UPI" at bounding box center [600, 294] width 18 height 13
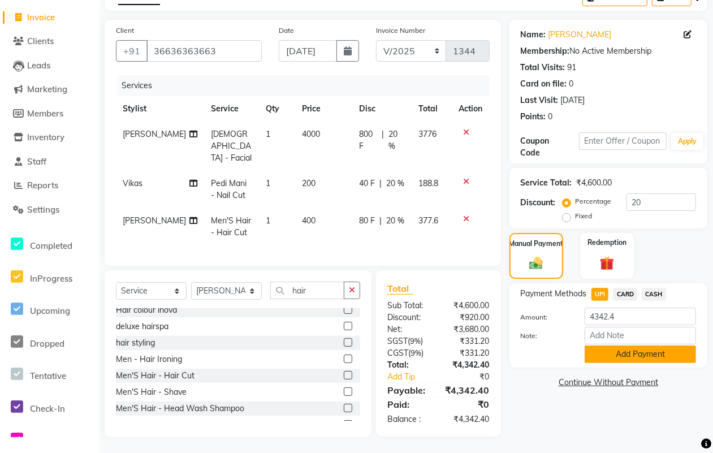
click at [619, 350] on button "Add Payment" at bounding box center [639, 354] width 111 height 18
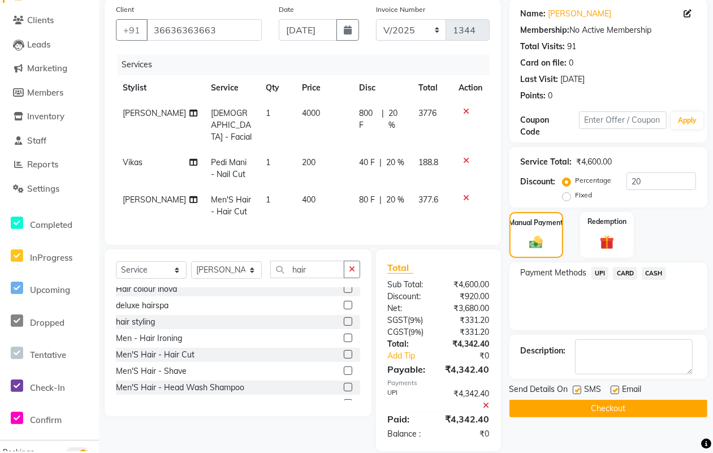
scroll to position [99, 0]
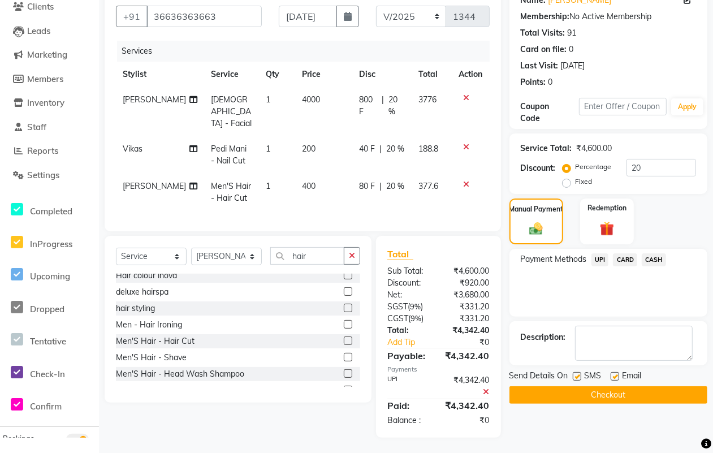
click at [578, 378] on label at bounding box center [577, 376] width 8 height 8
click at [578, 378] on input "checkbox" at bounding box center [576, 376] width 7 height 7
checkbox input "false"
click at [613, 379] on label at bounding box center [614, 376] width 8 height 8
click at [613, 379] on input "checkbox" at bounding box center [613, 376] width 7 height 7
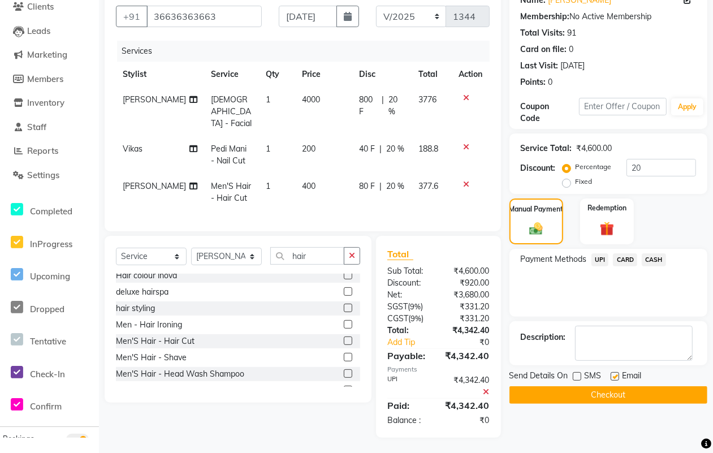
checkbox input "false"
click at [594, 397] on button "Checkout" at bounding box center [608, 395] width 198 height 18
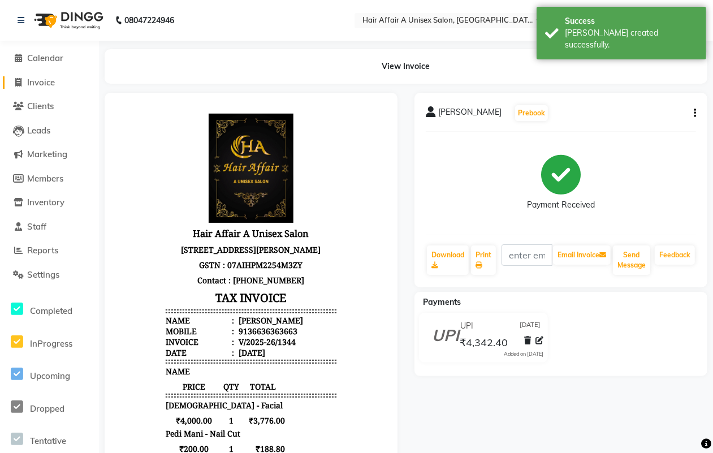
click at [49, 82] on span "Invoice" at bounding box center [41, 82] width 28 height 11
select select "service"
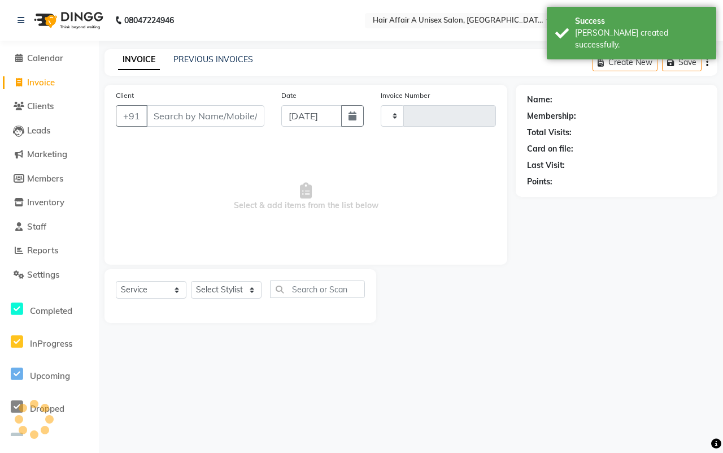
type input "1345"
select select "4464"
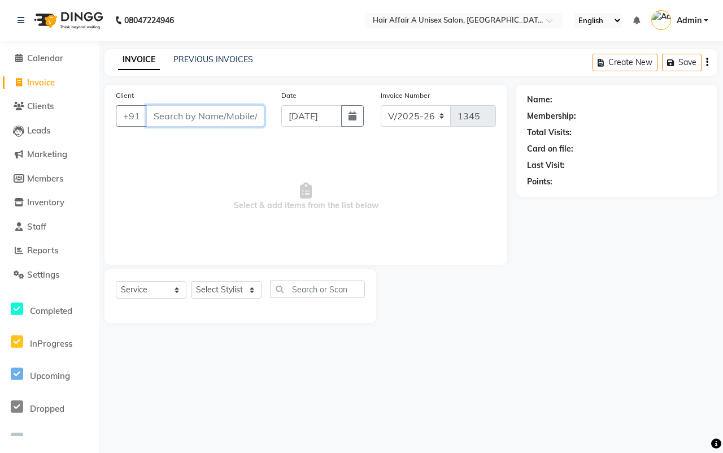
click at [180, 109] on input "Client" at bounding box center [205, 115] width 118 height 21
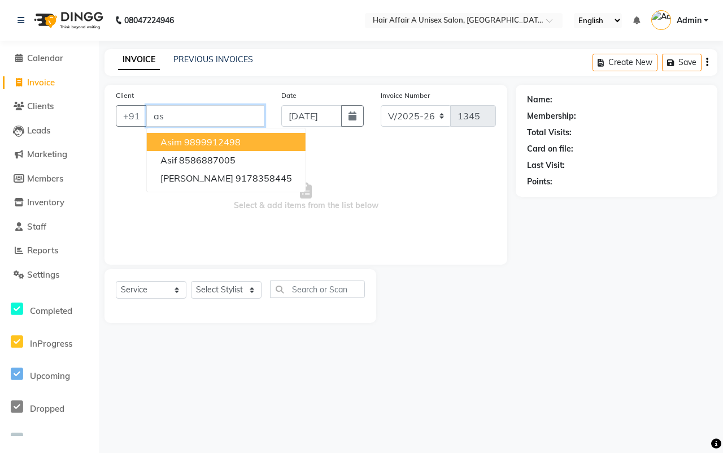
type input "a"
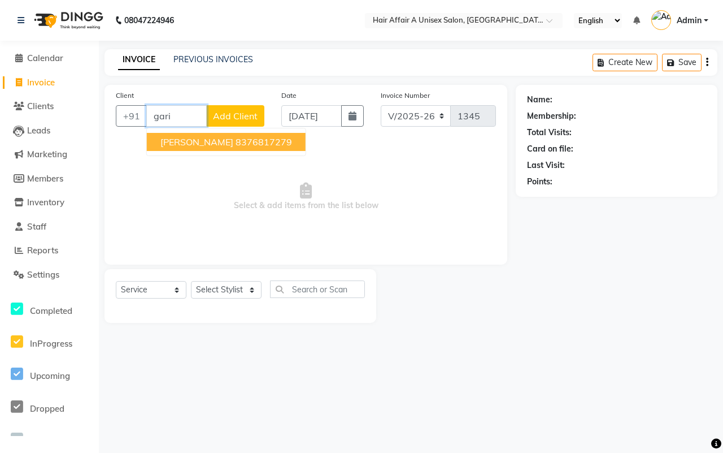
click at [236, 144] on ngb-highlight "8376817279" at bounding box center [264, 141] width 57 height 11
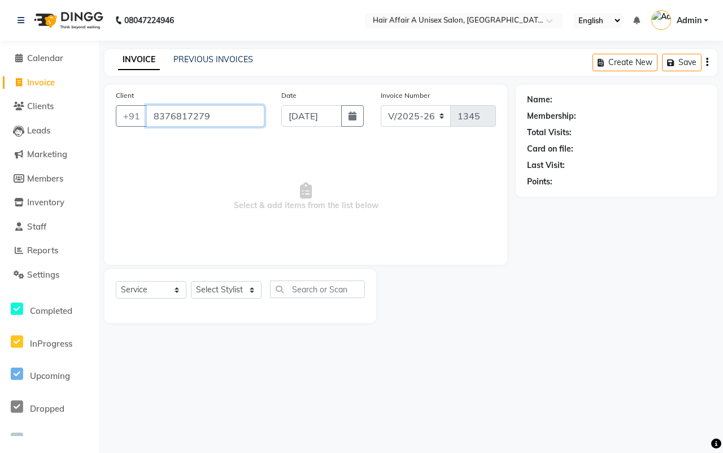
type input "8376817279"
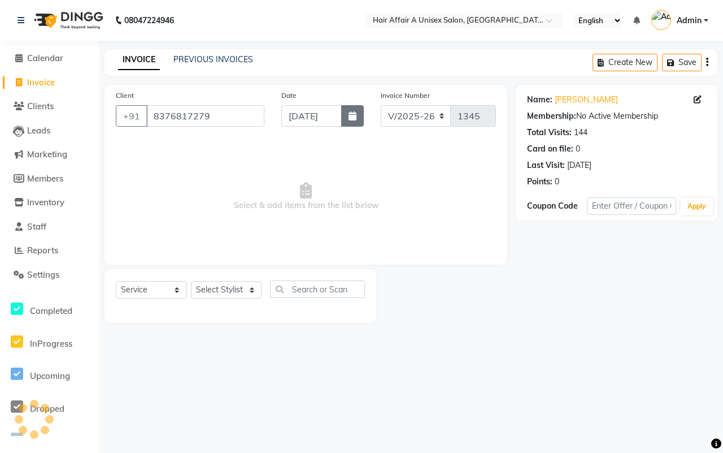
click at [349, 116] on icon "button" at bounding box center [353, 115] width 8 height 9
select select "9"
select select "2025"
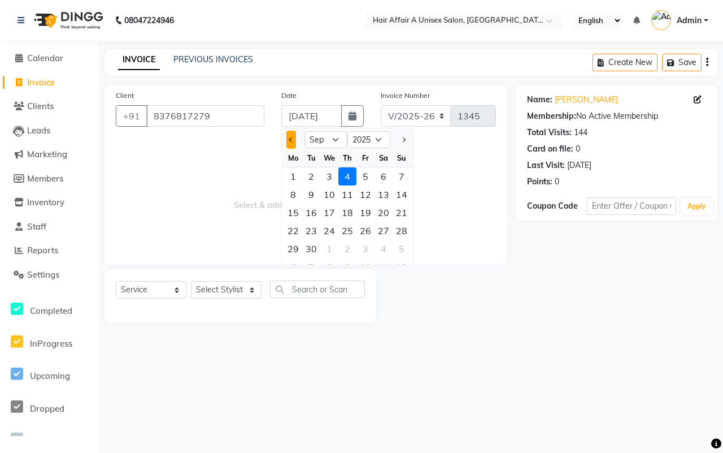
click at [291, 139] on span "Previous month" at bounding box center [291, 139] width 5 height 5
select select "8"
click at [346, 194] on div "7" at bounding box center [348, 194] width 18 height 18
type input "[DATE]"
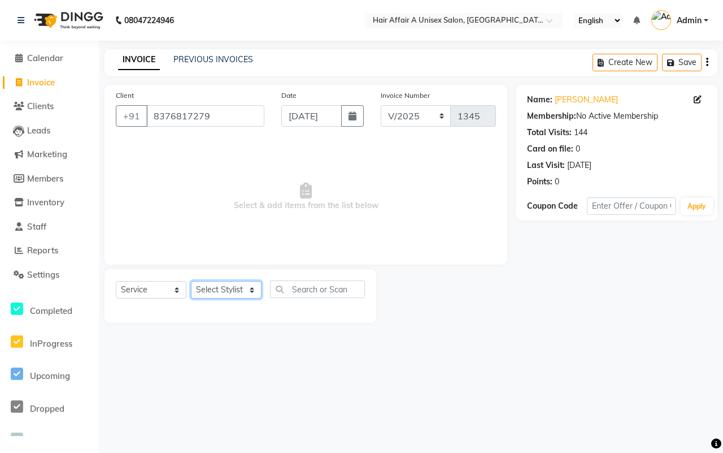
click at [219, 283] on select "Select Stylist Asif Chanchal harsh Ishu Kajal Kunal Neeraj Nitin Sheena Sonu Vi…" at bounding box center [226, 290] width 71 height 18
select select "25233"
click at [191, 281] on select "Select Stylist Asif Chanchal harsh Ishu Kajal Kunal Neeraj Nitin Sheena Sonu Vi…" at bounding box center [226, 290] width 71 height 18
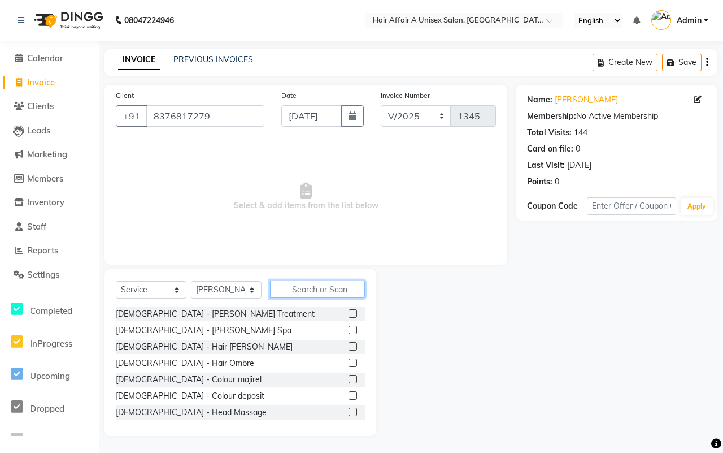
click at [323, 289] on input "text" at bounding box center [317, 289] width 95 height 18
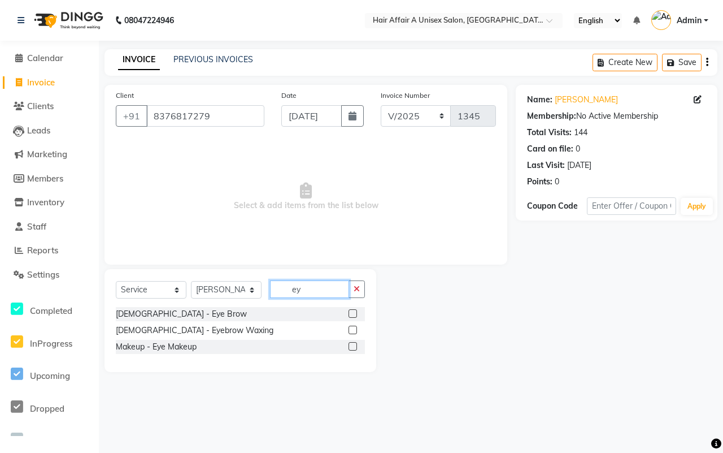
type input "ey"
click at [352, 313] on label at bounding box center [353, 313] width 8 height 8
click at [352, 313] on input "checkbox" at bounding box center [352, 313] width 7 height 7
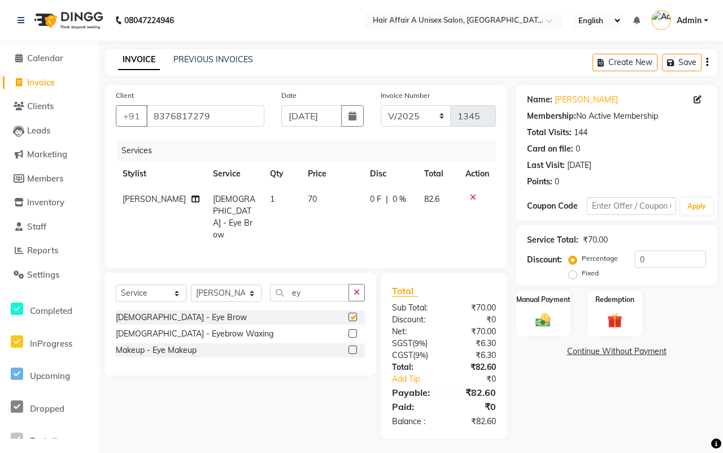
checkbox input "false"
click at [681, 259] on input "0" at bounding box center [670, 259] width 71 height 18
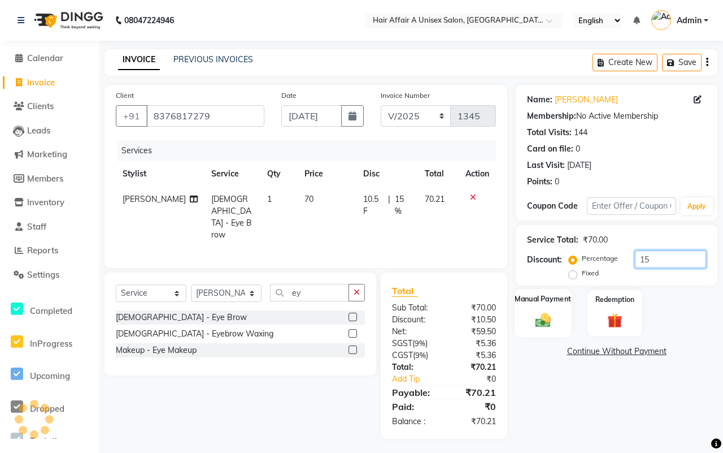
type input "15"
click at [534, 317] on img at bounding box center [543, 320] width 25 height 18
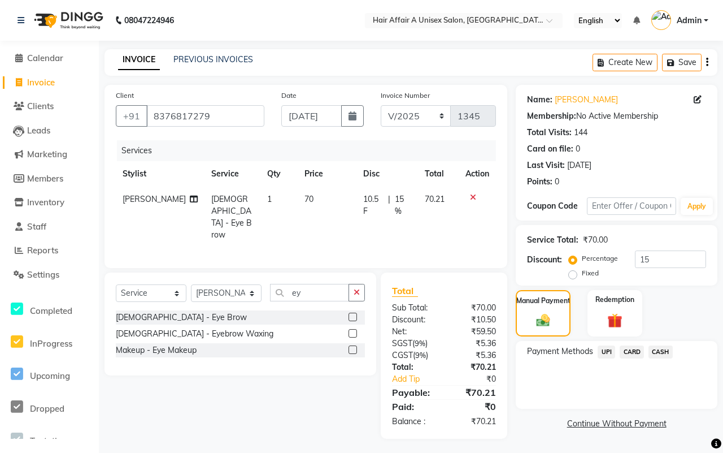
click at [602, 354] on span "UPI" at bounding box center [607, 351] width 18 height 13
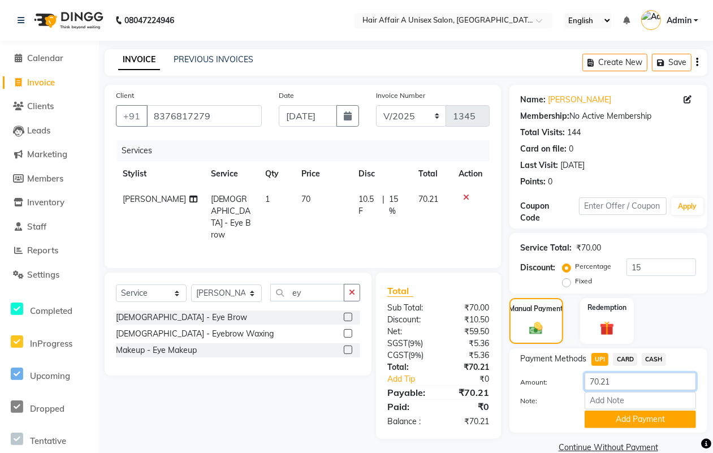
click at [628, 388] on input "70.21" at bounding box center [639, 381] width 111 height 18
type input "70"
click at [628, 409] on div "Note:" at bounding box center [608, 401] width 192 height 19
click at [623, 414] on button "Add Payment" at bounding box center [639, 419] width 111 height 18
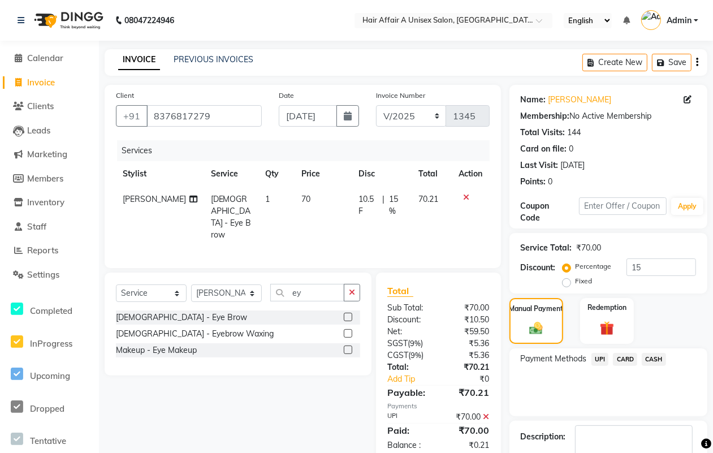
scroll to position [68, 0]
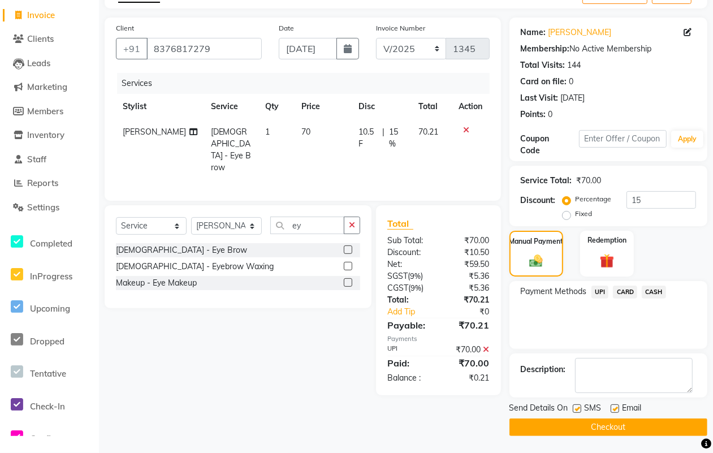
click at [577, 409] on label at bounding box center [577, 408] width 8 height 8
click at [577, 409] on input "checkbox" at bounding box center [576, 408] width 7 height 7
checkbox input "false"
click at [616, 413] on div at bounding box center [613, 410] width 7 height 12
click at [615, 402] on div "Email" at bounding box center [630, 409] width 40 height 14
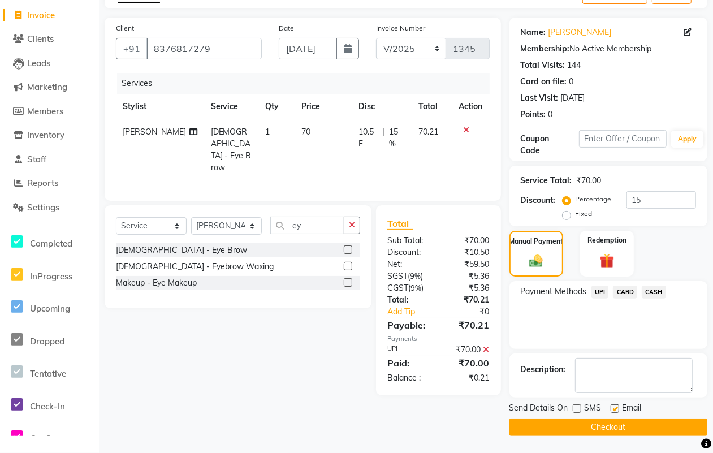
click at [610, 407] on label at bounding box center [614, 408] width 8 height 8
click at [610, 407] on input "checkbox" at bounding box center [613, 408] width 7 height 7
checkbox input "false"
click at [596, 423] on button "Checkout" at bounding box center [608, 427] width 198 height 18
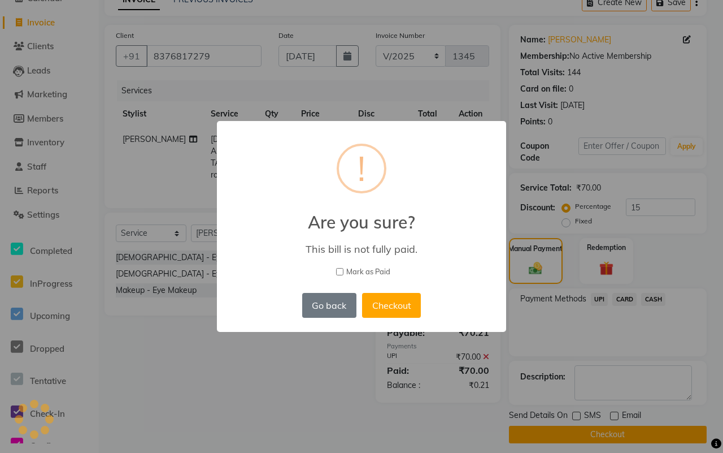
click at [375, 270] on span "Mark as Paid" at bounding box center [368, 271] width 44 height 11
click at [344, 270] on input "Mark as Paid" at bounding box center [339, 271] width 7 height 7
checkbox input "true"
click at [383, 298] on button "Checkout" at bounding box center [391, 305] width 59 height 25
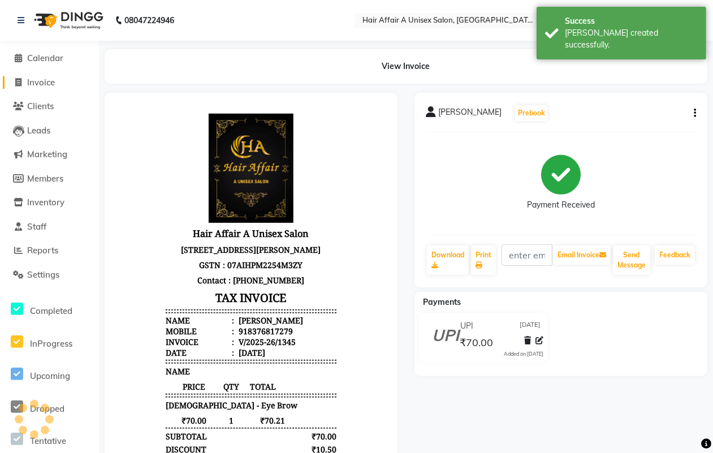
click at [51, 79] on span "Invoice" at bounding box center [41, 82] width 28 height 11
select select "service"
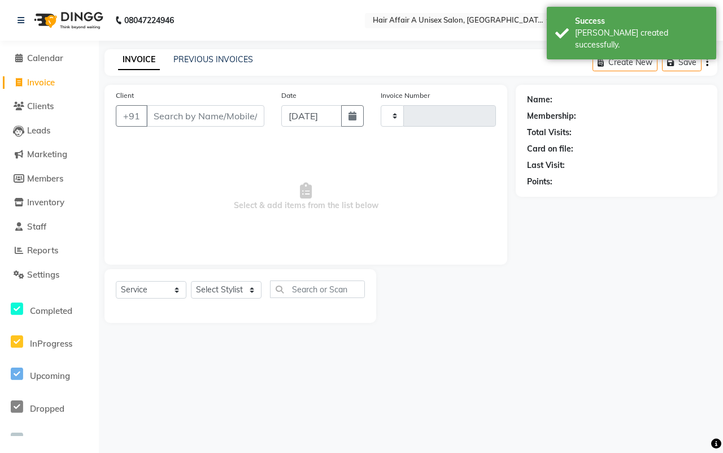
type input "1346"
select select "4464"
click at [224, 113] on input "Client" at bounding box center [205, 115] width 118 height 21
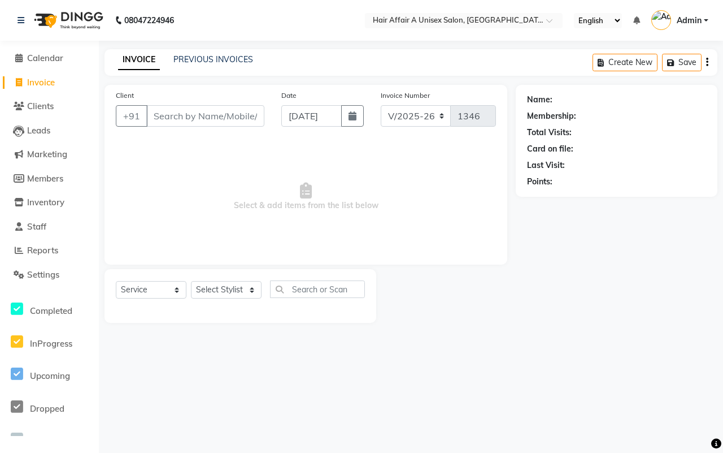
click at [179, 116] on input "Client" at bounding box center [205, 115] width 118 height 21
click at [202, 111] on input "Client" at bounding box center [205, 115] width 118 height 21
click at [167, 116] on input "Client" at bounding box center [205, 115] width 118 height 21
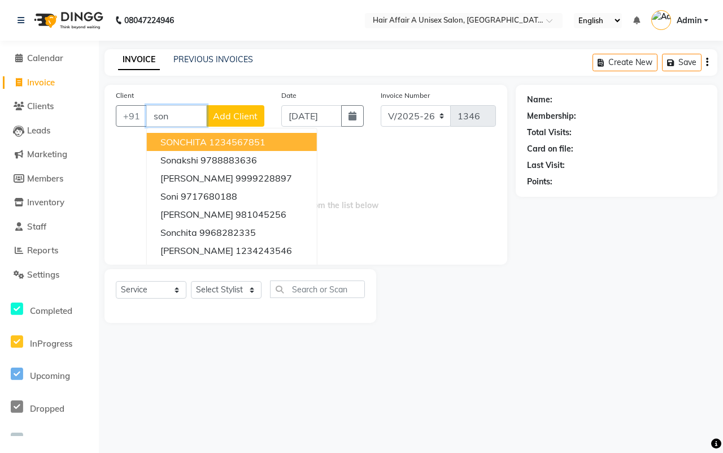
click at [200, 135] on button "SONCHITA 1234567851" at bounding box center [232, 142] width 170 height 18
type input "1234567851"
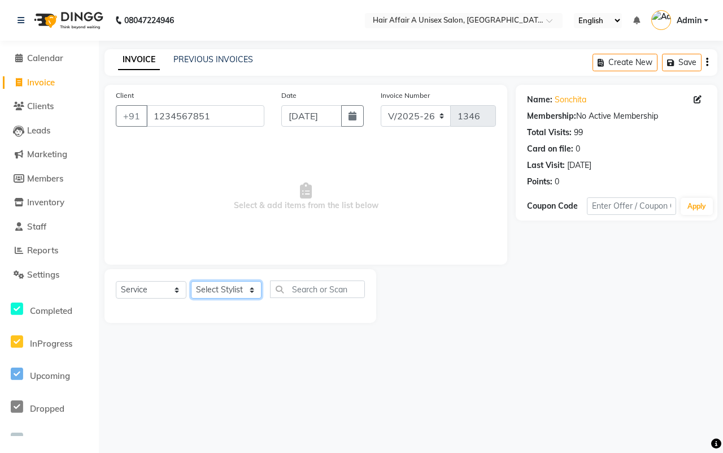
click at [215, 294] on select "Select Stylist Asif Chanchal harsh Ishu Kajal Kunal Neeraj Nitin Sheena Sonu Vi…" at bounding box center [226, 290] width 71 height 18
select select "25273"
click at [191, 281] on select "Select Stylist Asif Chanchal harsh Ishu Kajal Kunal Neeraj Nitin Sheena Sonu Vi…" at bounding box center [226, 290] width 71 height 18
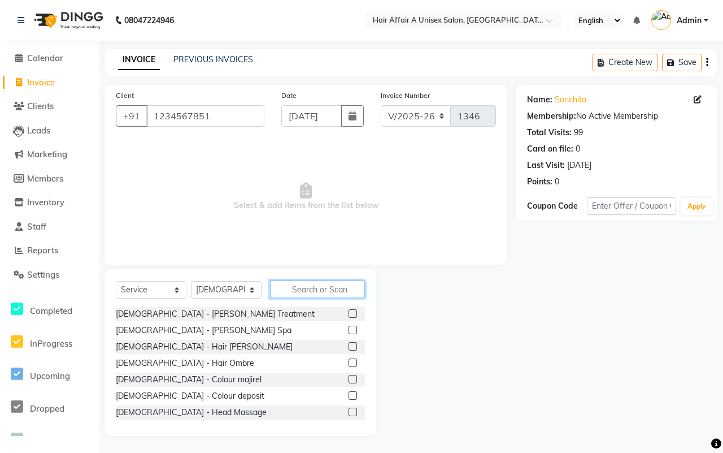
click at [331, 289] on input "text" at bounding box center [317, 289] width 95 height 18
click at [294, 294] on input "text" at bounding box center [317, 289] width 95 height 18
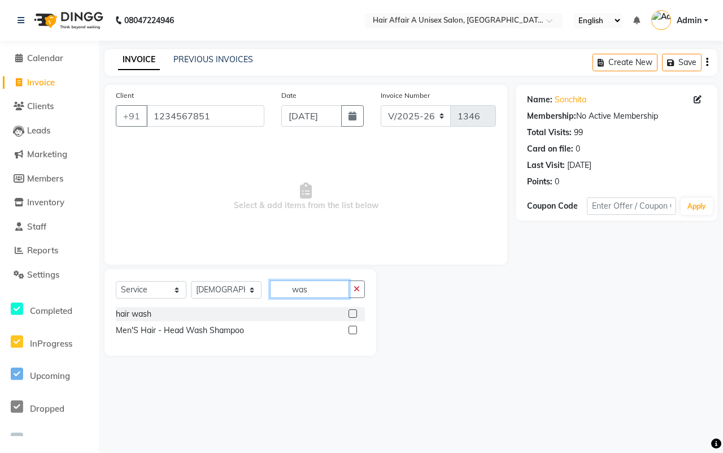
type input "was"
click at [357, 313] on label at bounding box center [353, 313] width 8 height 8
click at [356, 313] on input "checkbox" at bounding box center [352, 313] width 7 height 7
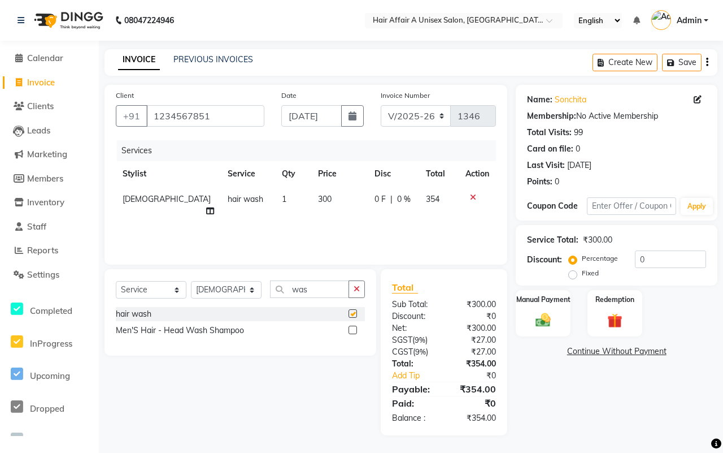
checkbox input "false"
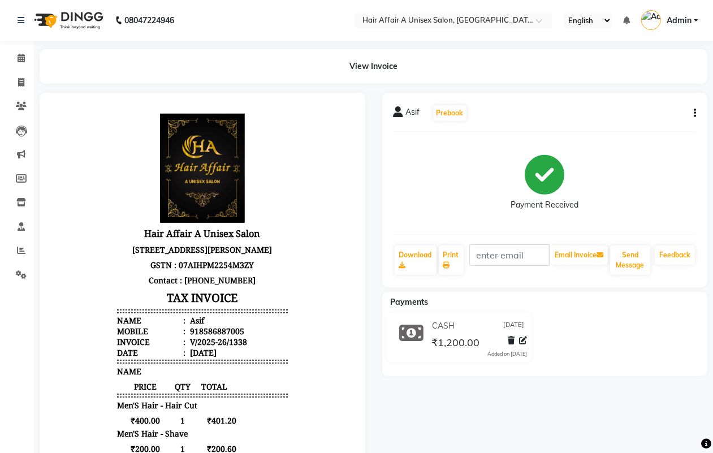
click at [691, 111] on button "button" at bounding box center [692, 113] width 7 height 12
click at [616, 123] on div "Edit Invoice" at bounding box center [638, 127] width 77 height 14
select select "service"
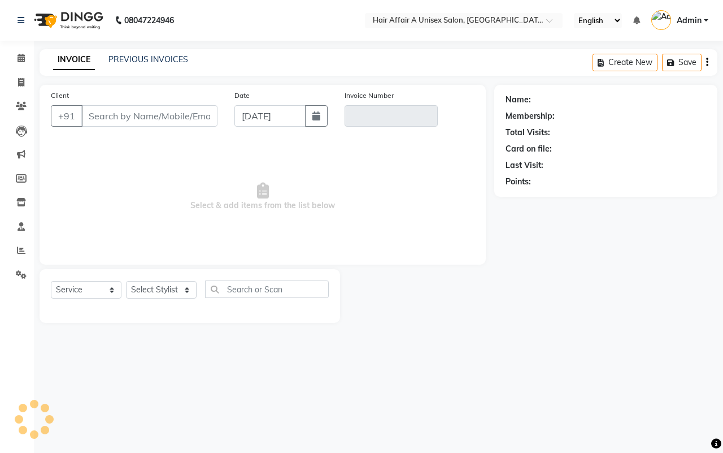
type input "8586887005"
type input "V/2025-26/1338"
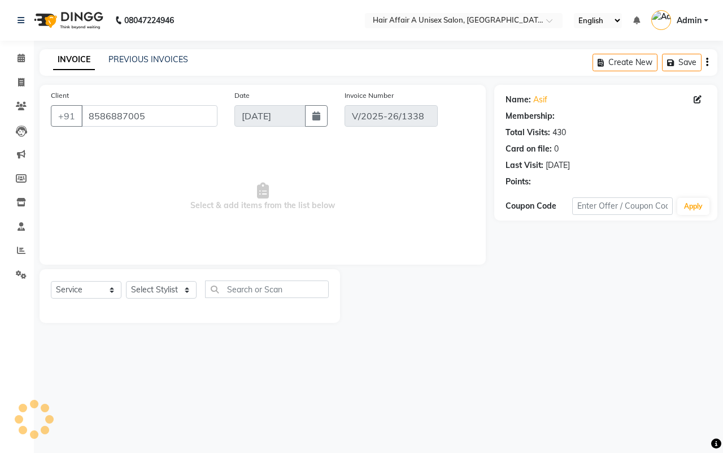
select select "select"
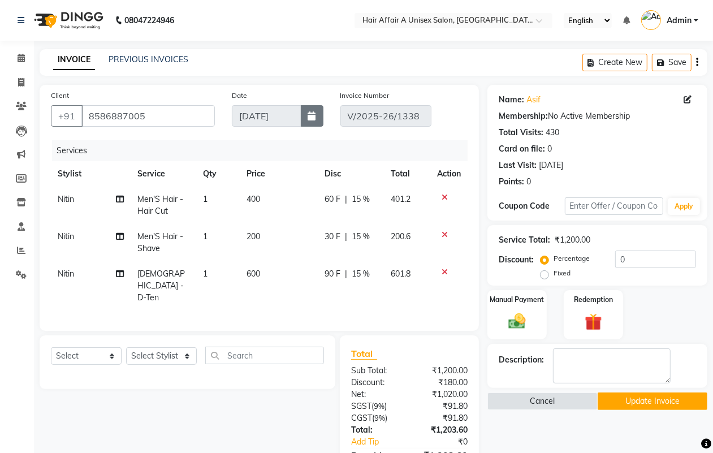
click at [314, 111] on icon "button" at bounding box center [312, 115] width 8 height 9
select select "9"
select select "2025"
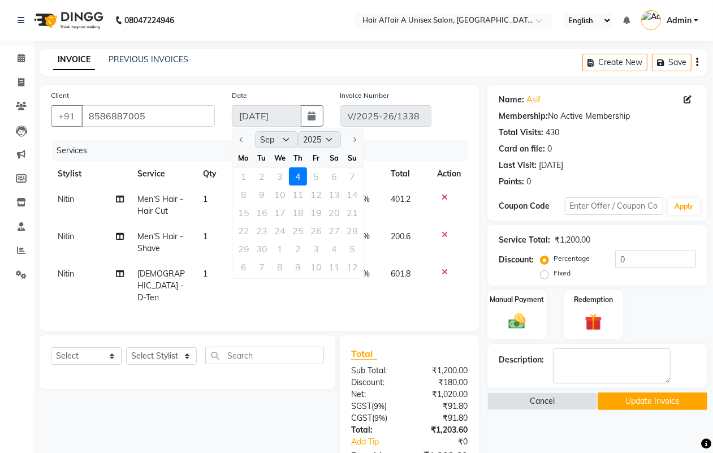
click at [241, 137] on div at bounding box center [243, 140] width 23 height 18
click at [238, 140] on div at bounding box center [243, 140] width 23 height 18
click at [280, 91] on div "Date 04-09-2025 Jan Feb Mar Apr May Jun Jul Aug Sep Oct Nov Dec 2015 2016 2017 …" at bounding box center [277, 112] width 109 height 46
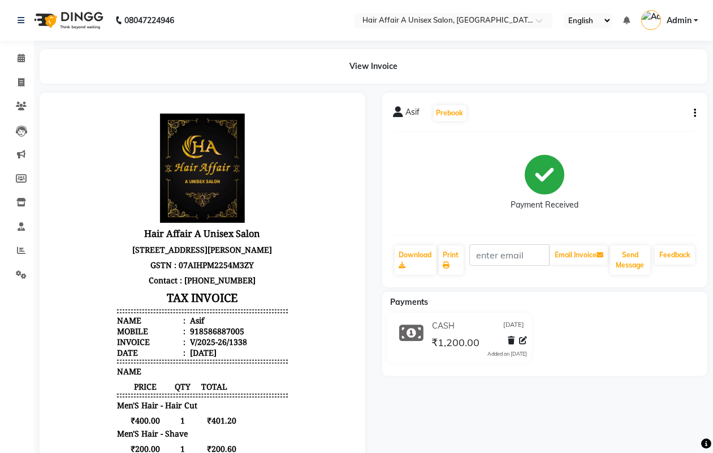
click at [693, 113] on icon "button" at bounding box center [694, 113] width 2 height 1
click at [615, 83] on div "Cancel Invoice" at bounding box center [638, 85] width 77 height 14
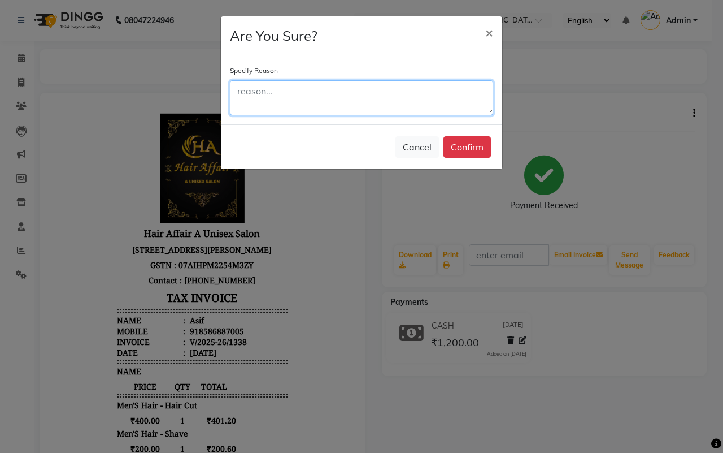
click at [321, 97] on textarea at bounding box center [361, 97] width 263 height 35
type textarea "wrong date"
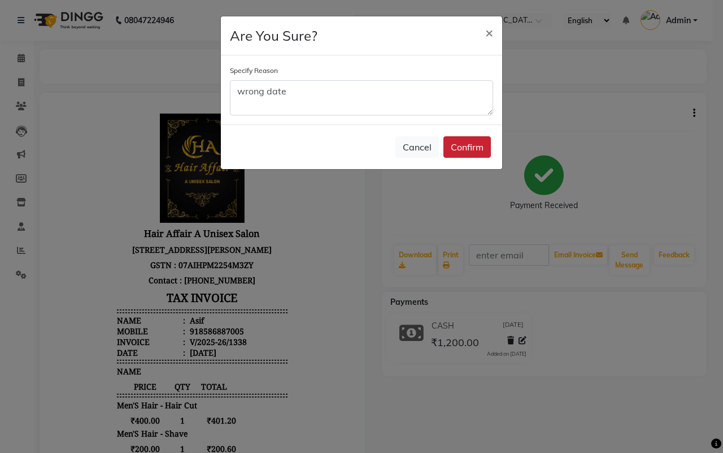
click at [459, 145] on button "Confirm" at bounding box center [467, 146] width 47 height 21
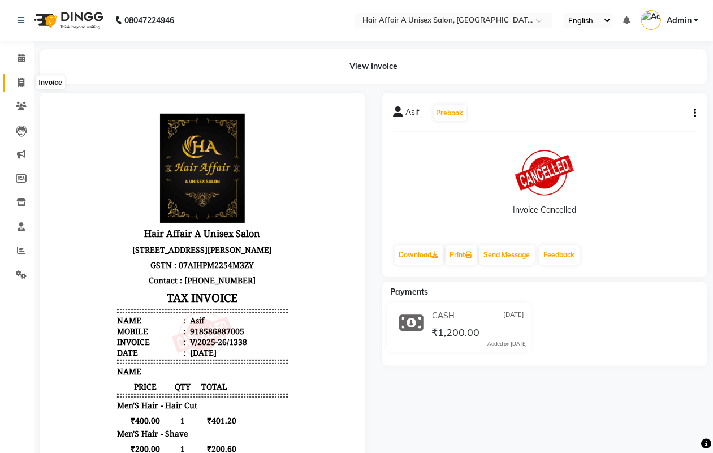
click at [21, 80] on icon at bounding box center [21, 82] width 6 height 8
select select "4464"
select select "service"
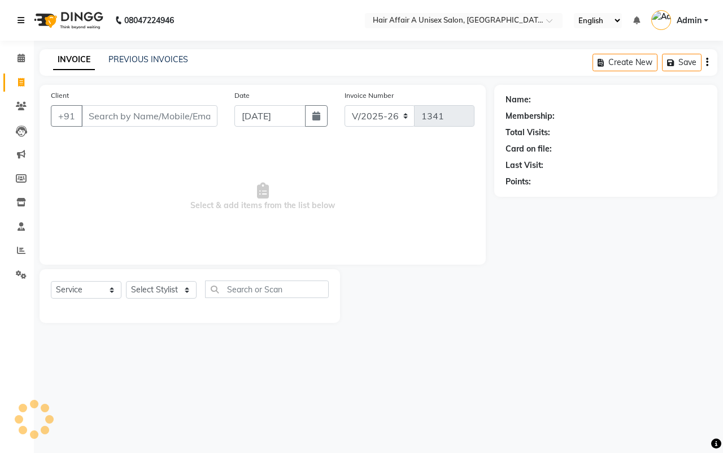
click at [24, 20] on link at bounding box center [23, 21] width 11 height 32
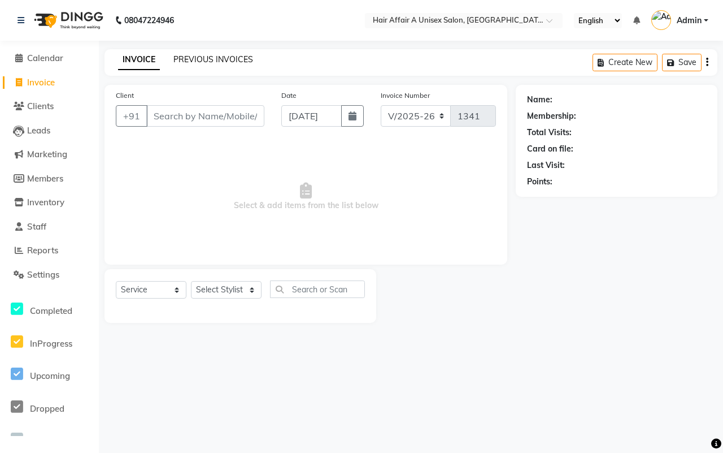
click at [193, 61] on link "PREVIOUS INVOICES" at bounding box center [214, 59] width 80 height 10
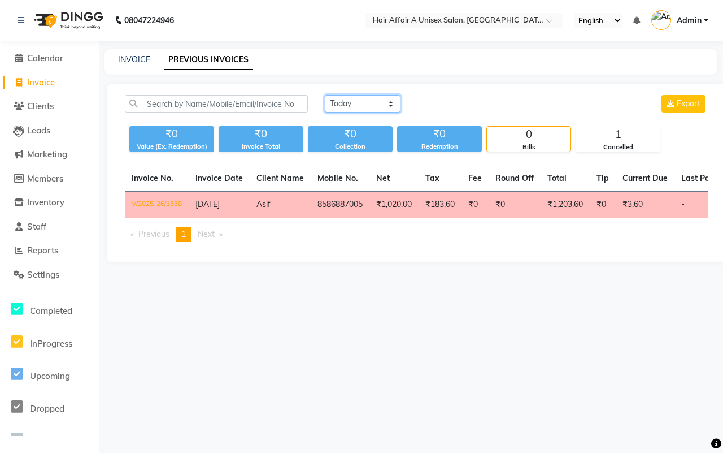
click at [363, 105] on select "[DATE] [DATE] Custom Range" at bounding box center [363, 104] width 76 height 18
select select "range"
click at [325, 95] on select "[DATE] [DATE] Custom Range" at bounding box center [363, 104] width 76 height 18
click at [484, 112] on div "[DATE] [DATE] Custom Range [DATE] - [DATE] Export" at bounding box center [517, 108] width 400 height 27
click at [457, 99] on input "[DATE]" at bounding box center [454, 104] width 79 height 16
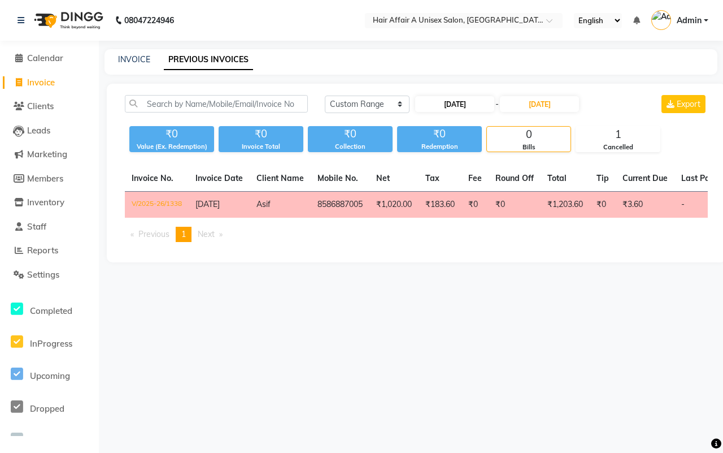
select select "9"
select select "2025"
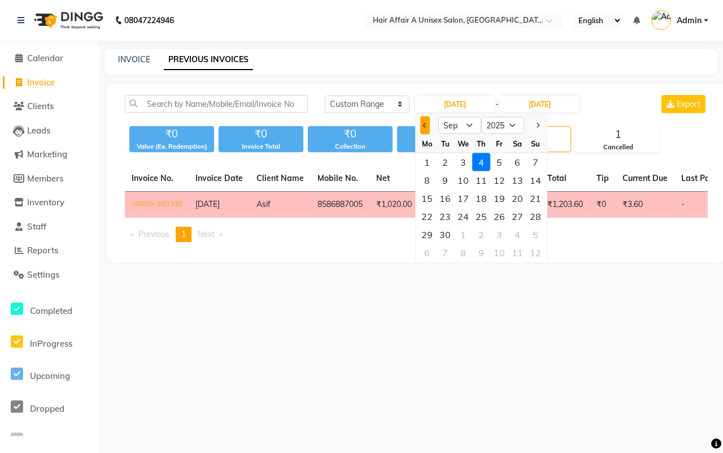
click at [423, 124] on span "Previous month" at bounding box center [425, 125] width 5 height 5
select select "8"
click at [446, 177] on div "5" at bounding box center [445, 180] width 18 height 18
type input "[DATE]"
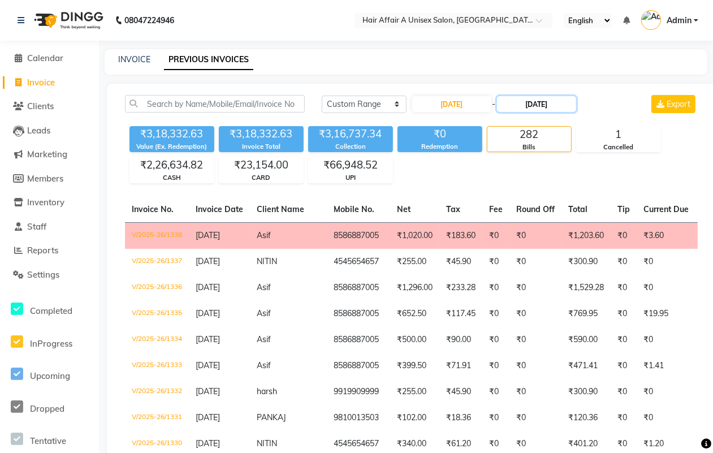
click at [531, 107] on input "[DATE]" at bounding box center [536, 104] width 79 height 16
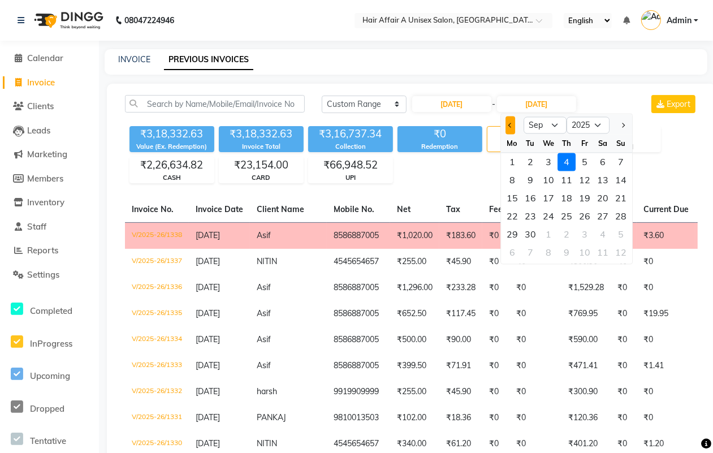
click at [510, 125] on span "Previous month" at bounding box center [510, 125] width 5 height 5
select select "8"
click at [528, 176] on div "5" at bounding box center [530, 180] width 18 height 18
type input "[DATE]"
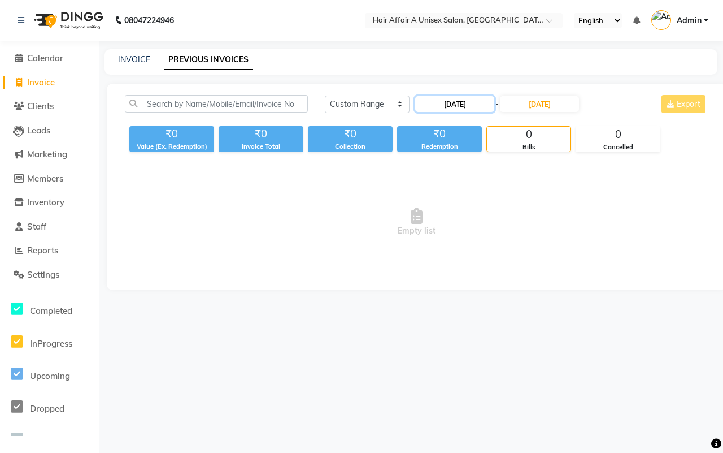
click at [491, 109] on input "[DATE]" at bounding box center [454, 104] width 79 height 16
select select "8"
select select "2025"
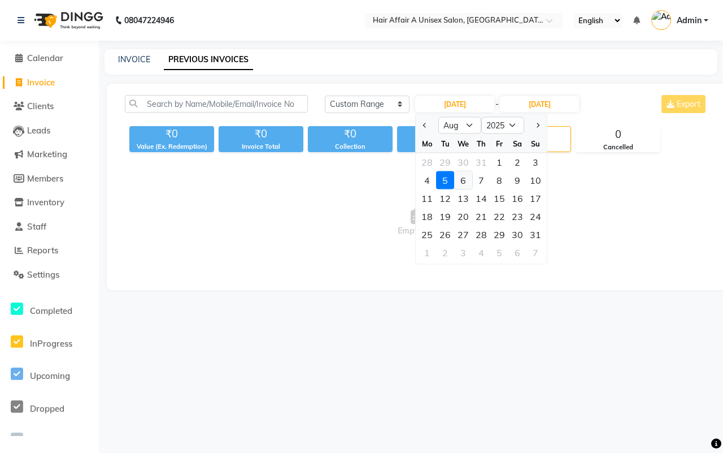
click at [462, 183] on div "6" at bounding box center [463, 180] width 18 height 18
type input "[DATE]"
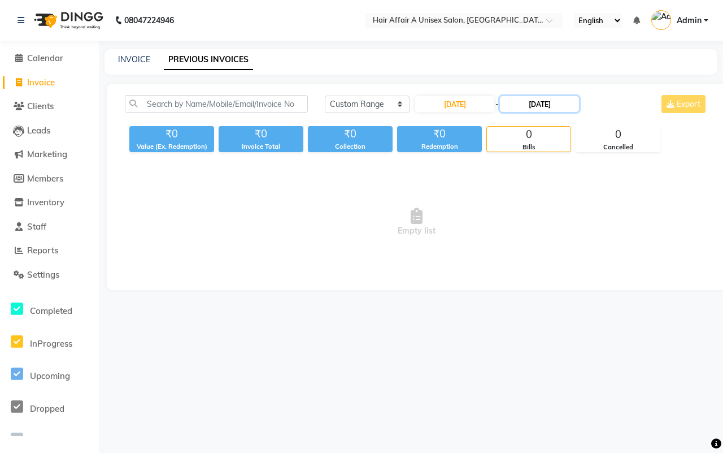
click at [554, 103] on input "[DATE]" at bounding box center [539, 104] width 79 height 16
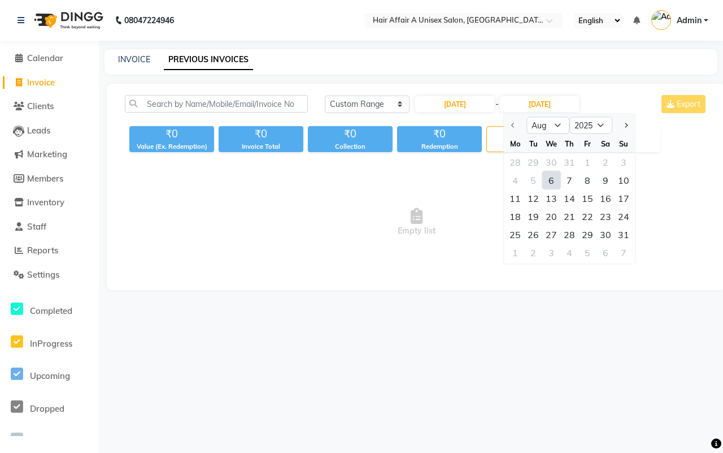
click at [553, 183] on div "6" at bounding box center [552, 180] width 18 height 18
type input "[DATE]"
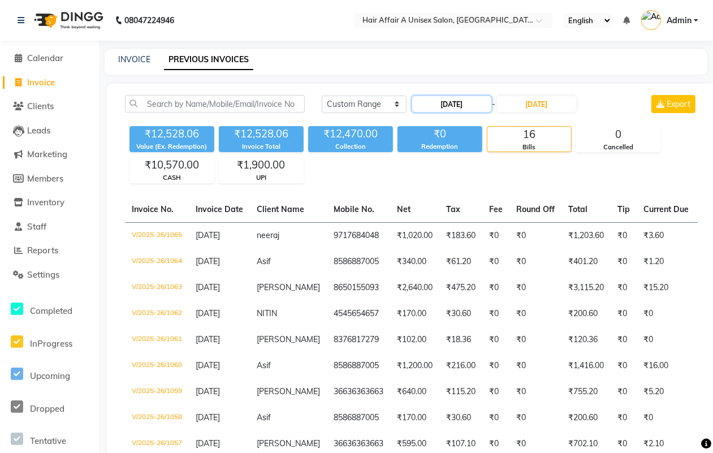
click at [482, 105] on input "[DATE]" at bounding box center [451, 104] width 79 height 16
select select "8"
select select "2025"
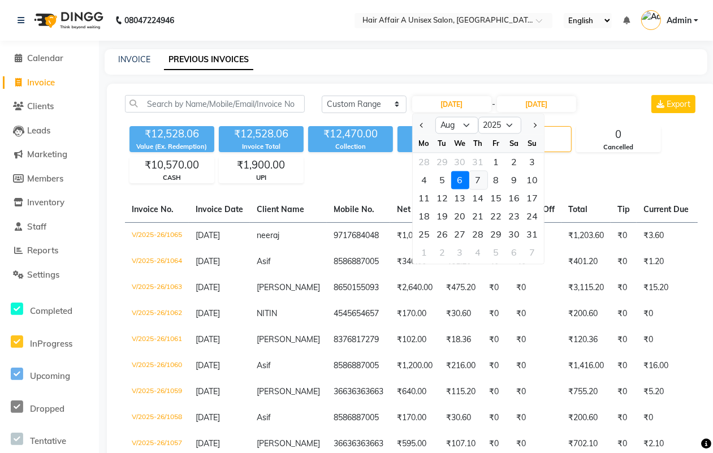
click at [483, 180] on div "7" at bounding box center [478, 180] width 18 height 18
type input "[DATE]"
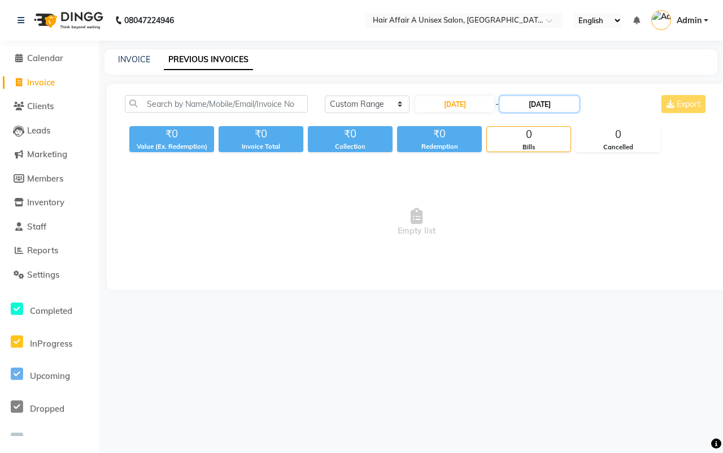
click at [536, 111] on input "[DATE]" at bounding box center [539, 104] width 79 height 16
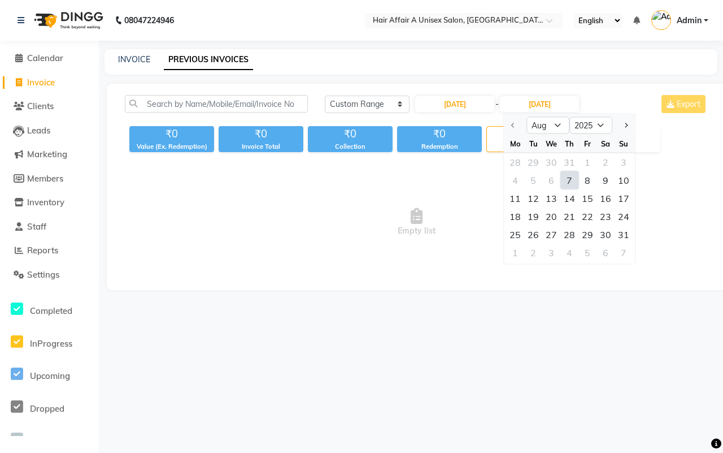
click at [570, 180] on div "7" at bounding box center [570, 180] width 18 height 18
type input "[DATE]"
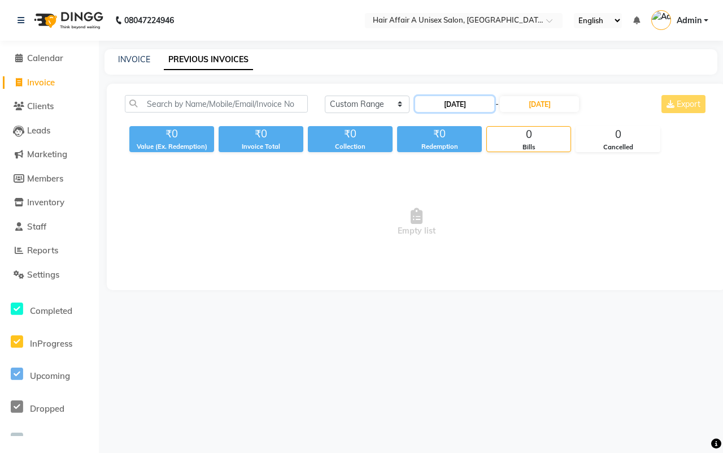
click at [490, 103] on input "[DATE]" at bounding box center [454, 104] width 79 height 16
select select "8"
select select "2025"
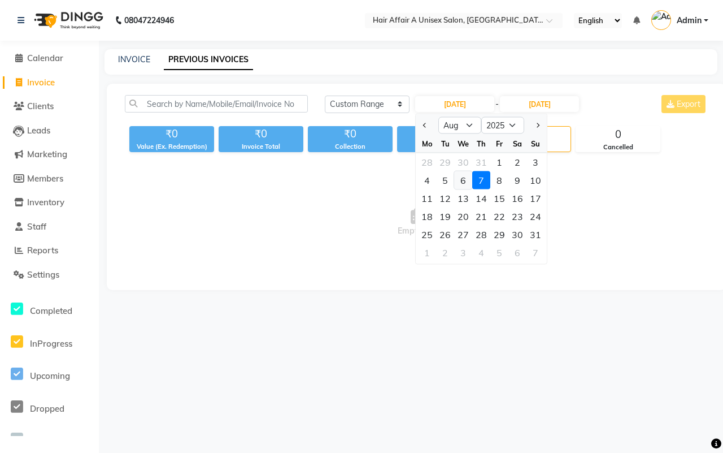
click at [469, 174] on div "6" at bounding box center [463, 180] width 18 height 18
type input "[DATE]"
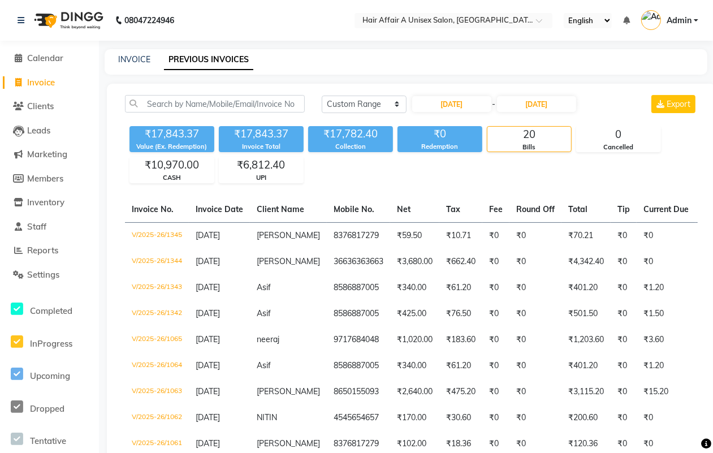
click at [467, 95] on div "[DATE] - [DATE]" at bounding box center [494, 104] width 166 height 18
click at [469, 103] on input "[DATE]" at bounding box center [451, 104] width 79 height 16
select select "8"
select select "2025"
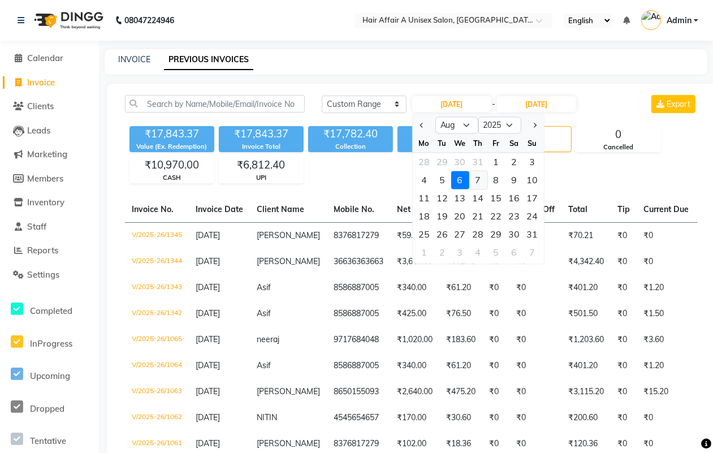
click at [478, 177] on div "7" at bounding box center [478, 180] width 18 height 18
type input "[DATE]"
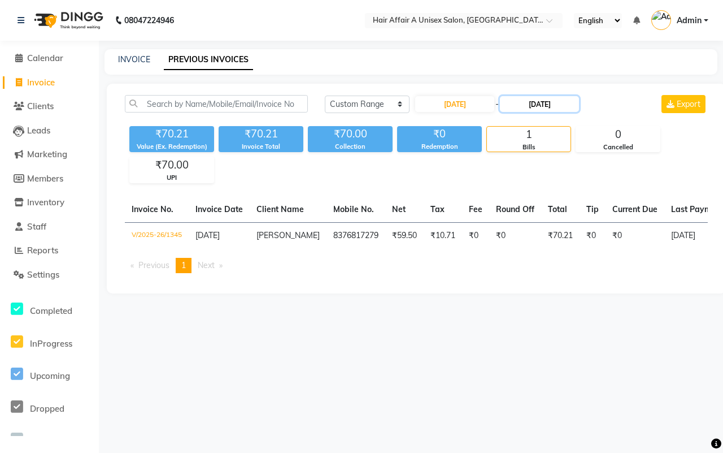
click at [527, 105] on input "[DATE]" at bounding box center [539, 104] width 79 height 16
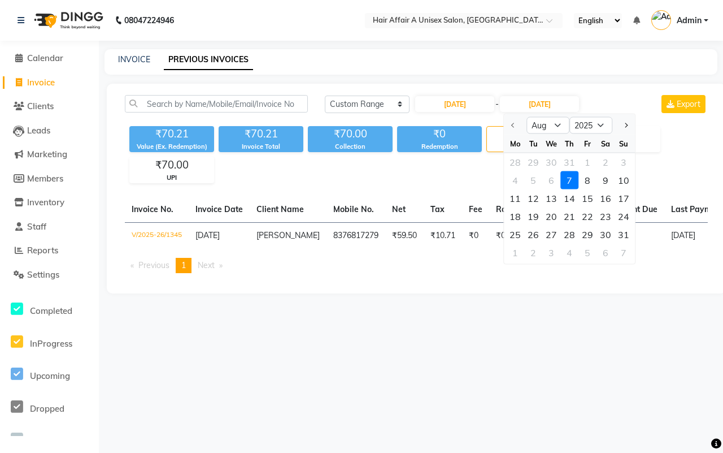
click at [571, 179] on div "7" at bounding box center [570, 180] width 18 height 18
